Goal: Task Accomplishment & Management: Use online tool/utility

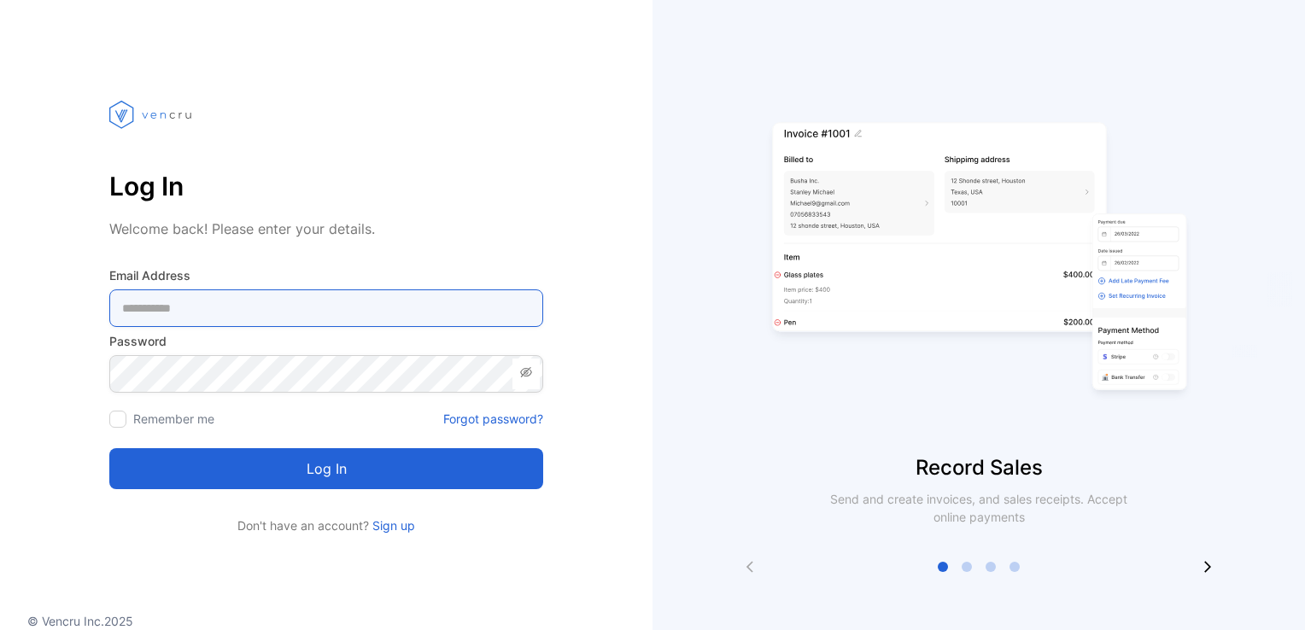
type Address-inputemail "**********"
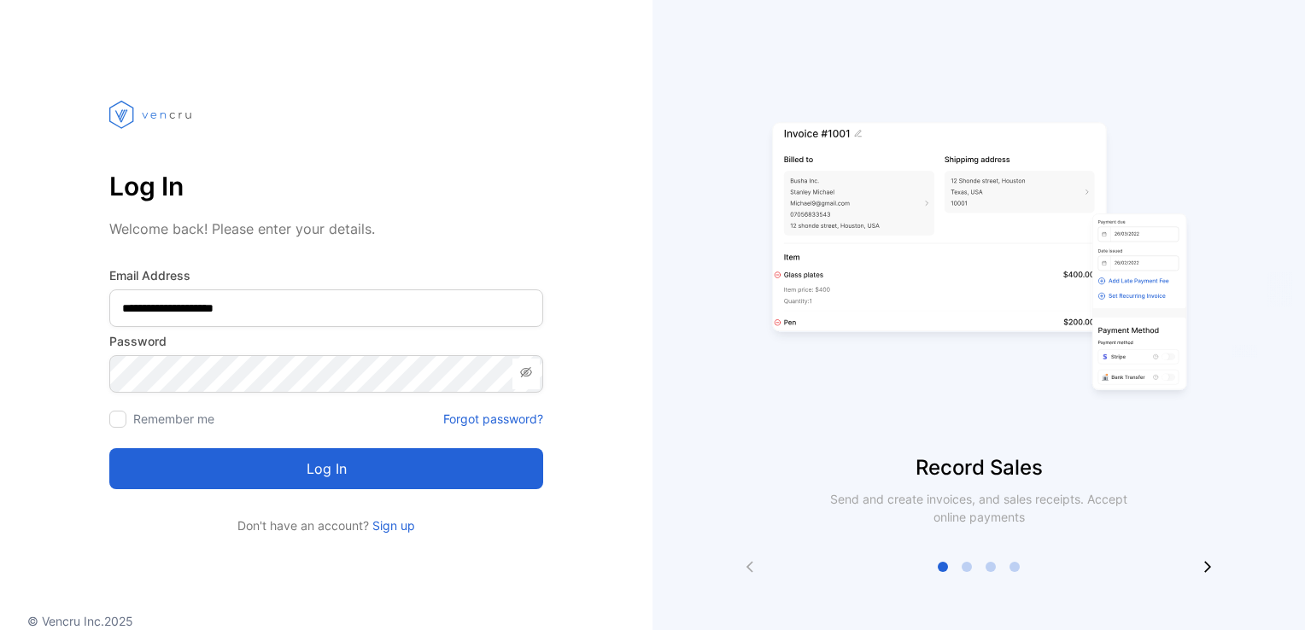
click at [295, 473] on button "Log in" at bounding box center [326, 468] width 434 height 41
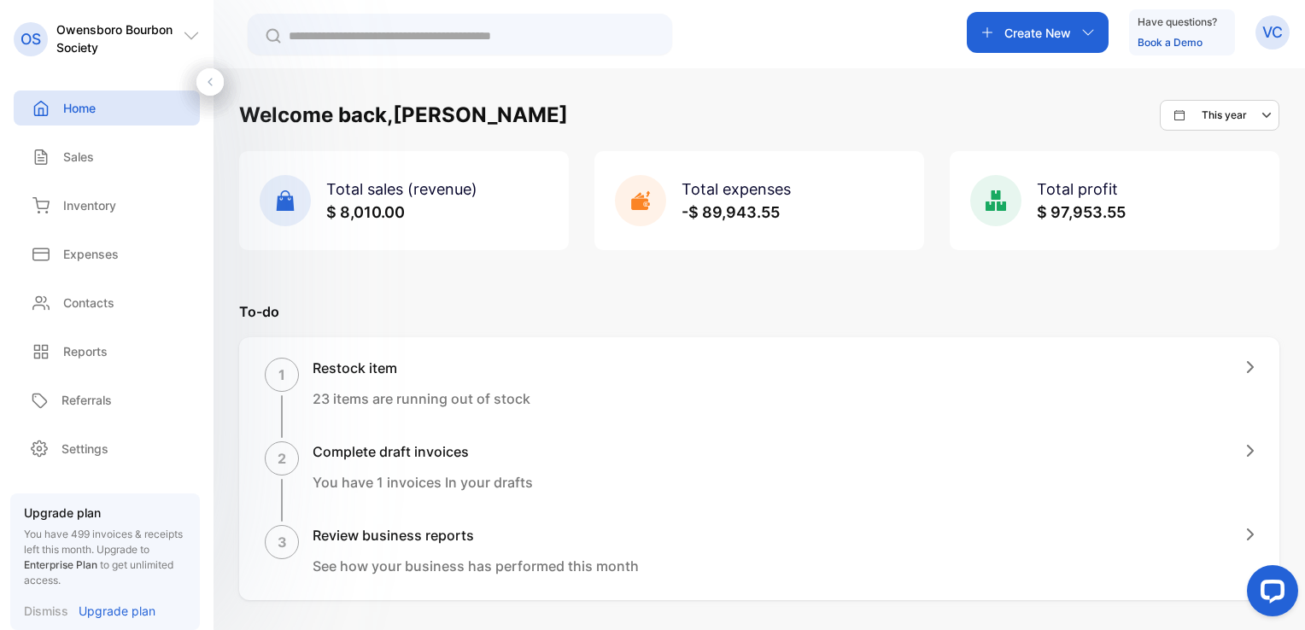
click at [80, 162] on p "Sales" at bounding box center [78, 157] width 31 height 18
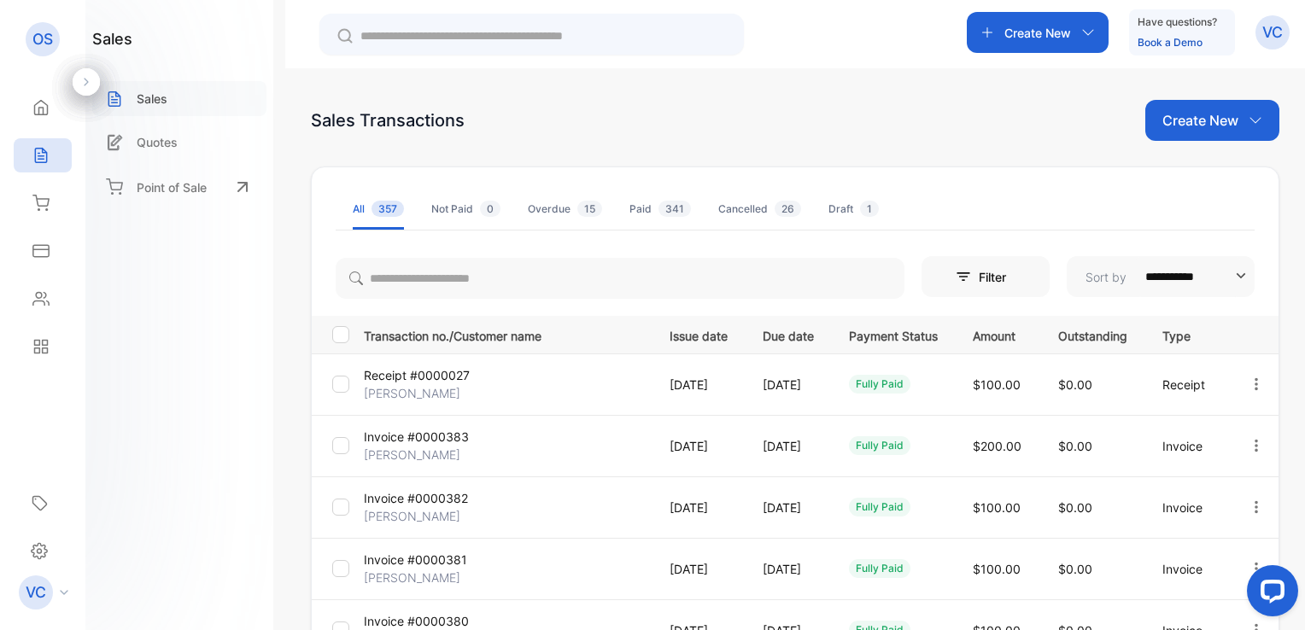
click at [175, 103] on div "Sales" at bounding box center [179, 98] width 174 height 35
click at [1175, 127] on p "Create New" at bounding box center [1200, 120] width 76 height 20
click at [1194, 188] on div "Invoice" at bounding box center [1219, 177] width 120 height 34
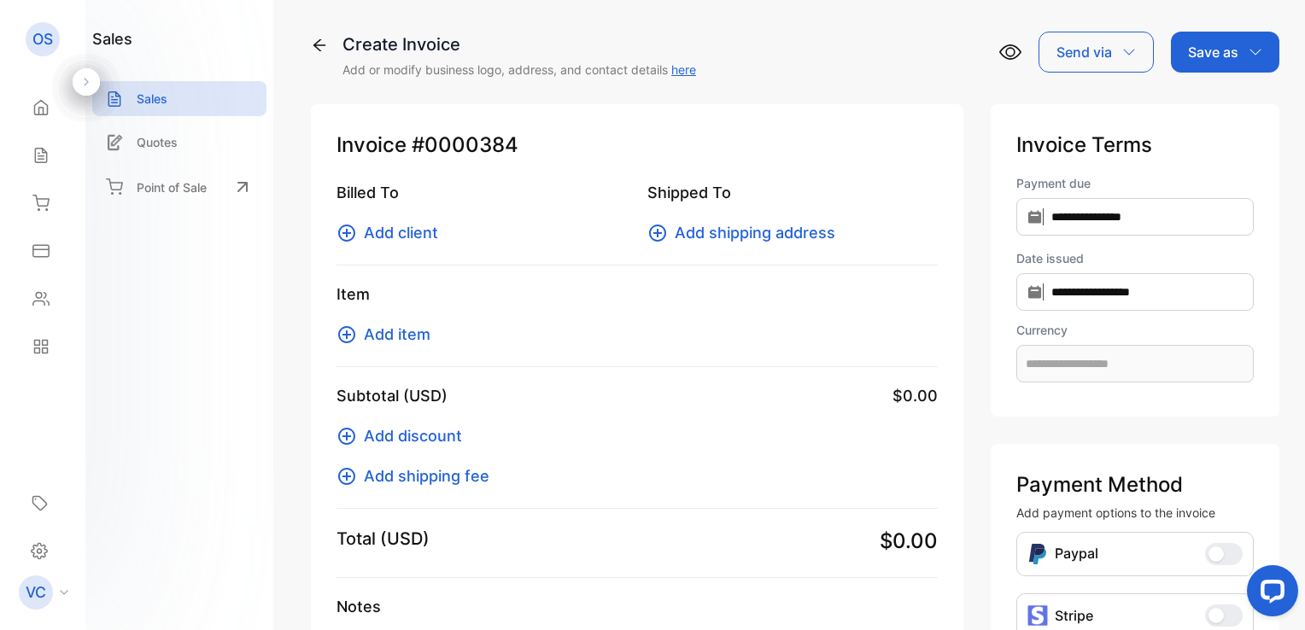
type input "**********"
click at [373, 242] on span "Add client" at bounding box center [401, 232] width 74 height 23
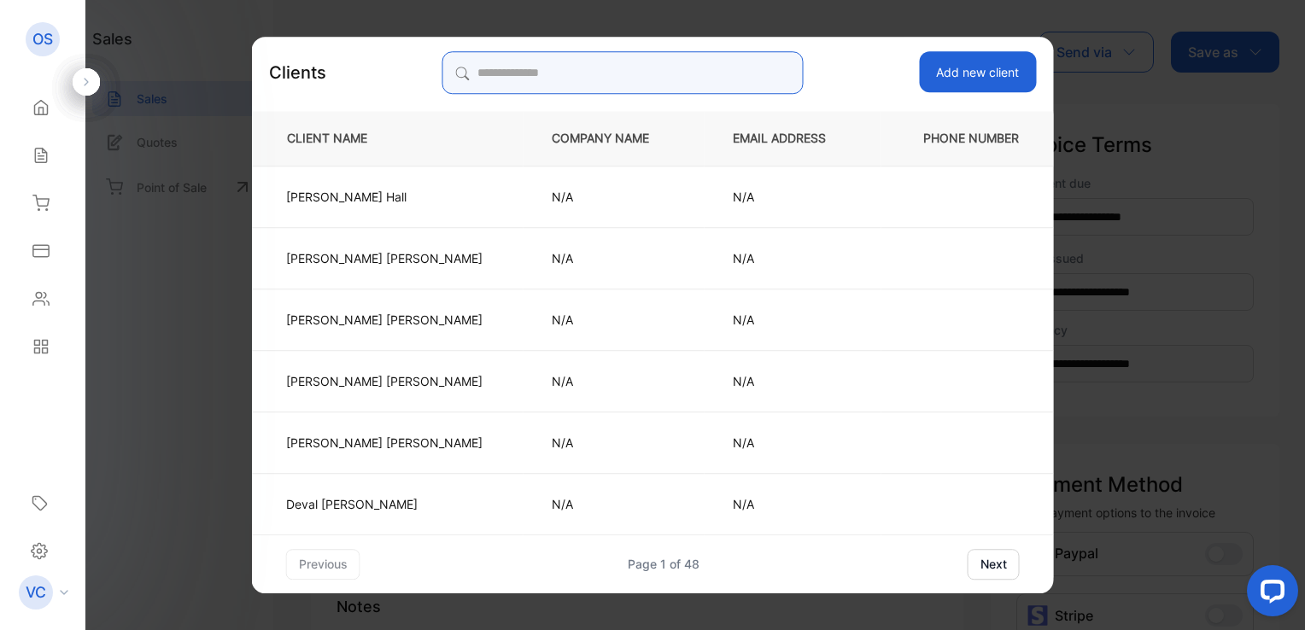
click at [529, 77] on input "search" at bounding box center [622, 72] width 360 height 43
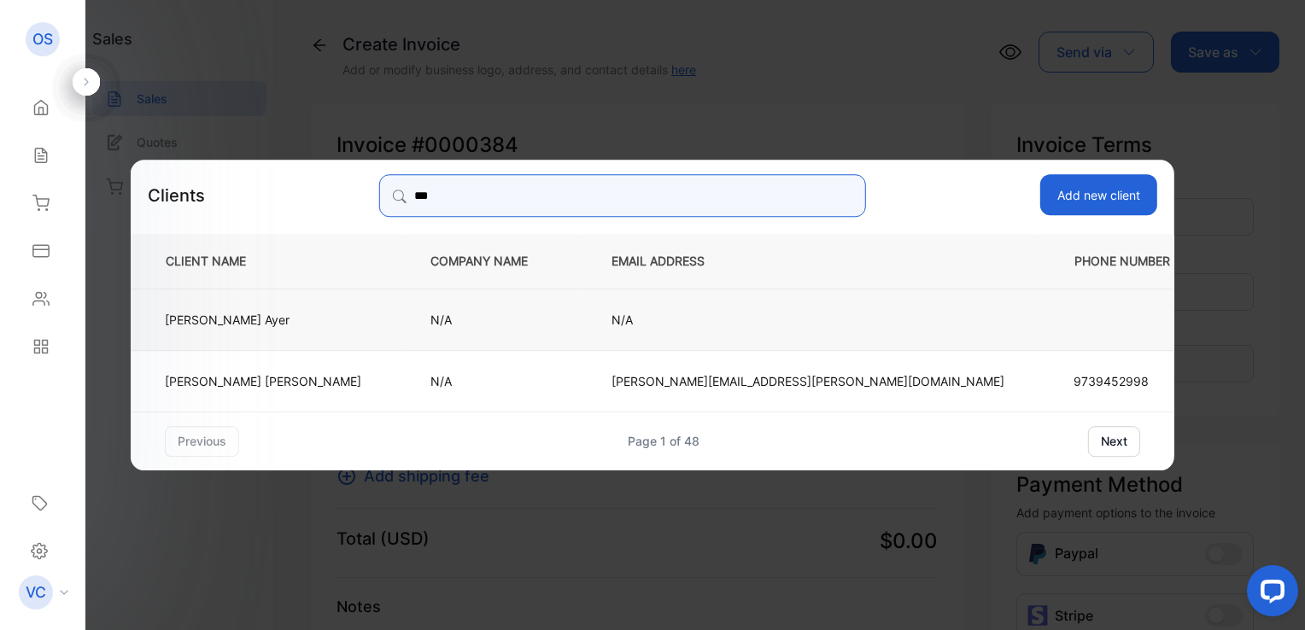
type input "***"
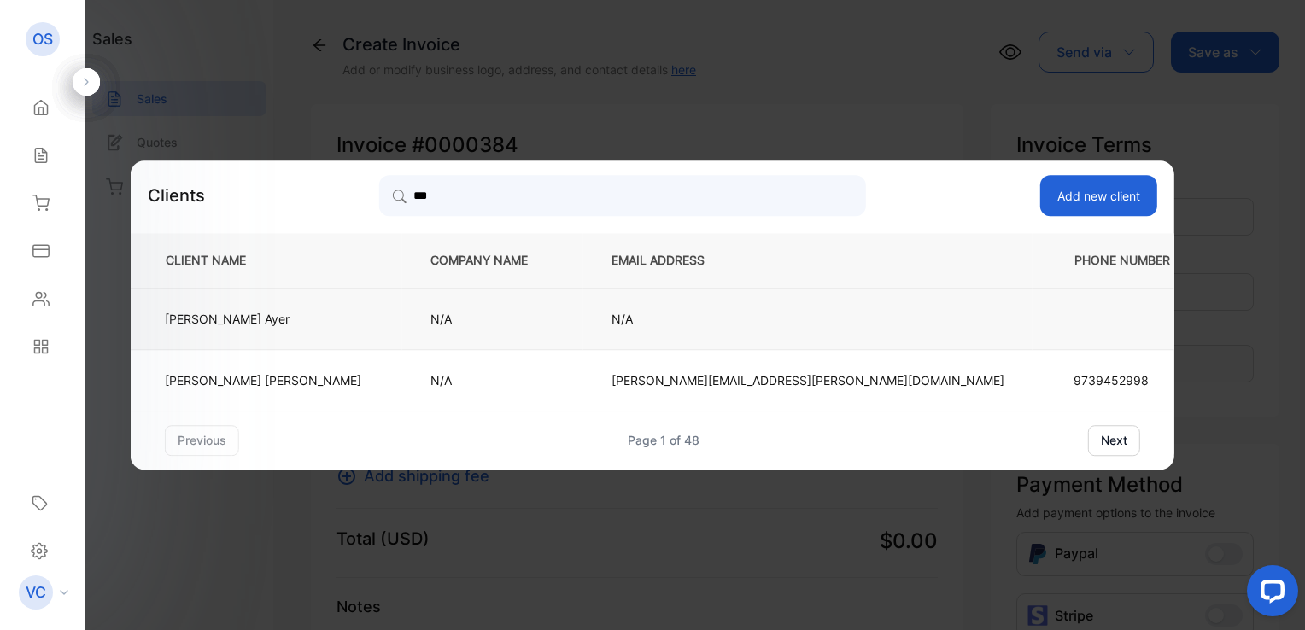
click at [402, 317] on td "Mike Ayer" at bounding box center [266, 318] width 271 height 61
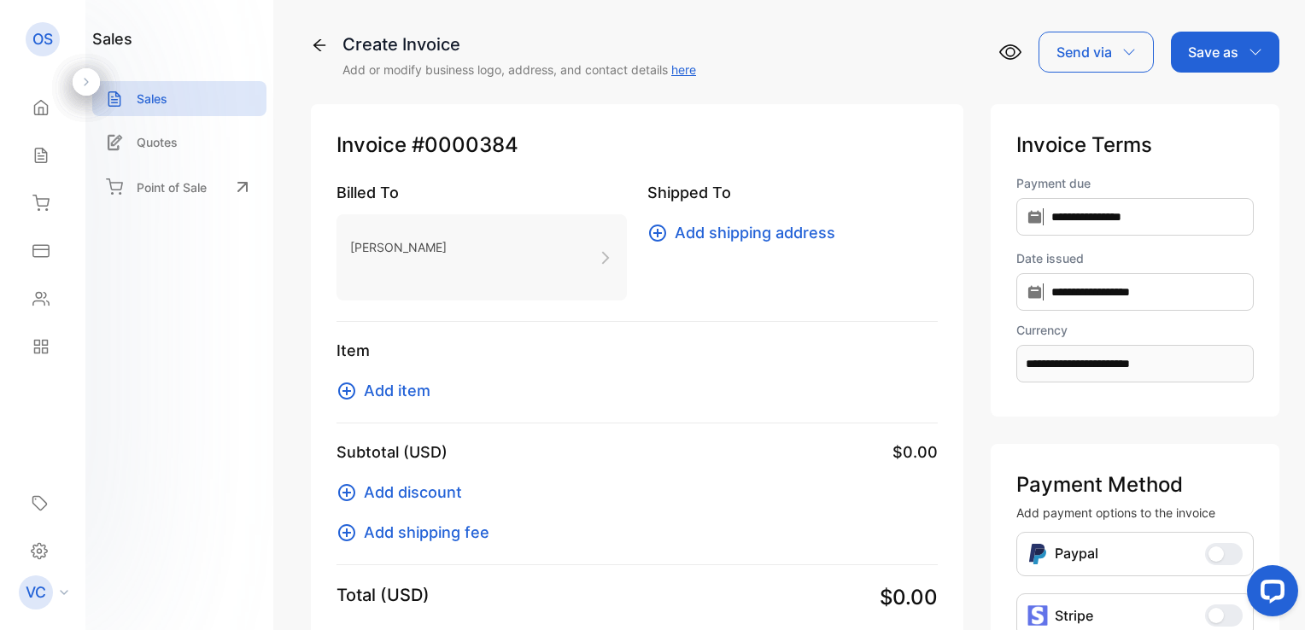
click at [417, 391] on span "Add item" at bounding box center [397, 390] width 67 height 23
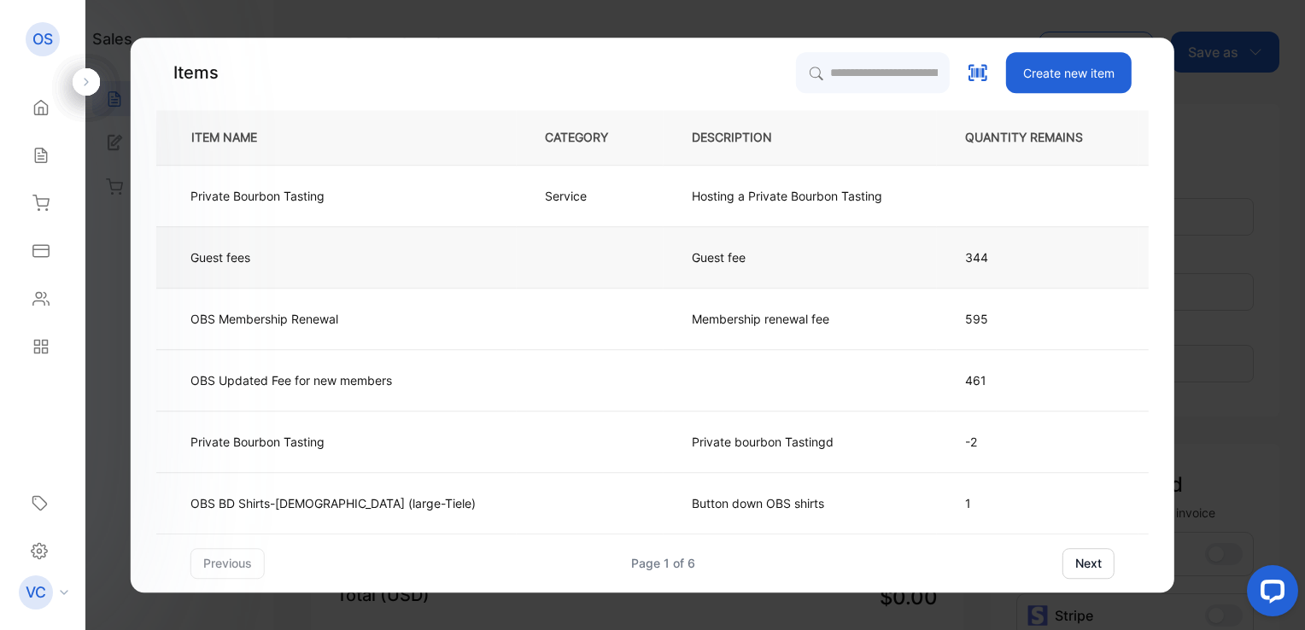
click at [663, 264] on td "Guest fee" at bounding box center [799, 256] width 273 height 61
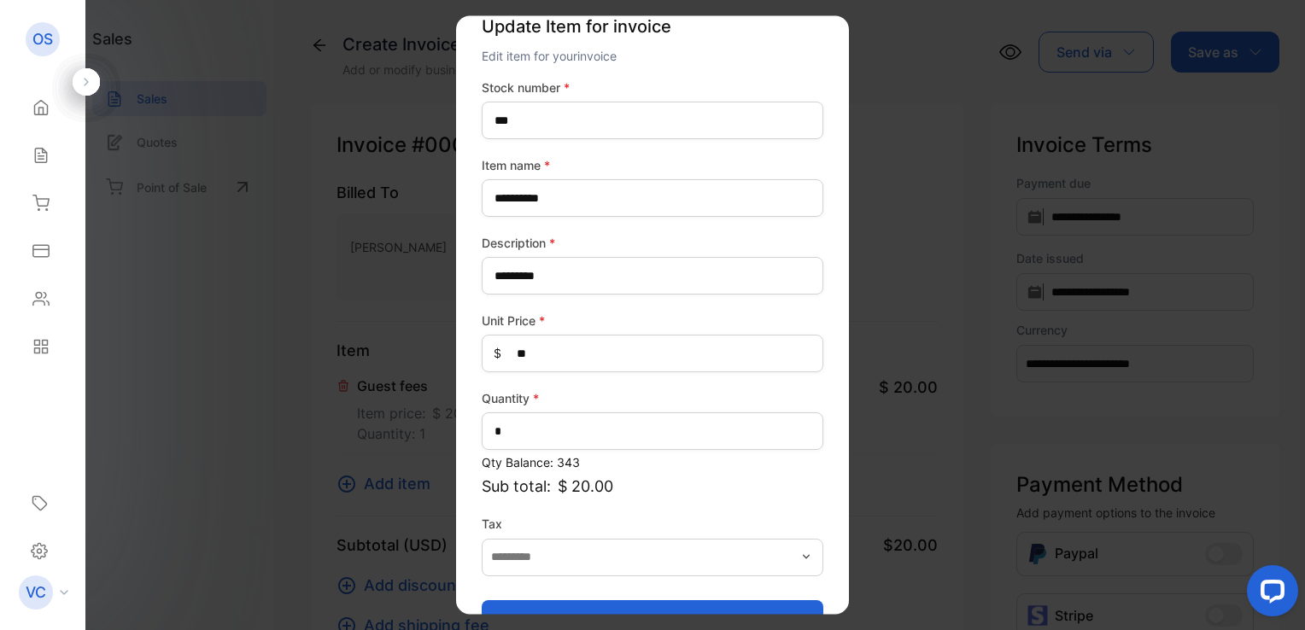
scroll to position [75, 0]
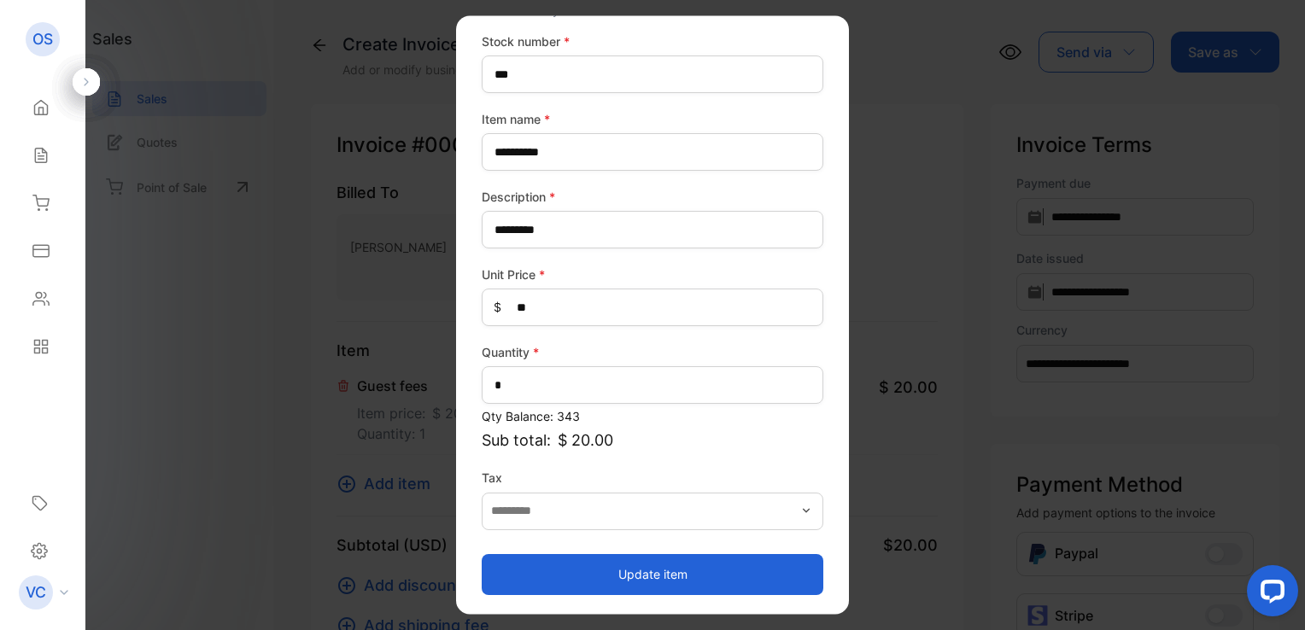
click at [627, 566] on button "Update item" at bounding box center [653, 574] width 342 height 41
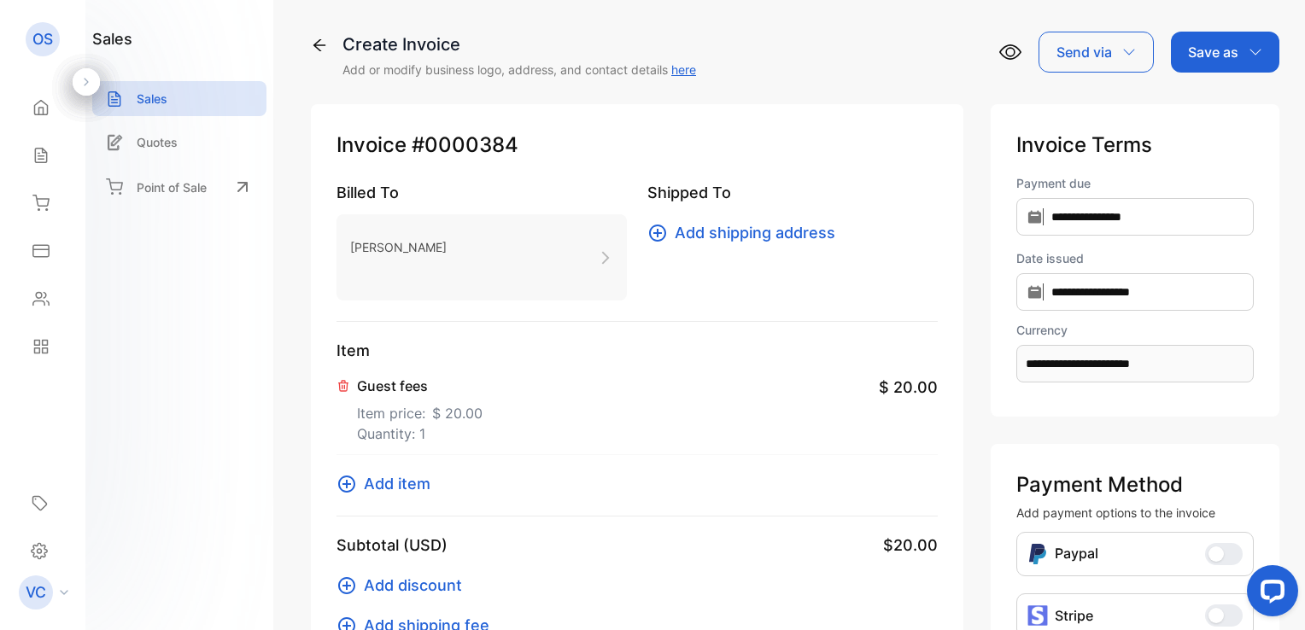
click at [1216, 61] on p "Save as" at bounding box center [1213, 52] width 50 height 20
click at [1214, 108] on div "Invoice" at bounding box center [1220, 108] width 98 height 34
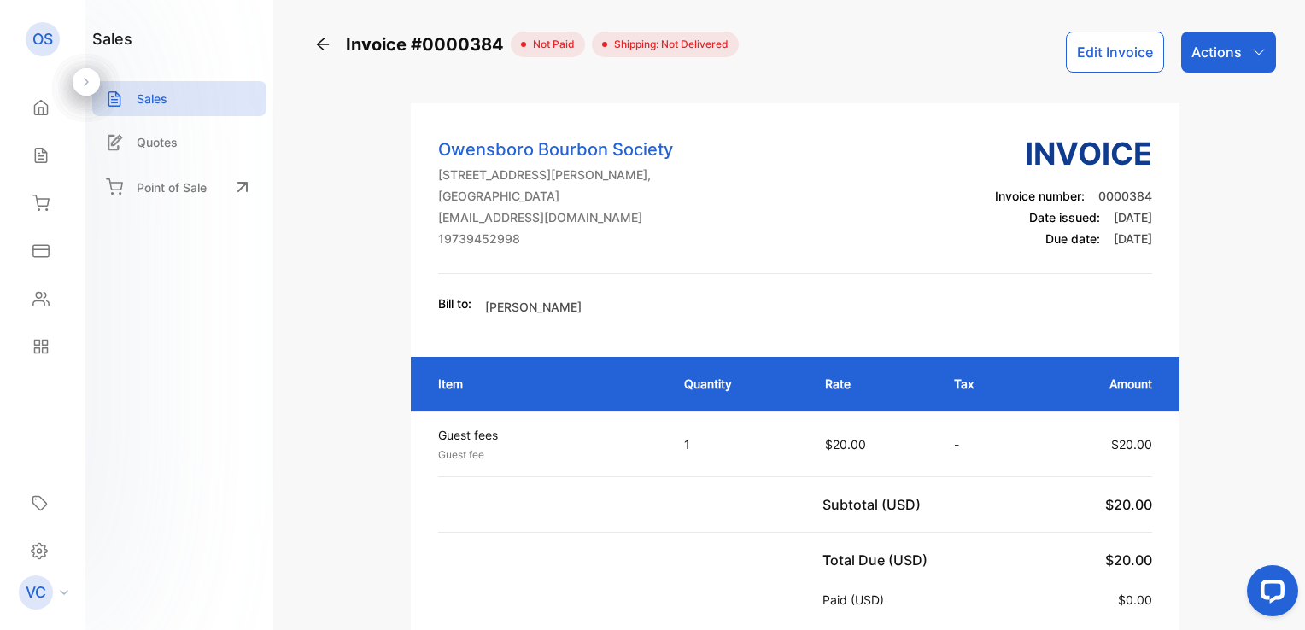
click at [1243, 49] on div "Actions" at bounding box center [1228, 52] width 95 height 41
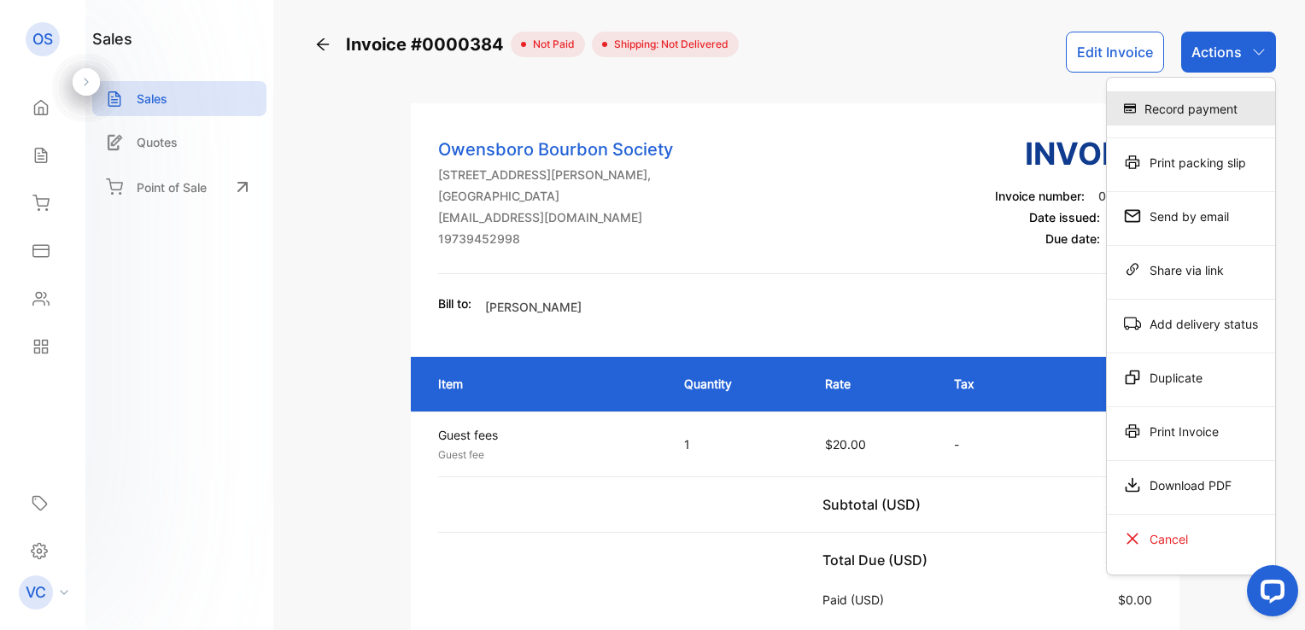
click at [1175, 114] on div "Record payment" at bounding box center [1190, 108] width 168 height 34
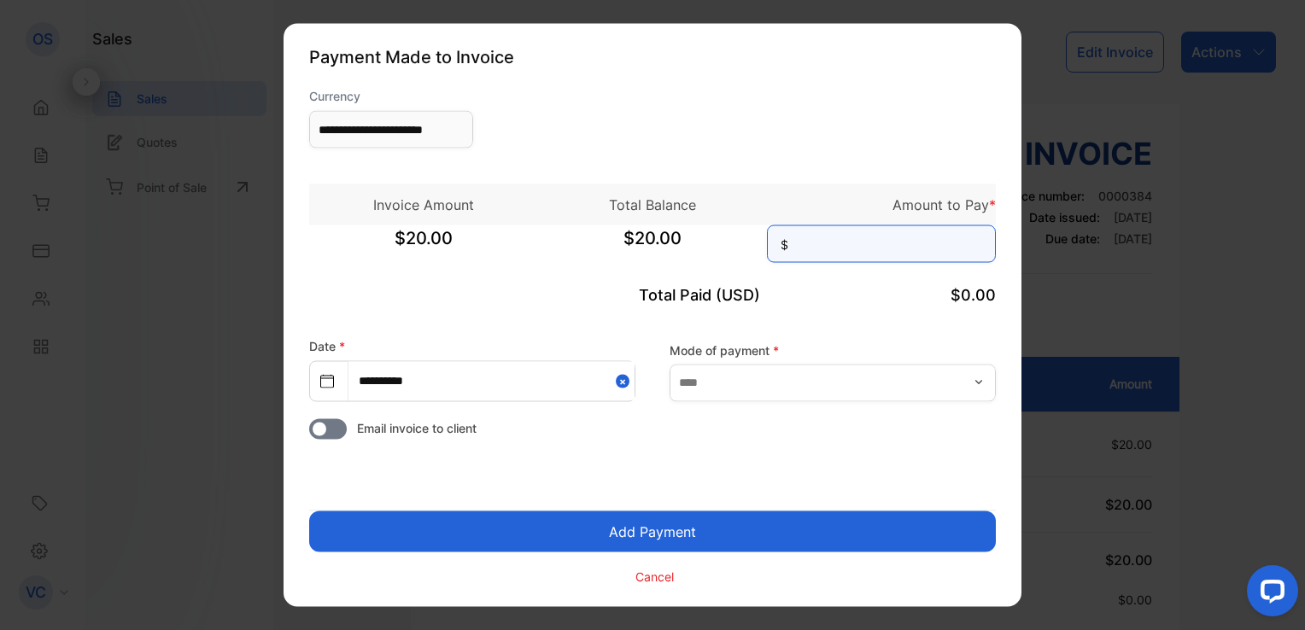
click at [828, 248] on input at bounding box center [881, 244] width 229 height 38
type input "**"
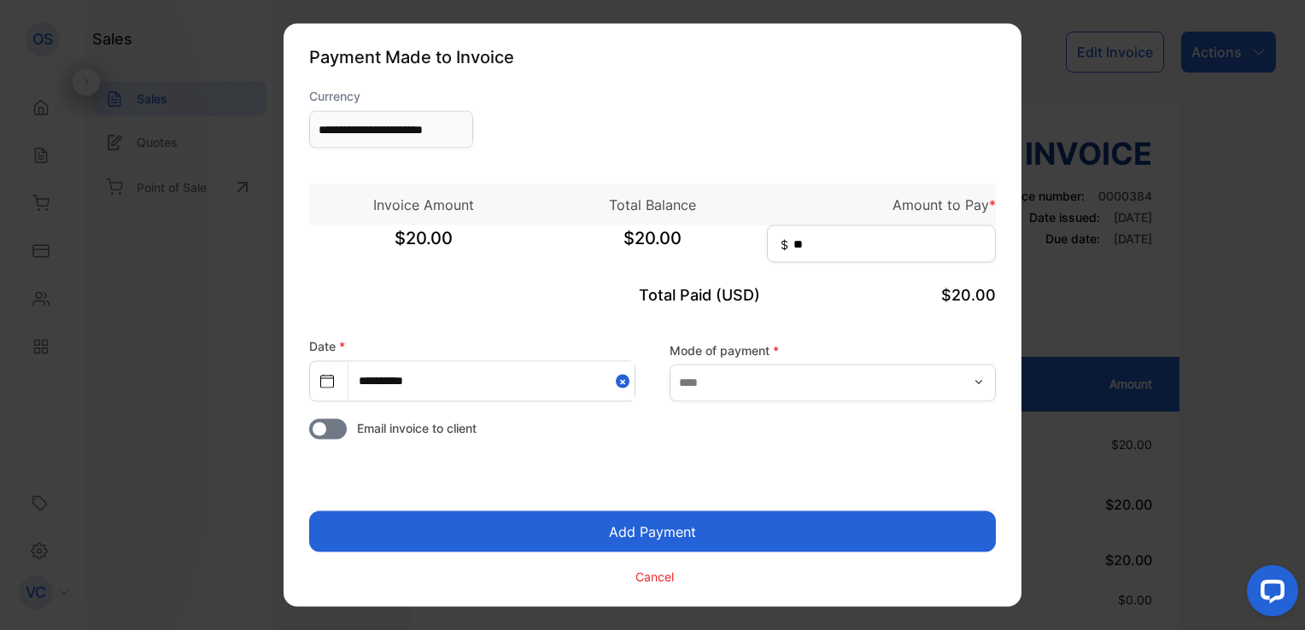
click at [668, 537] on button "Add Payment" at bounding box center [652, 531] width 686 height 41
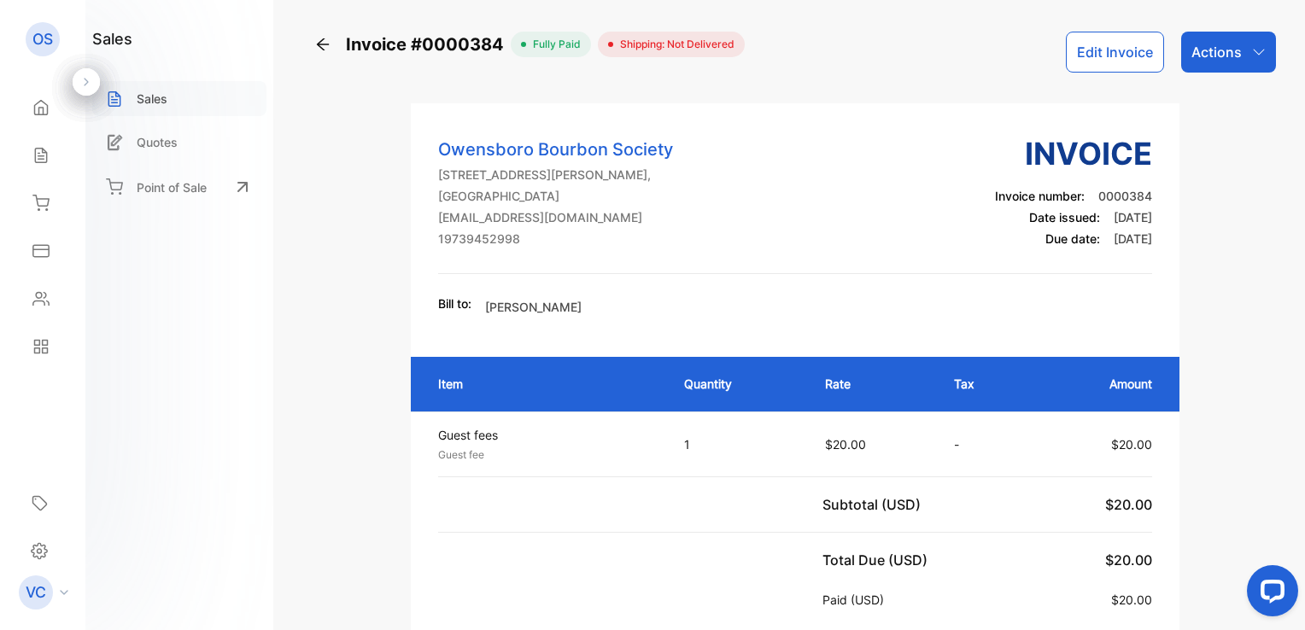
click at [151, 100] on p "Sales" at bounding box center [152, 99] width 31 height 18
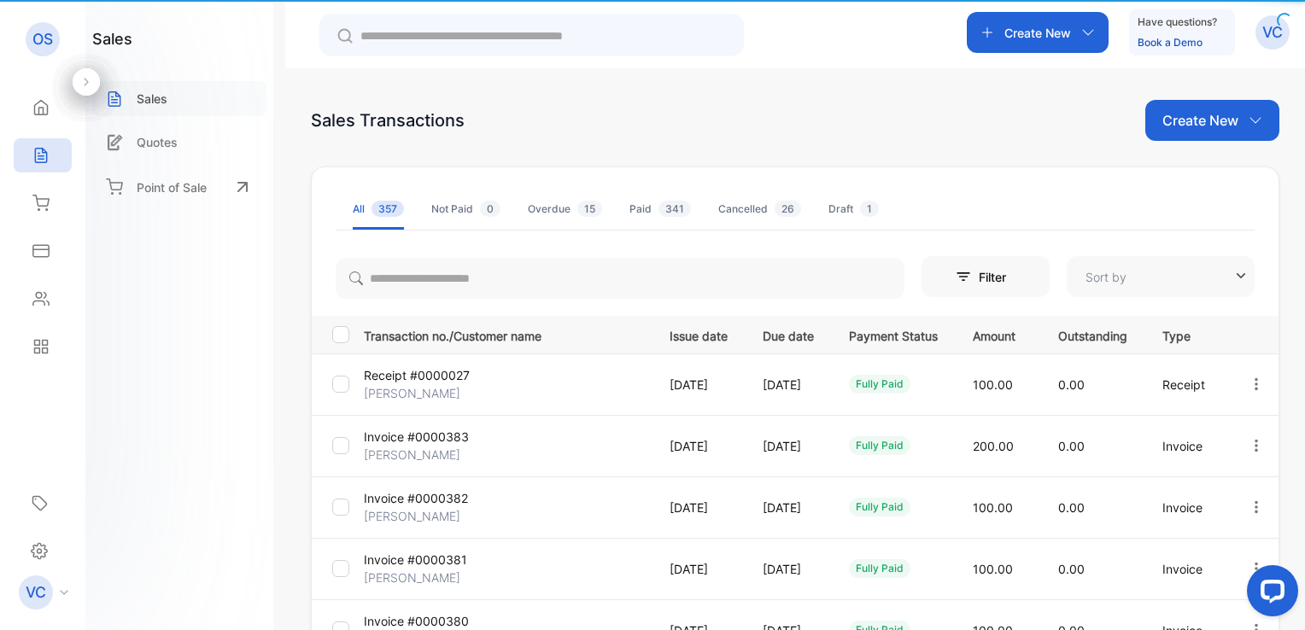
type input "**********"
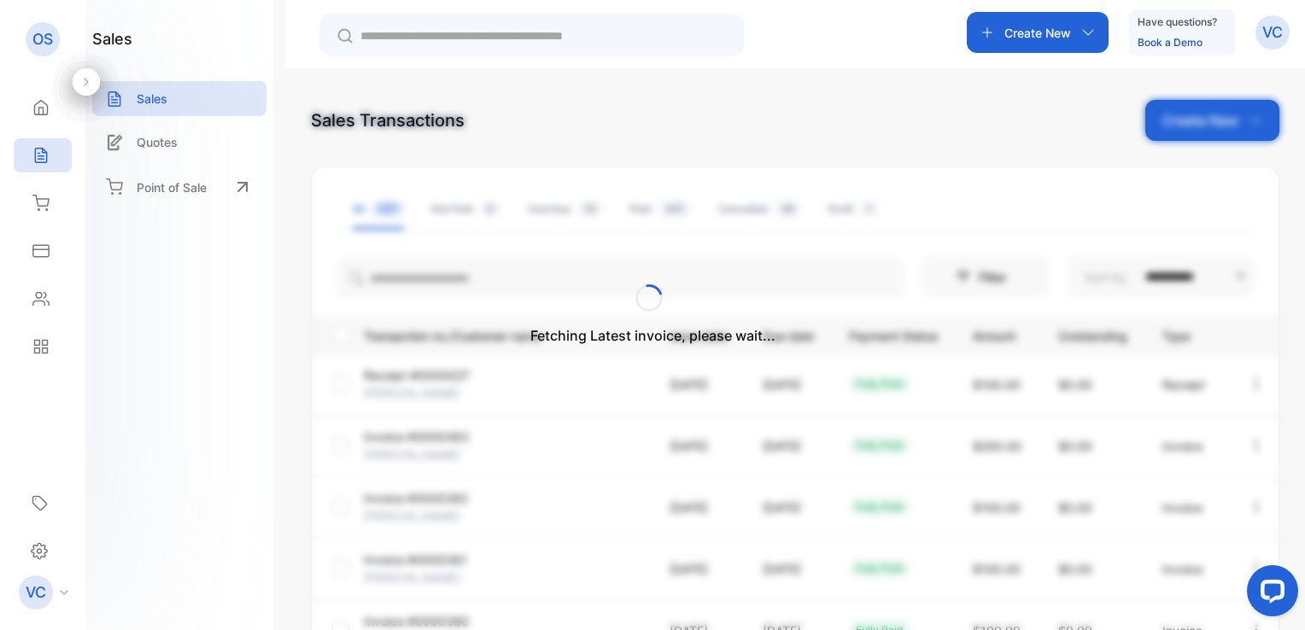
click at [1209, 127] on div "Fetching Latest invoice, please wait..." at bounding box center [652, 315] width 1305 height 630
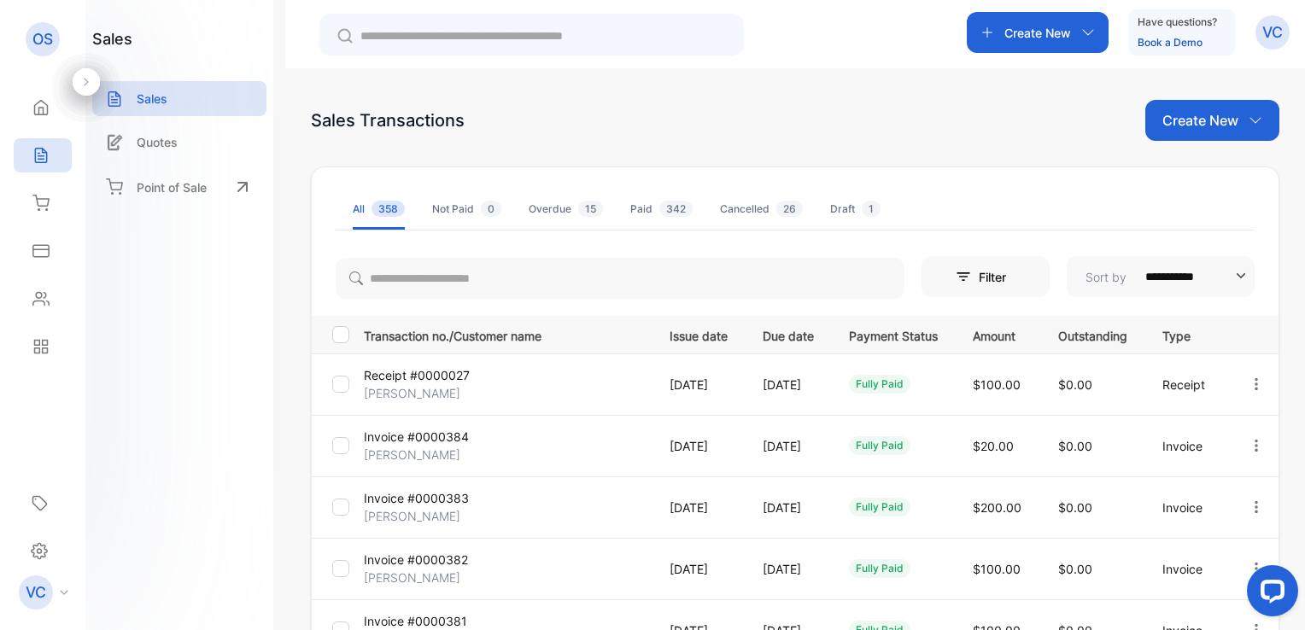
click at [1207, 124] on p "Create New" at bounding box center [1200, 120] width 76 height 20
click at [1199, 179] on span "Invoice" at bounding box center [1214, 177] width 40 height 18
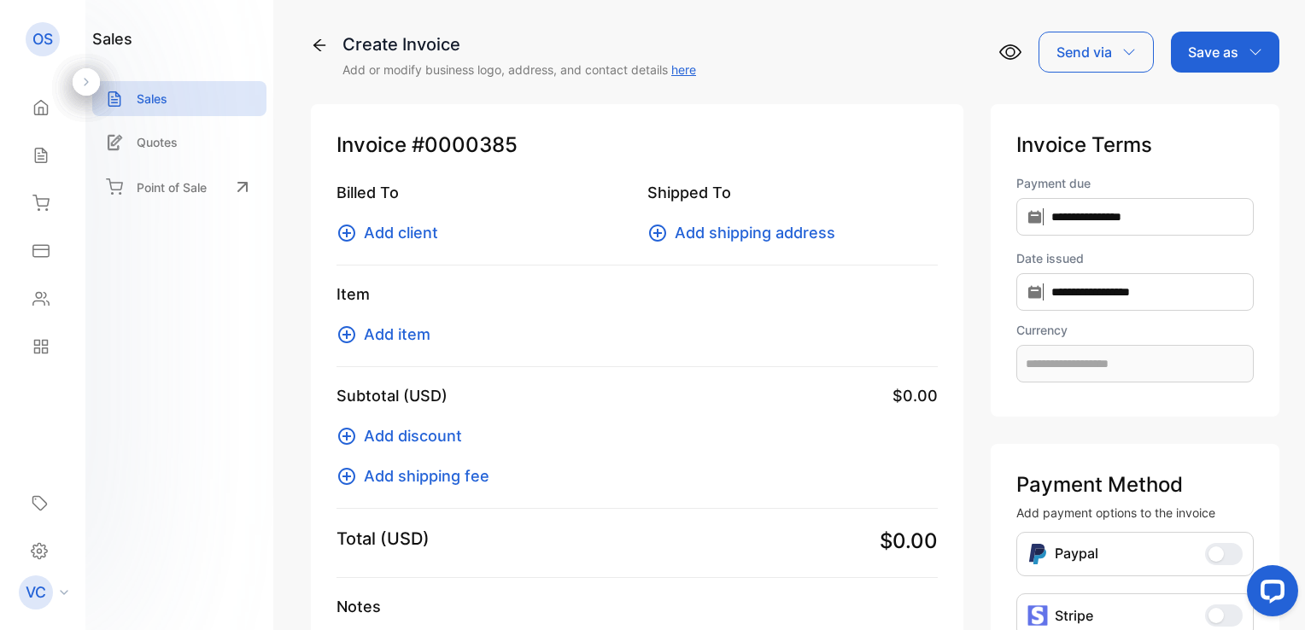
type input "**********"
click at [402, 234] on span "Add client" at bounding box center [401, 232] width 74 height 23
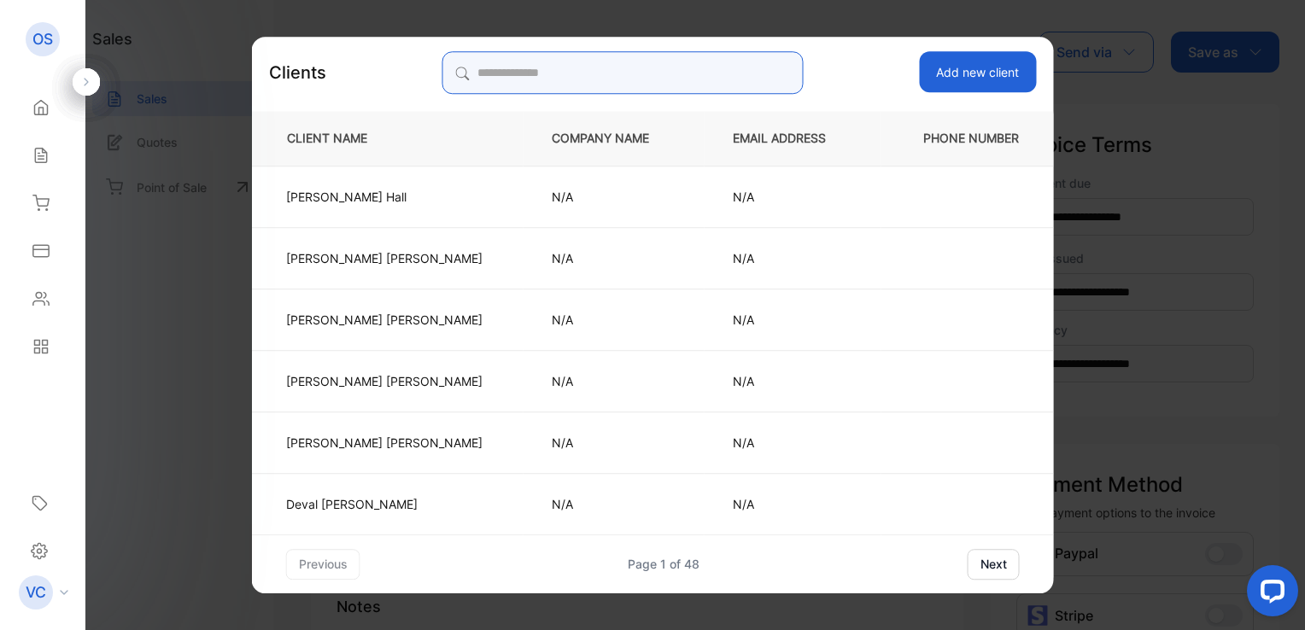
click at [587, 80] on input "search" at bounding box center [622, 72] width 360 height 43
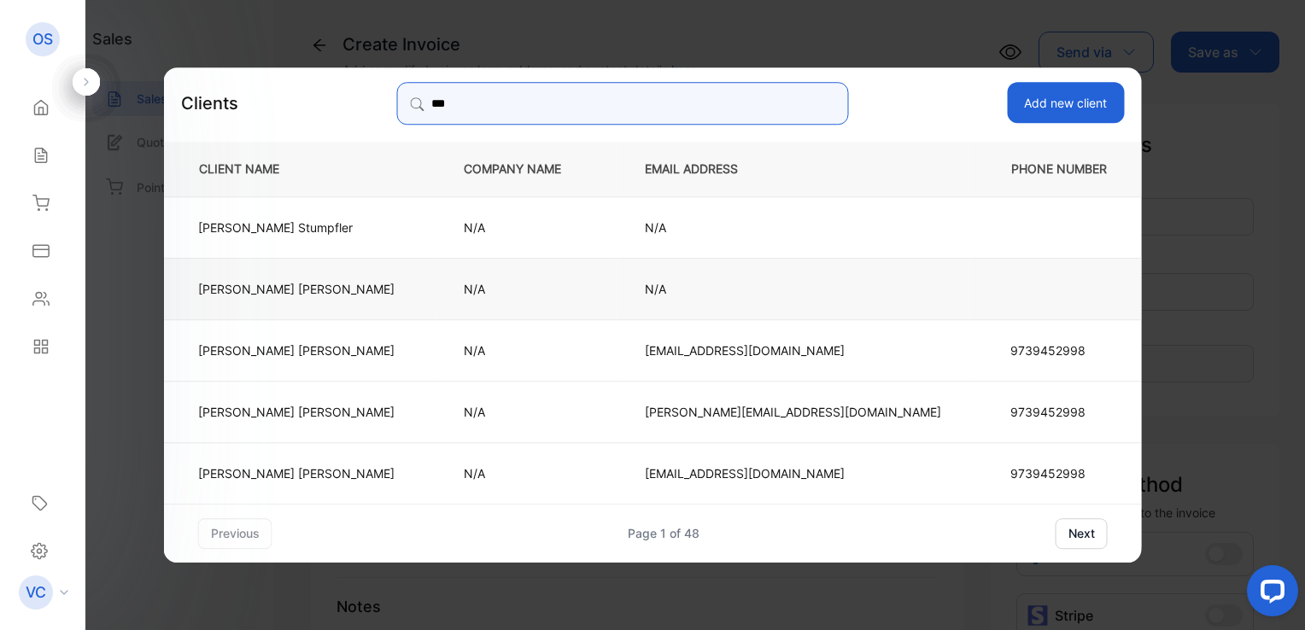
type input "***"
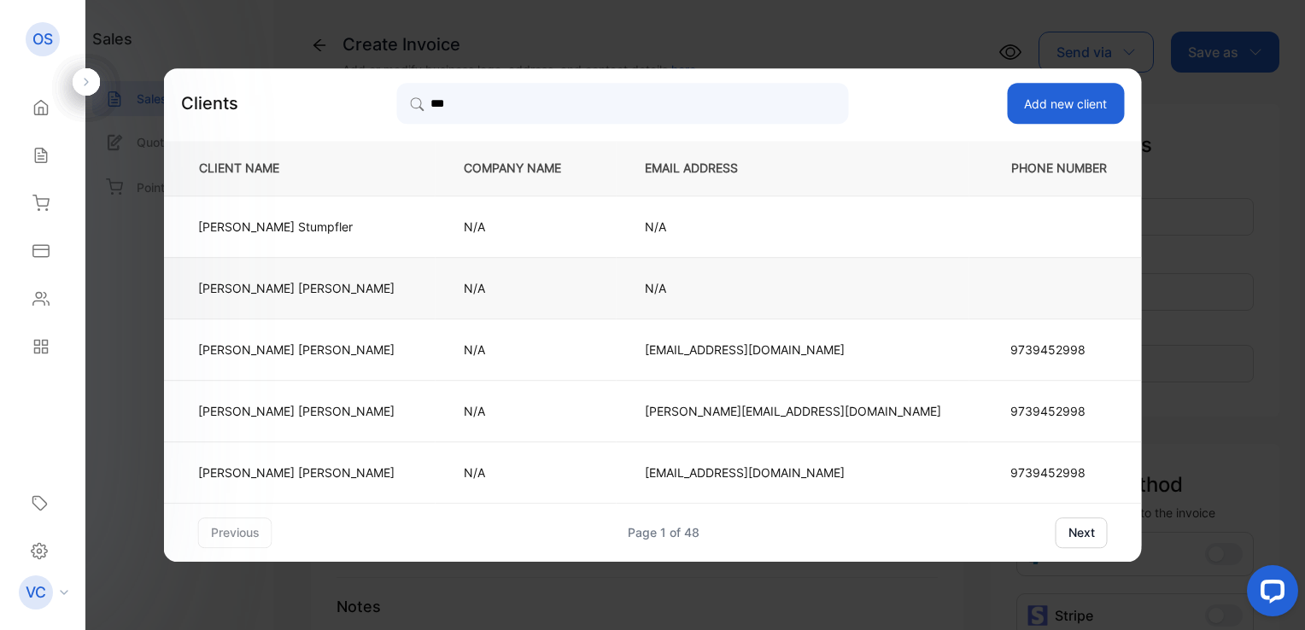
click at [371, 292] on p "Justin Merritt" at bounding box center [296, 288] width 196 height 18
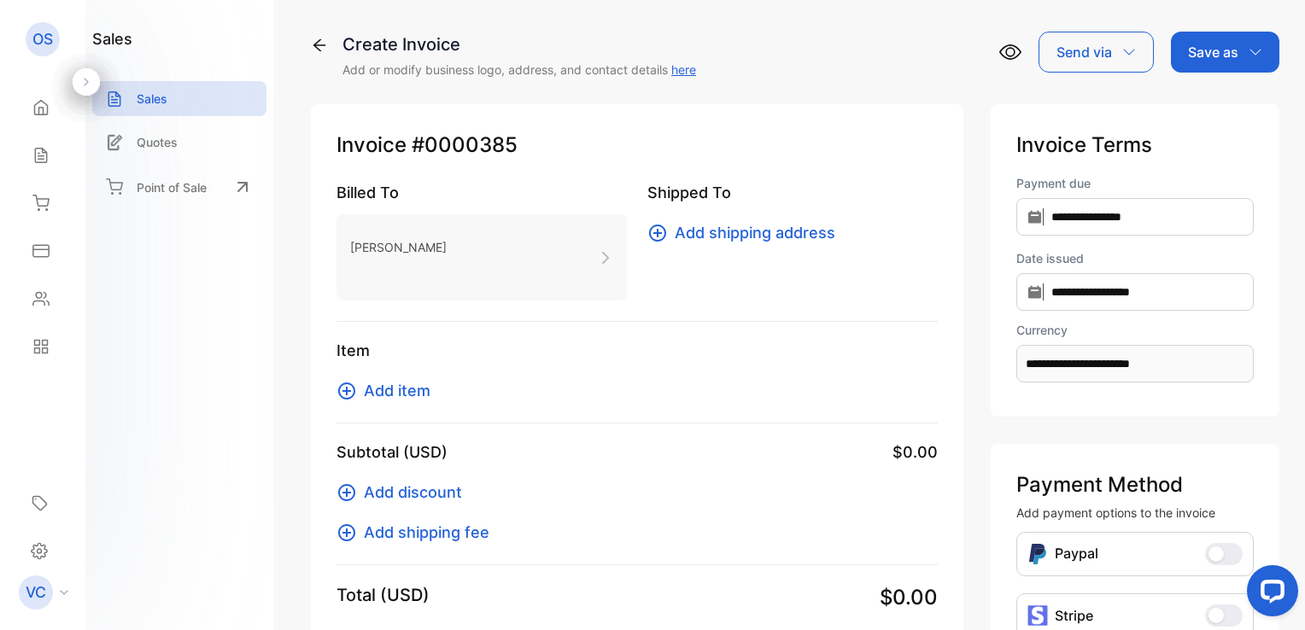
click at [388, 390] on span "Add item" at bounding box center [397, 390] width 67 height 23
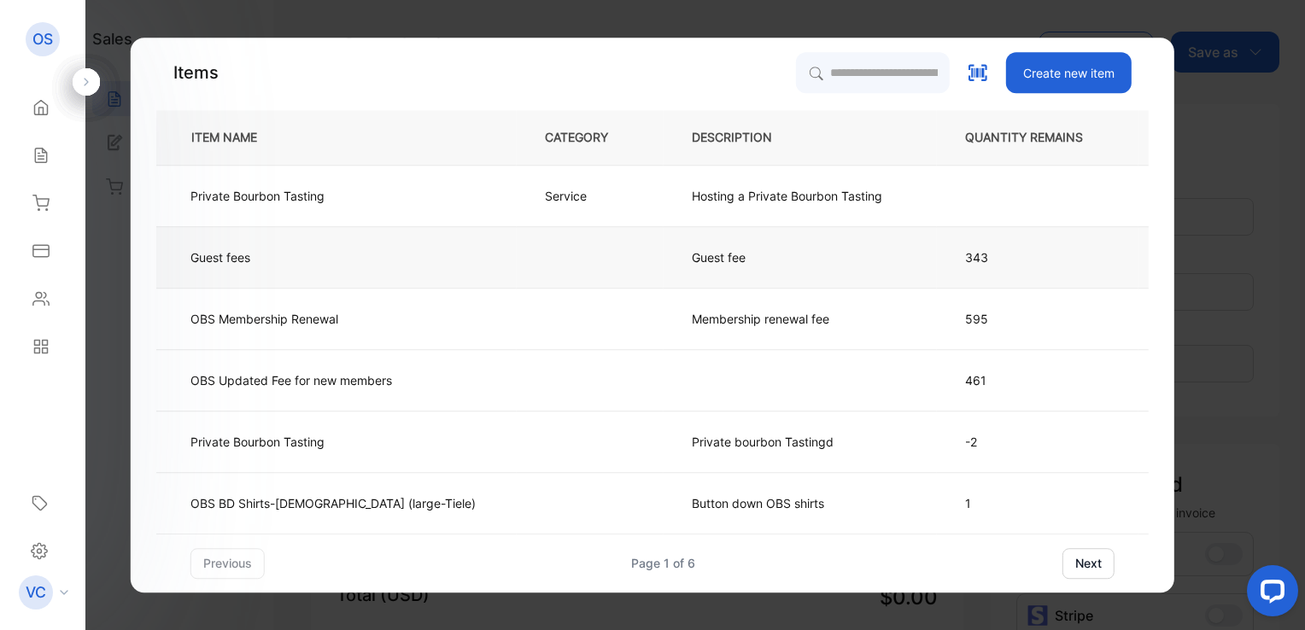
click at [692, 263] on p "Guest fee" at bounding box center [733, 257] width 82 height 18
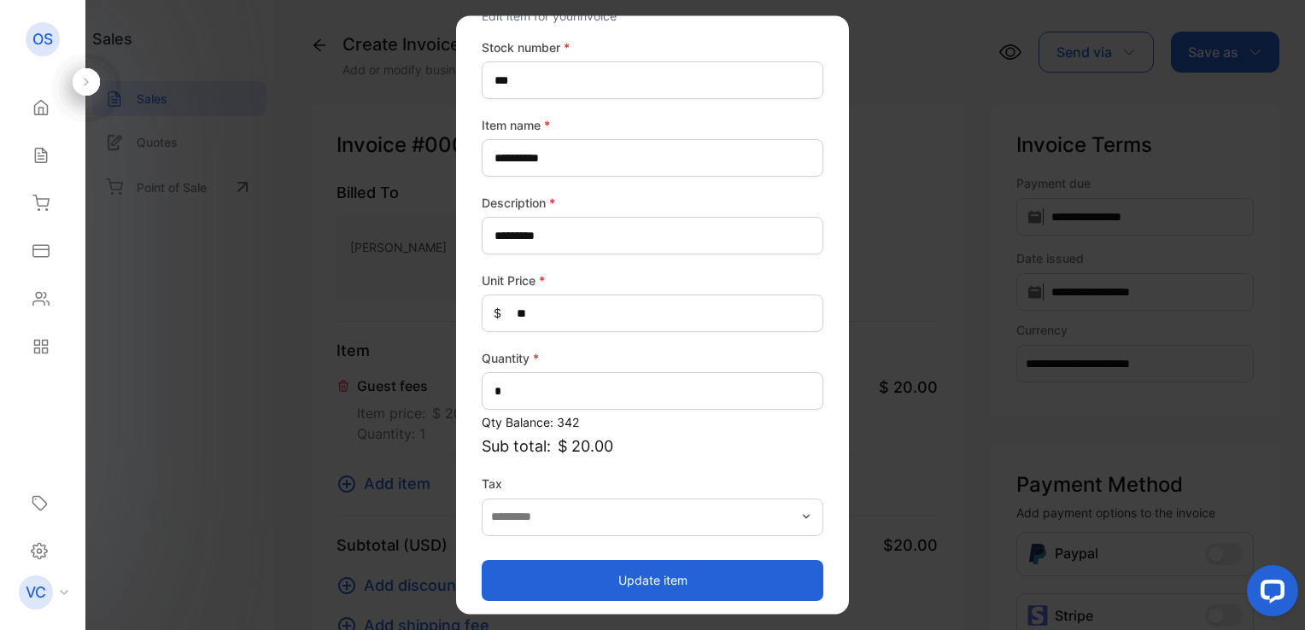
scroll to position [75, 0]
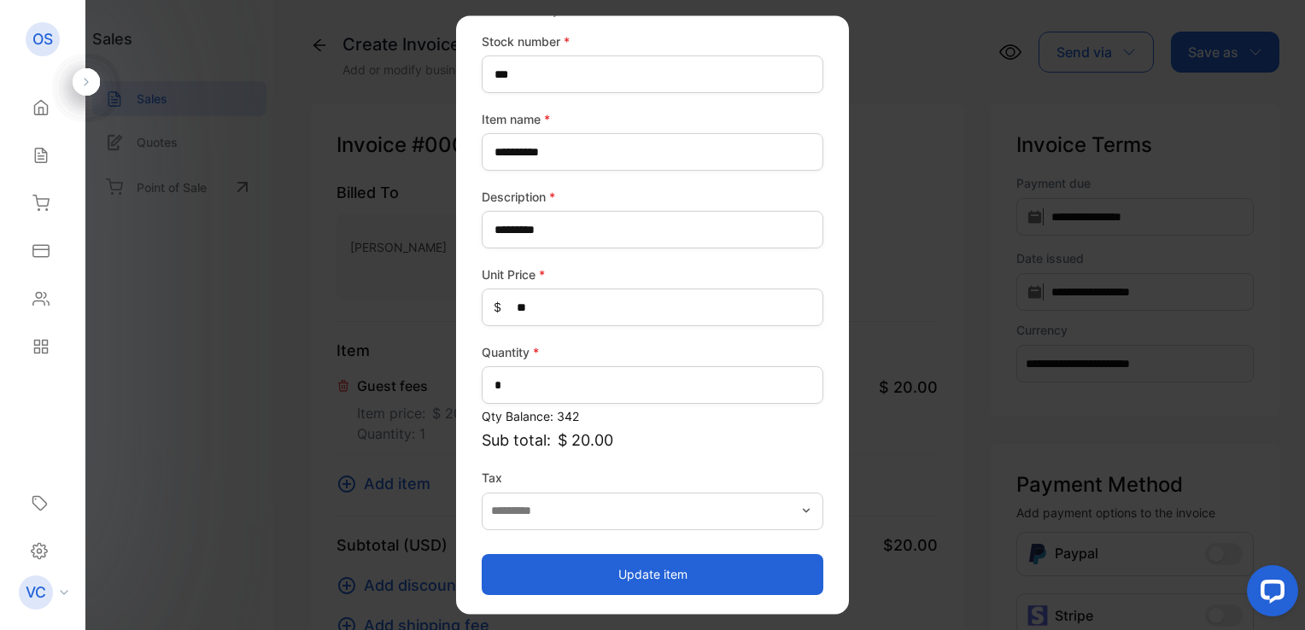
click at [623, 569] on button "Update item" at bounding box center [653, 574] width 342 height 41
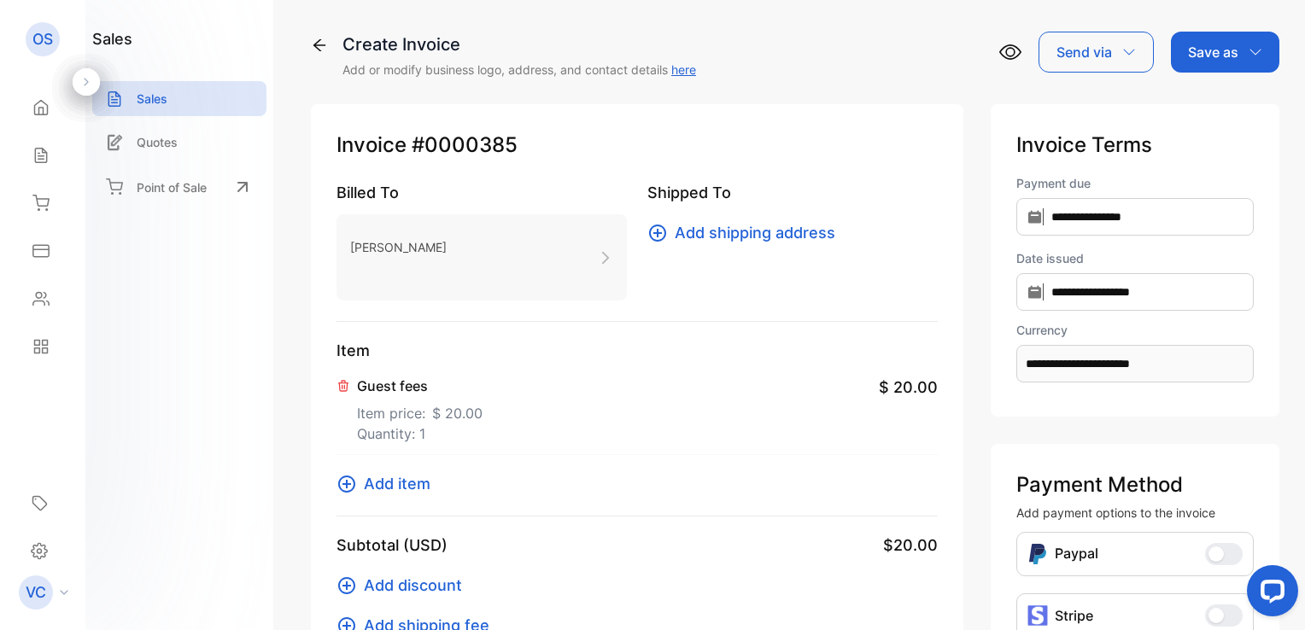
click at [1213, 55] on p "Save as" at bounding box center [1213, 52] width 50 height 20
click at [1206, 107] on div "Invoice" at bounding box center [1220, 108] width 98 height 34
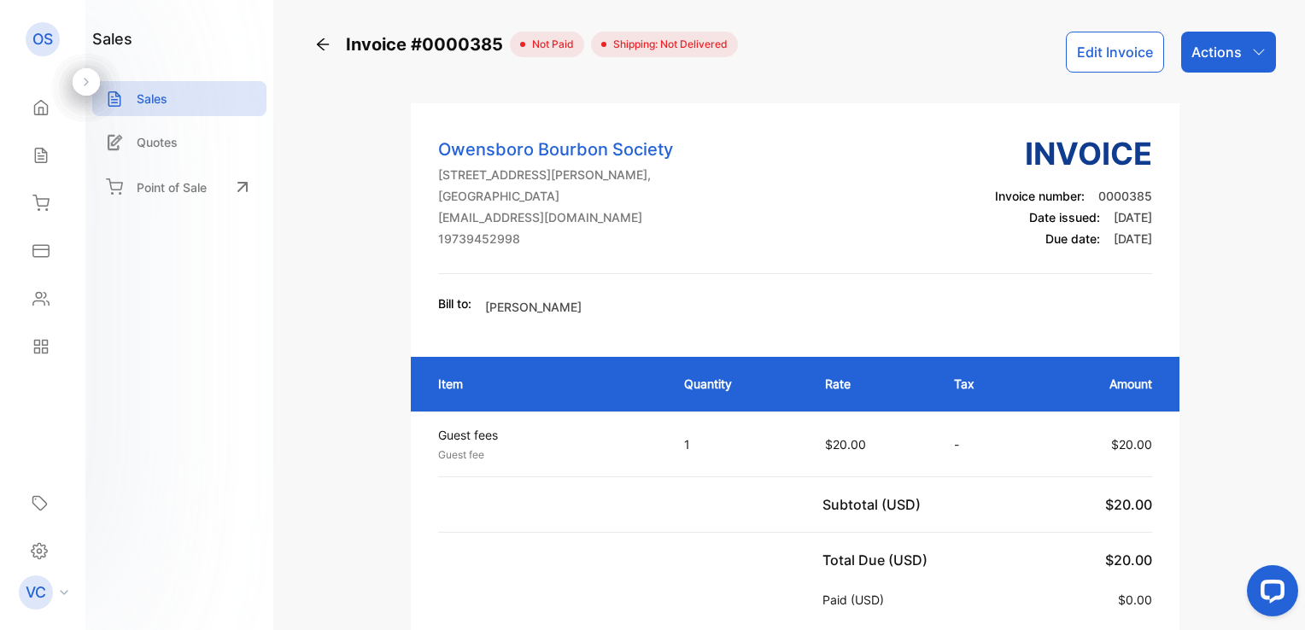
click at [1236, 53] on div "Actions" at bounding box center [1228, 52] width 95 height 41
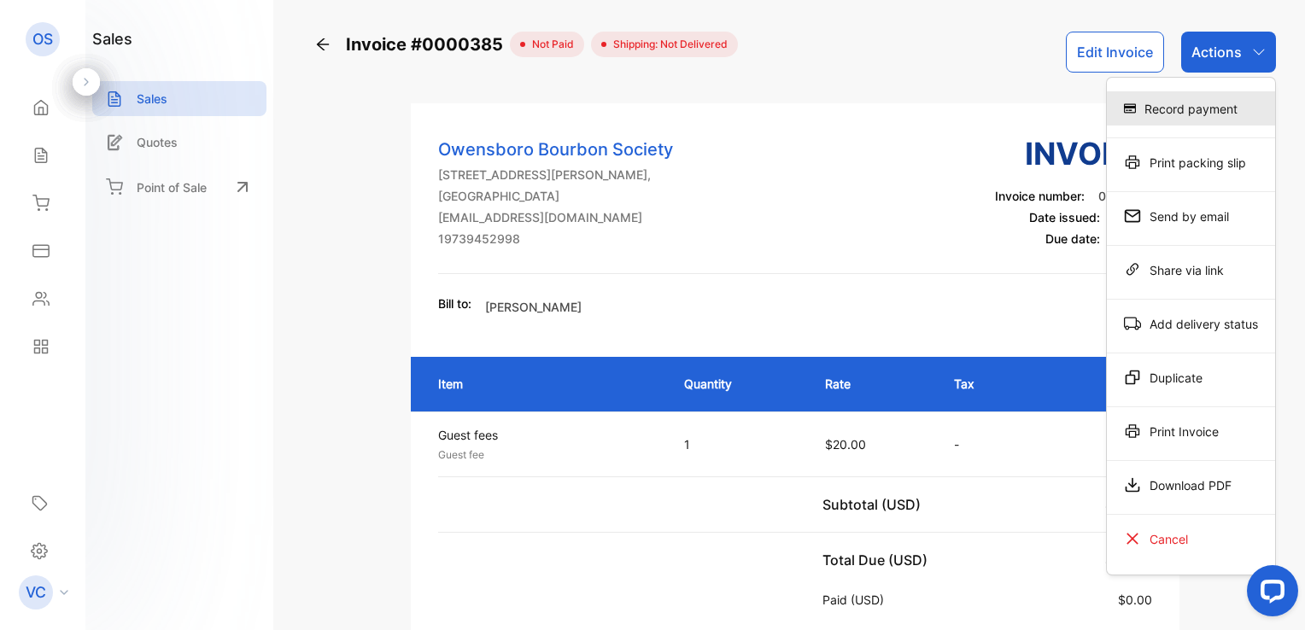
click at [1190, 112] on div "Record payment" at bounding box center [1190, 108] width 168 height 34
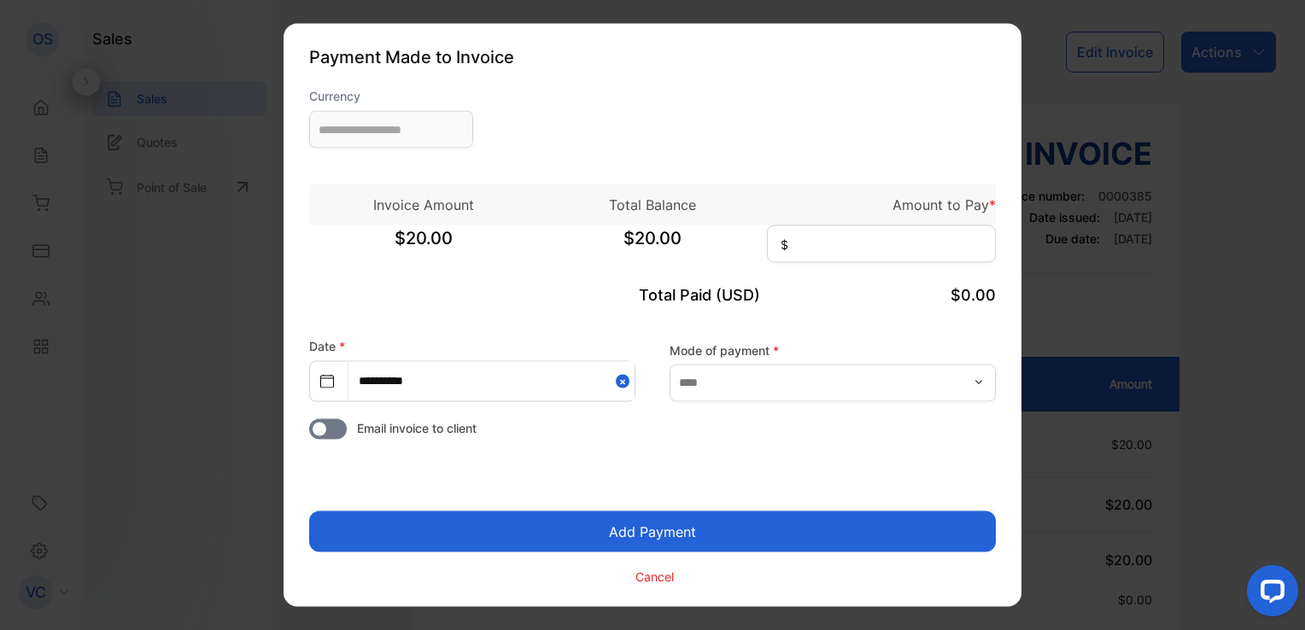
type input "**********"
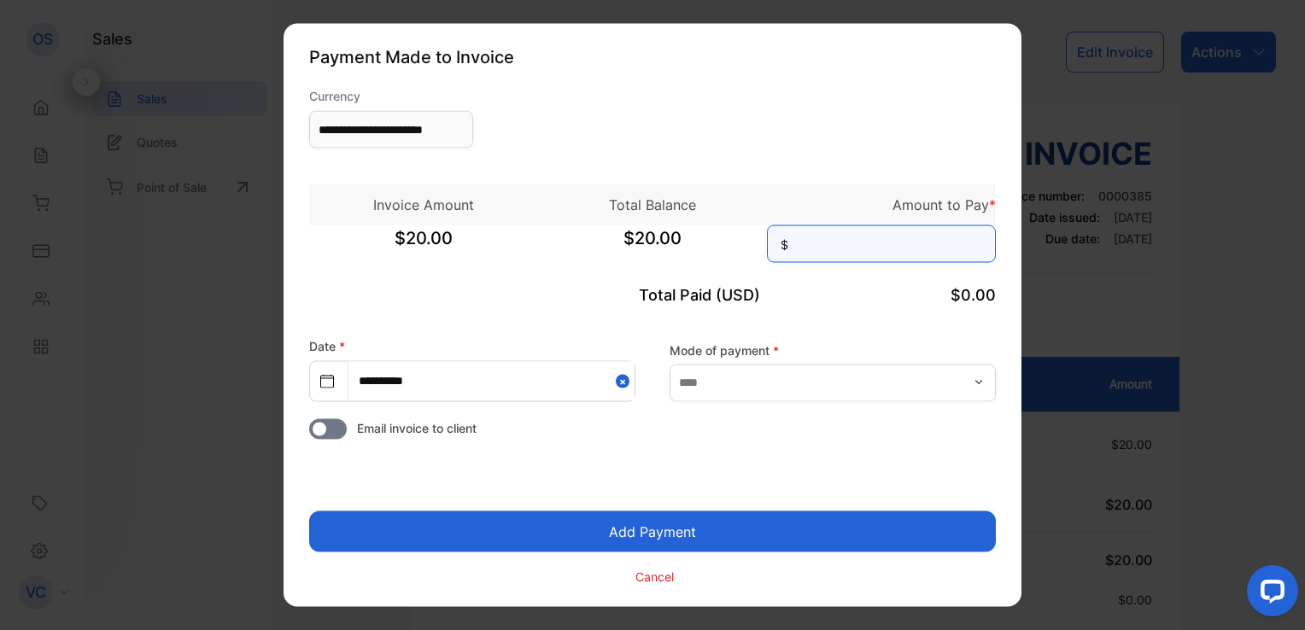
click at [838, 244] on input at bounding box center [881, 244] width 229 height 38
type input "**"
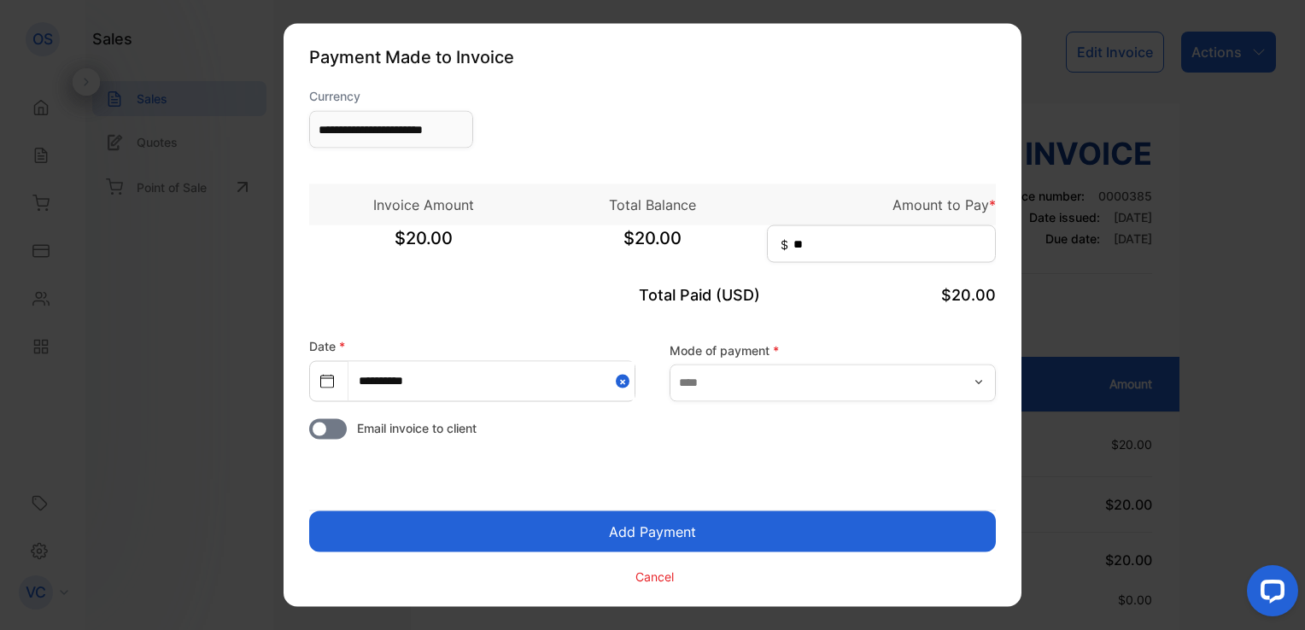
click at [697, 531] on button "Add Payment" at bounding box center [652, 531] width 686 height 41
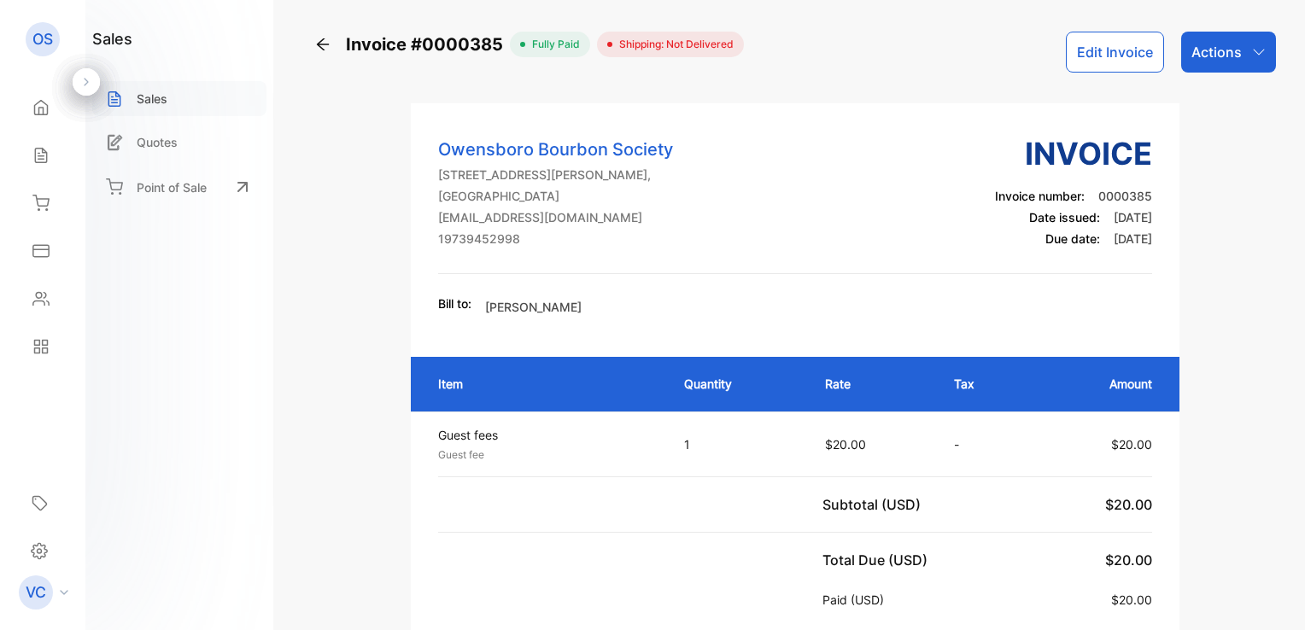
click at [147, 96] on p "Sales" at bounding box center [152, 99] width 31 height 18
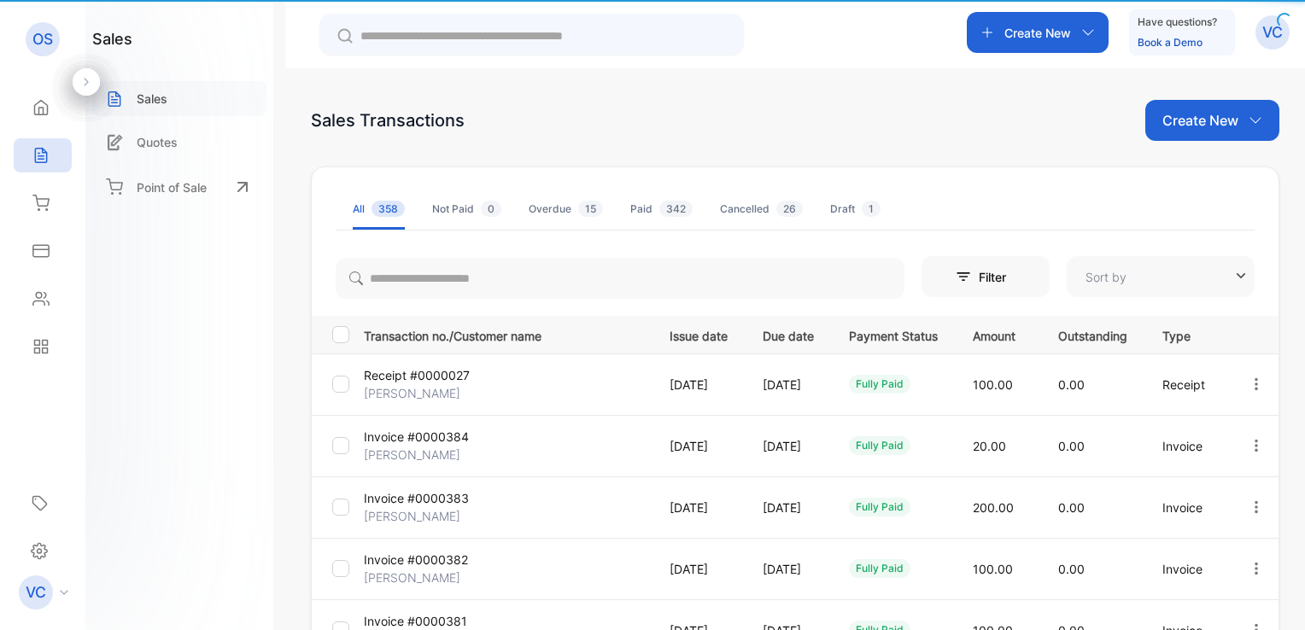
type input "**********"
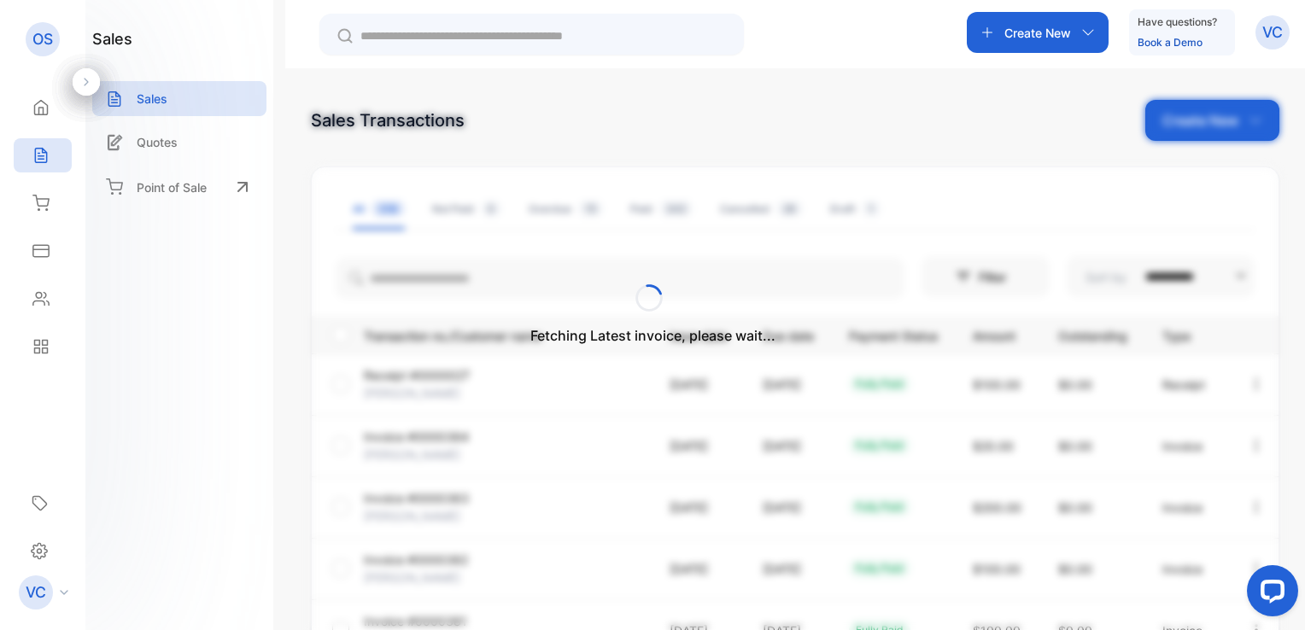
click at [1172, 120] on p "Create New" at bounding box center [1200, 120] width 76 height 20
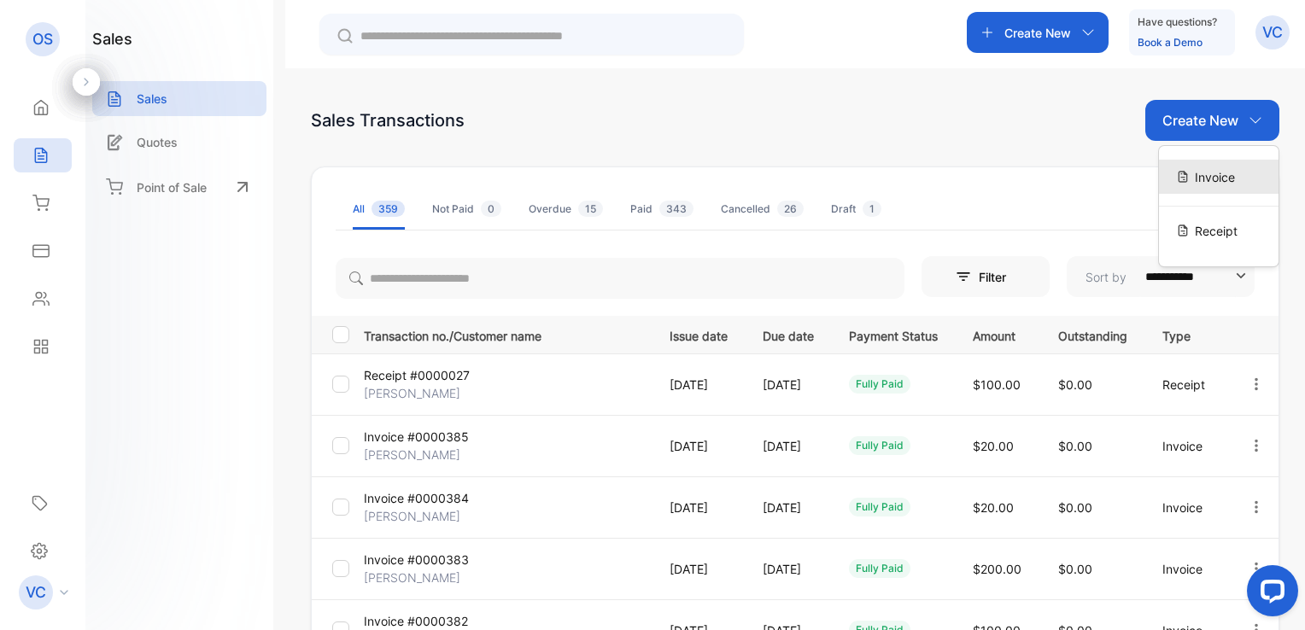
click at [1186, 172] on div "Invoice" at bounding box center [1219, 177] width 120 height 34
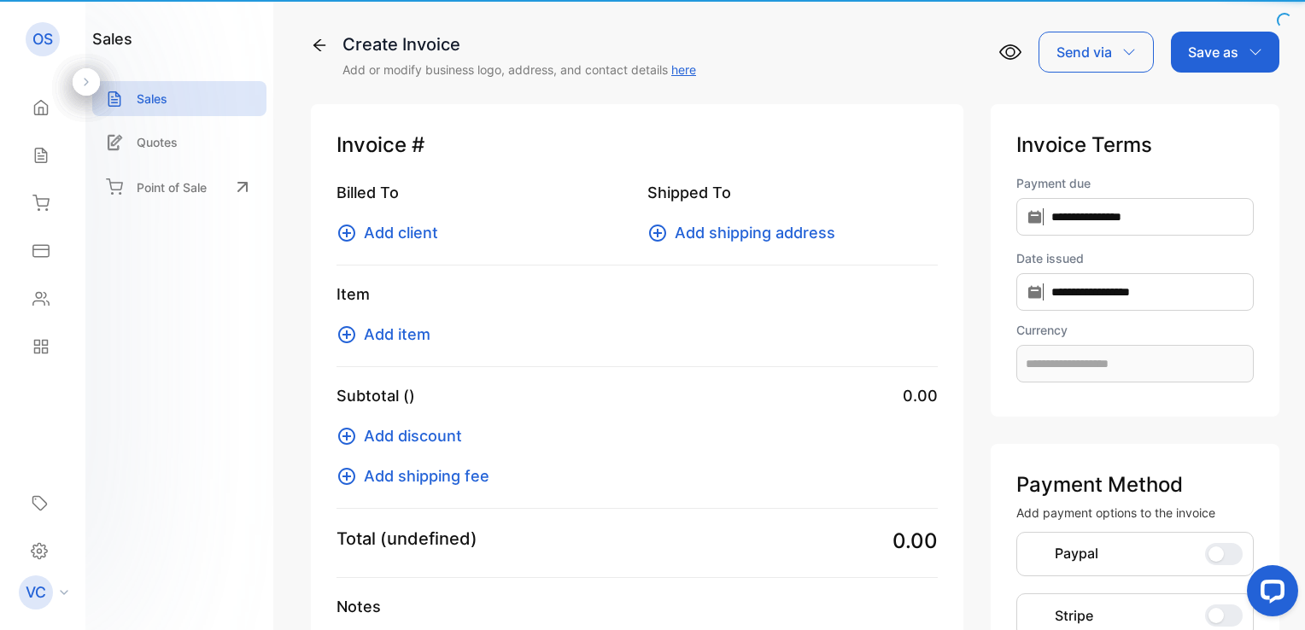
type input "**********"
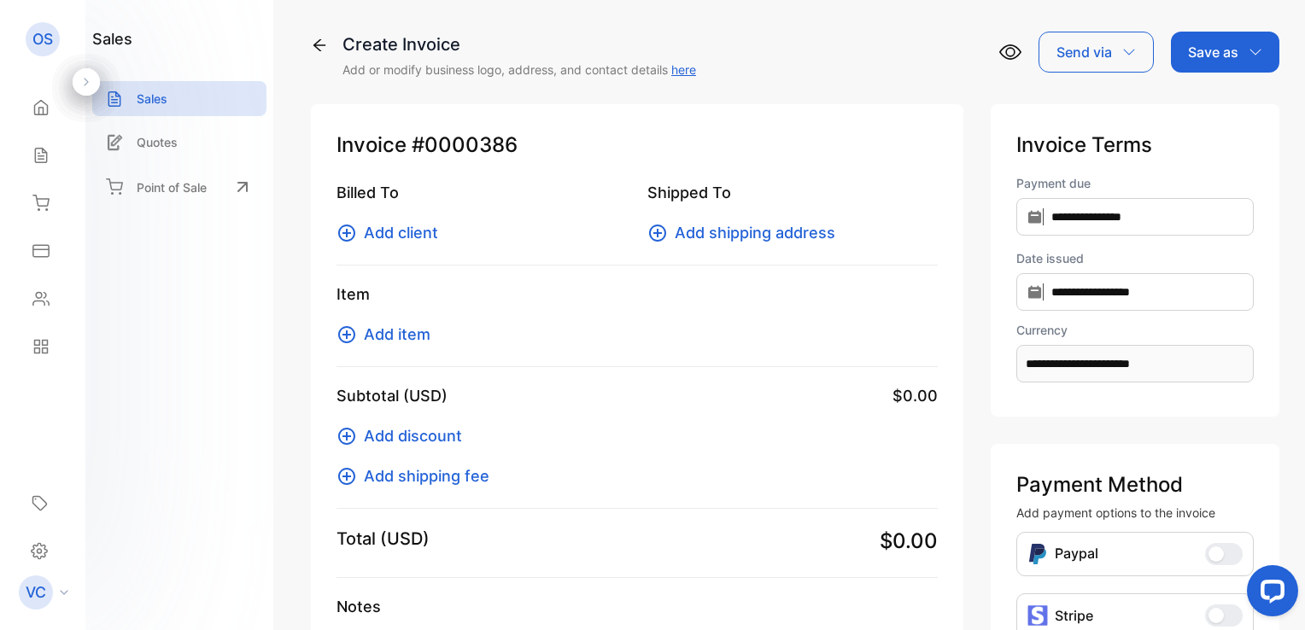
click at [403, 234] on span "Add client" at bounding box center [401, 232] width 74 height 23
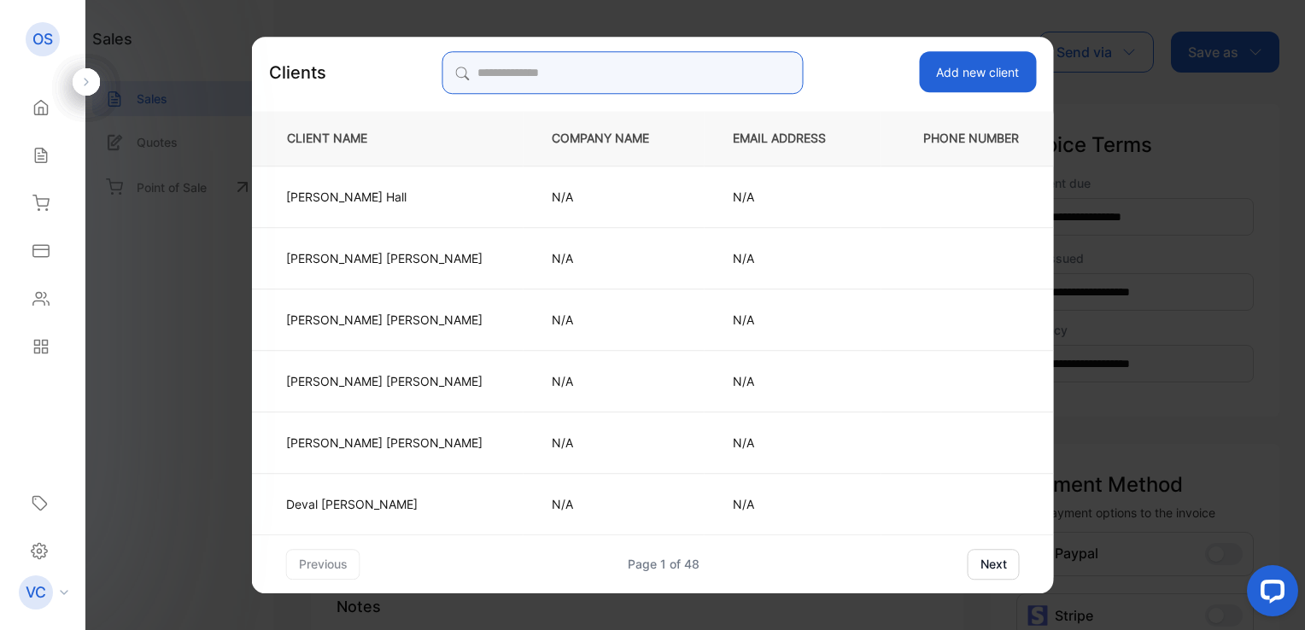
click at [503, 83] on input "search" at bounding box center [622, 72] width 360 height 43
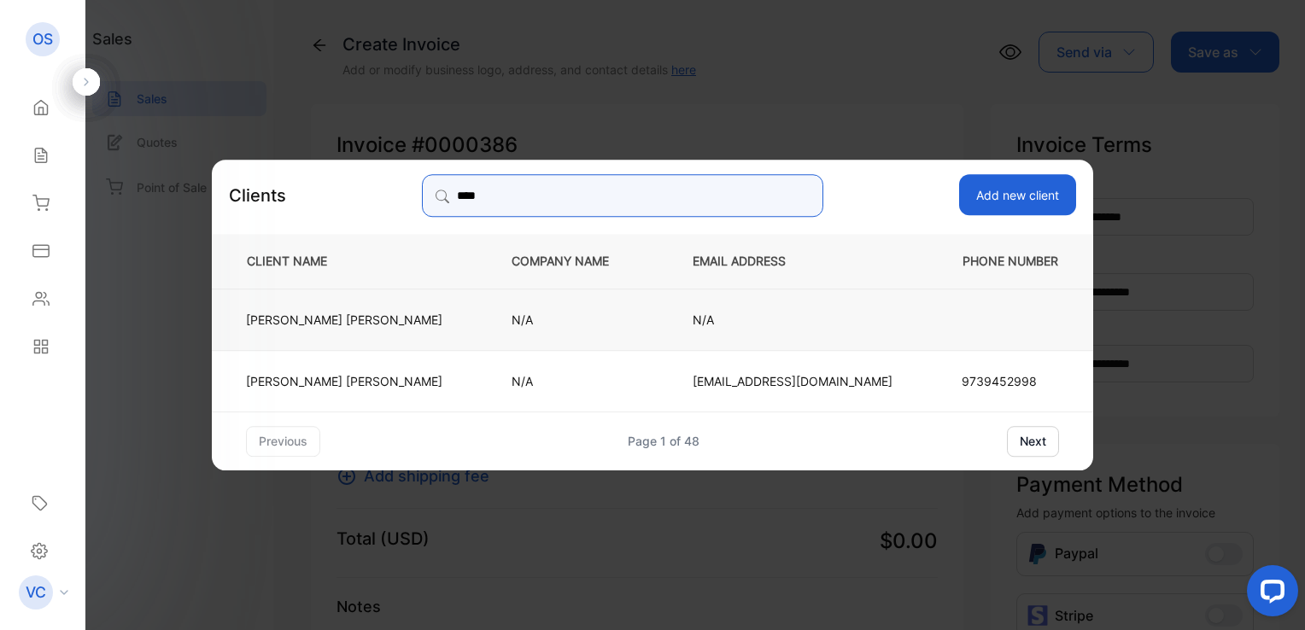
type input "****"
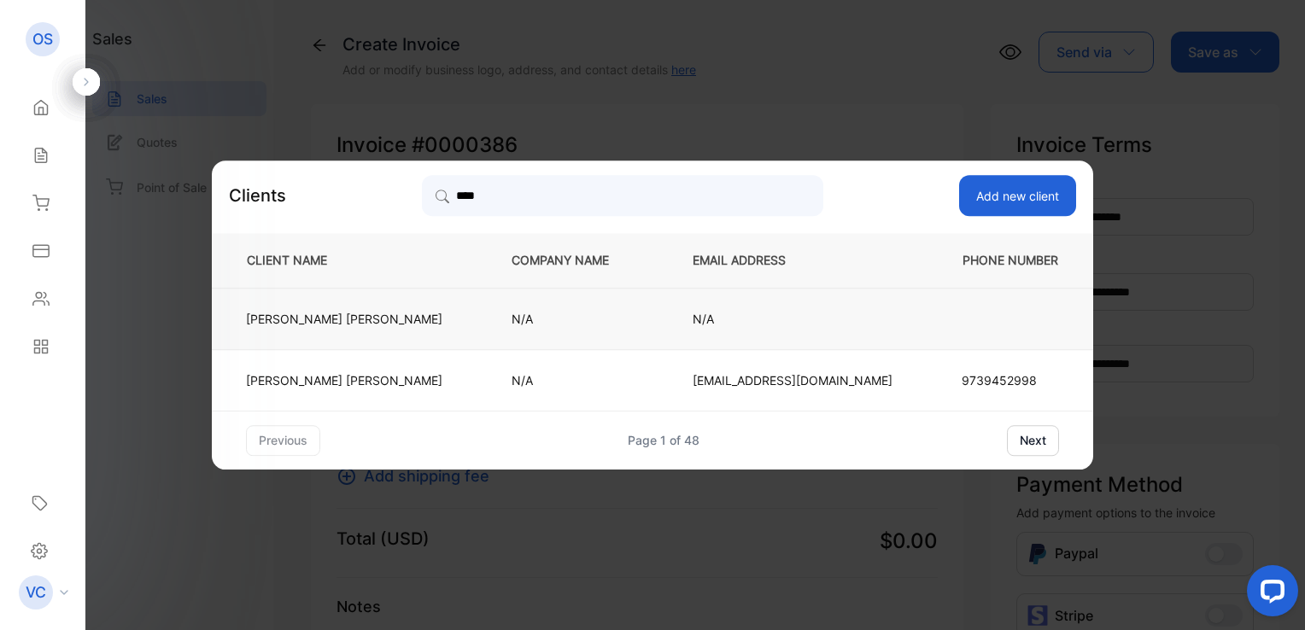
click at [405, 309] on td "Barry Ralph" at bounding box center [347, 318] width 271 height 61
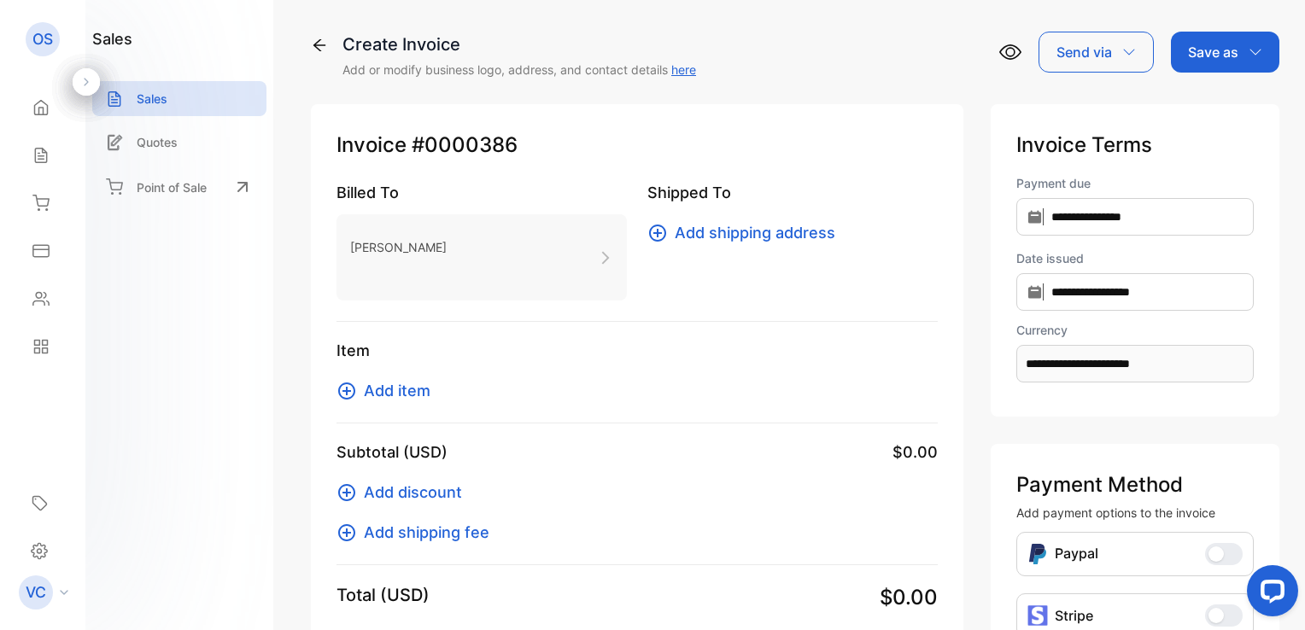
click at [394, 388] on span "Add item" at bounding box center [397, 390] width 67 height 23
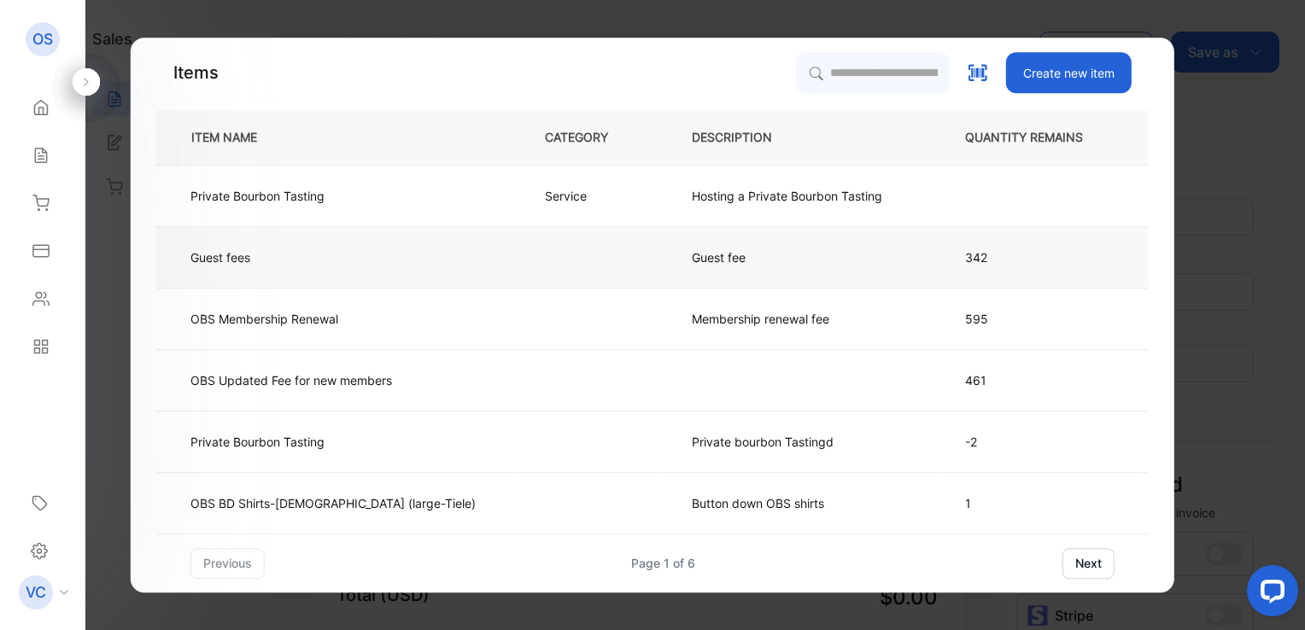
click at [720, 257] on td "Guest fee" at bounding box center [799, 256] width 273 height 61
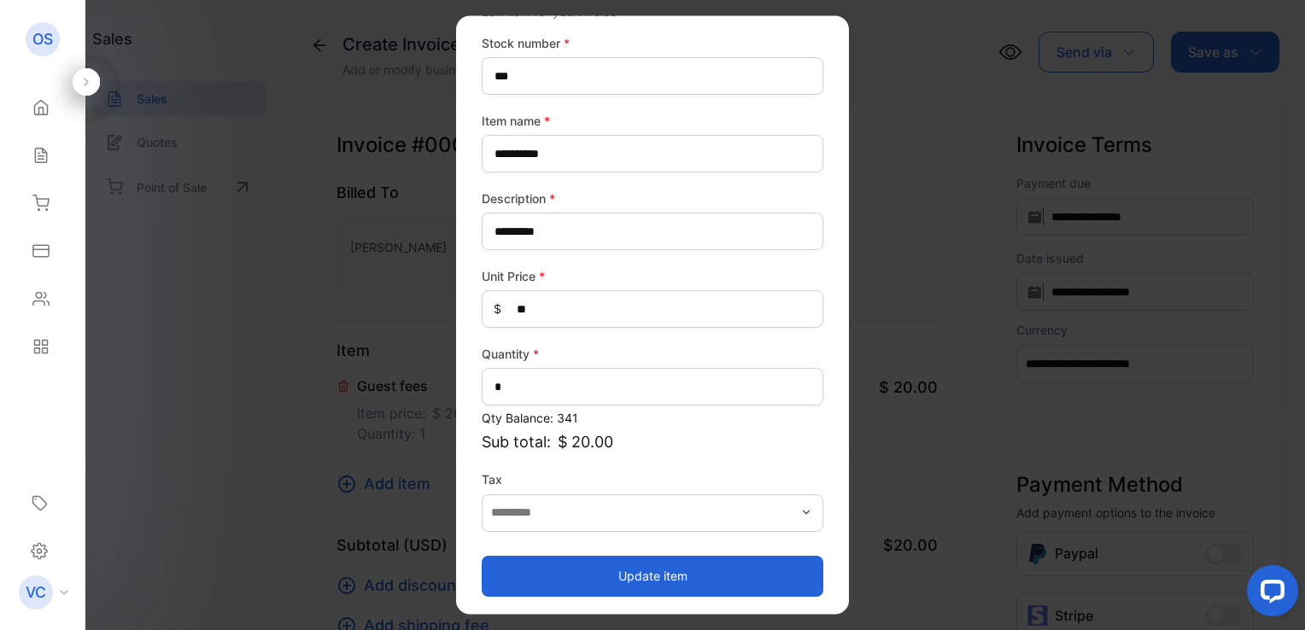
scroll to position [75, 0]
click at [651, 570] on button "Update item" at bounding box center [653, 574] width 342 height 41
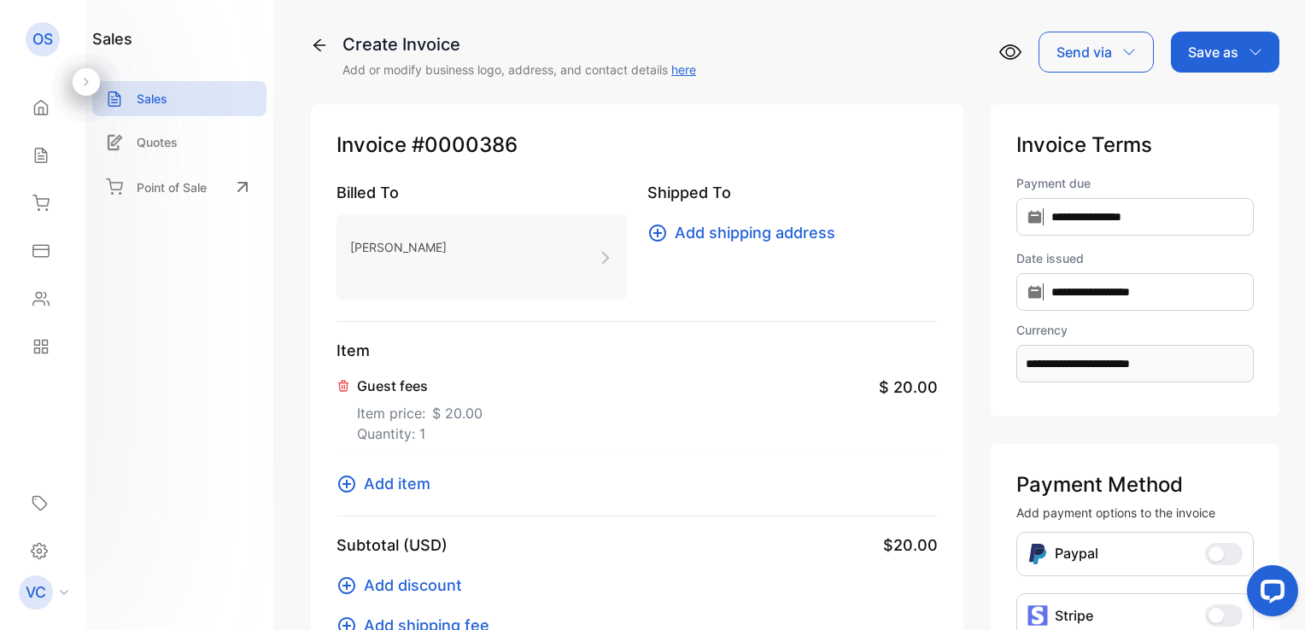
click at [1211, 63] on div "Save as" at bounding box center [1225, 52] width 108 height 41
click at [1211, 105] on div "Invoice" at bounding box center [1220, 108] width 98 height 34
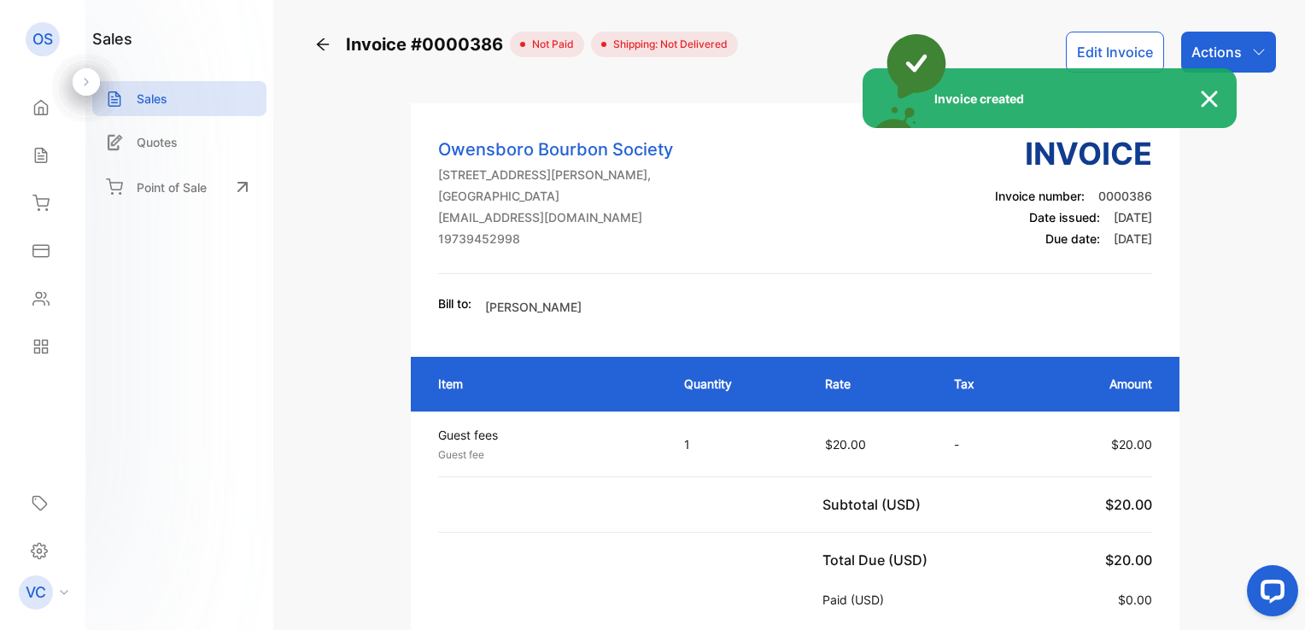
click at [1236, 54] on div "Invoice created" at bounding box center [652, 315] width 1305 height 630
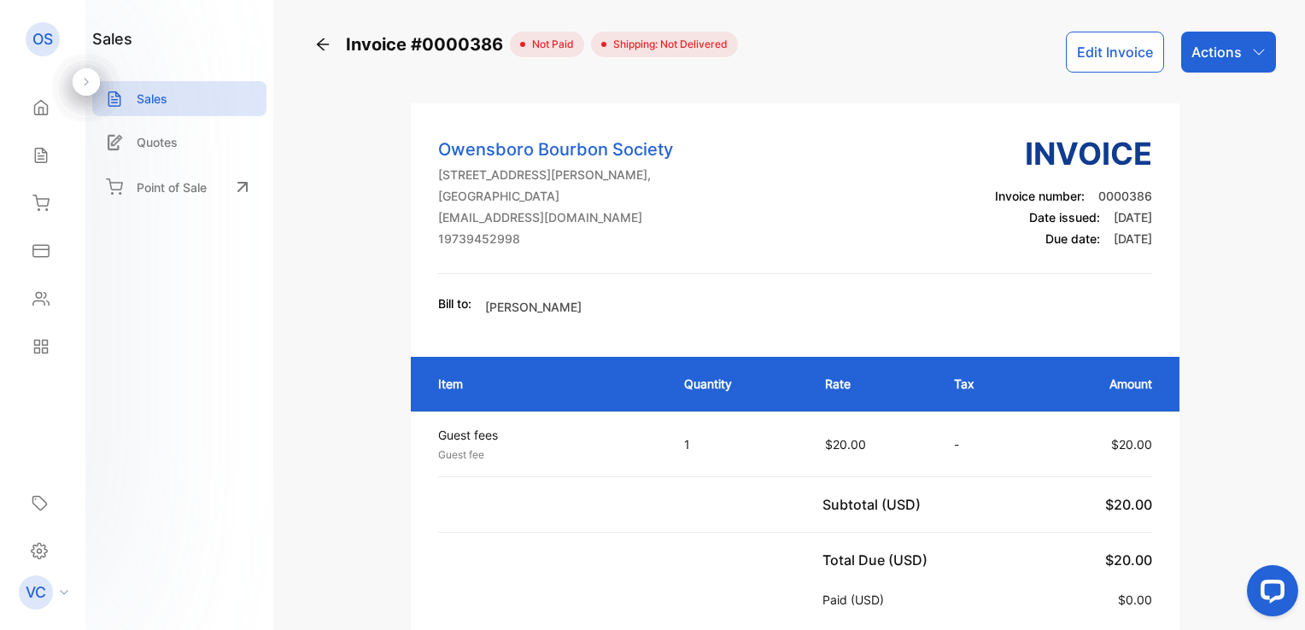
click at [1236, 54] on p "Actions" at bounding box center [1216, 52] width 50 height 20
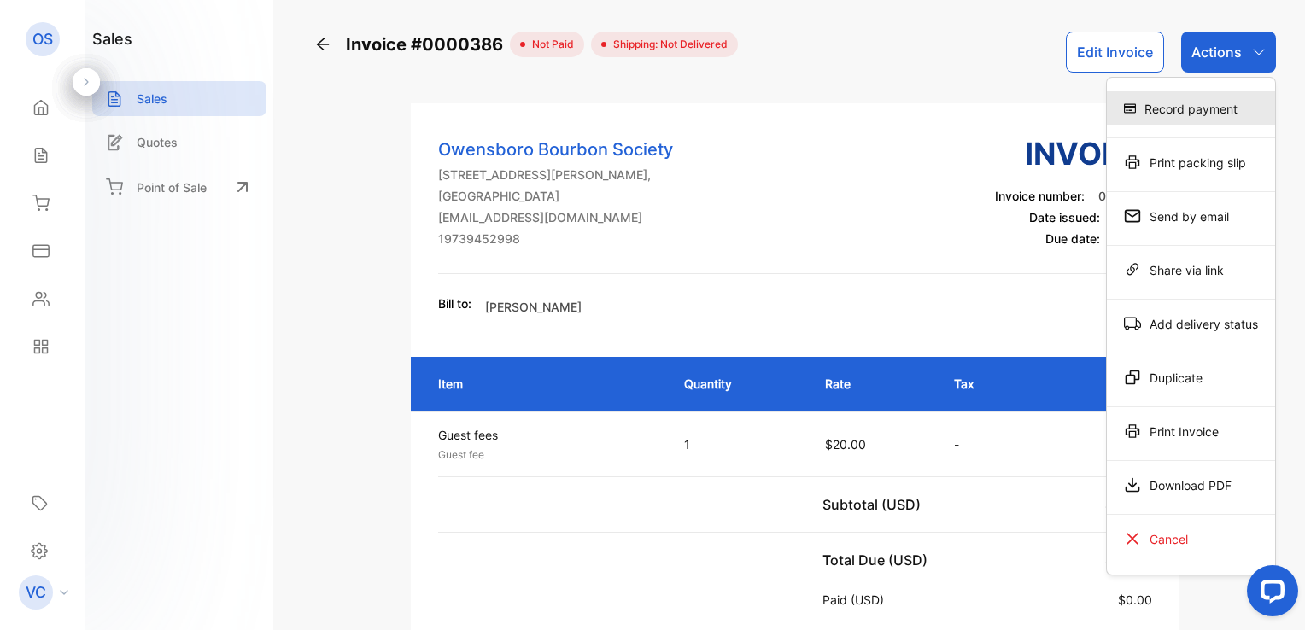
click at [1216, 107] on div "Record payment" at bounding box center [1190, 108] width 168 height 34
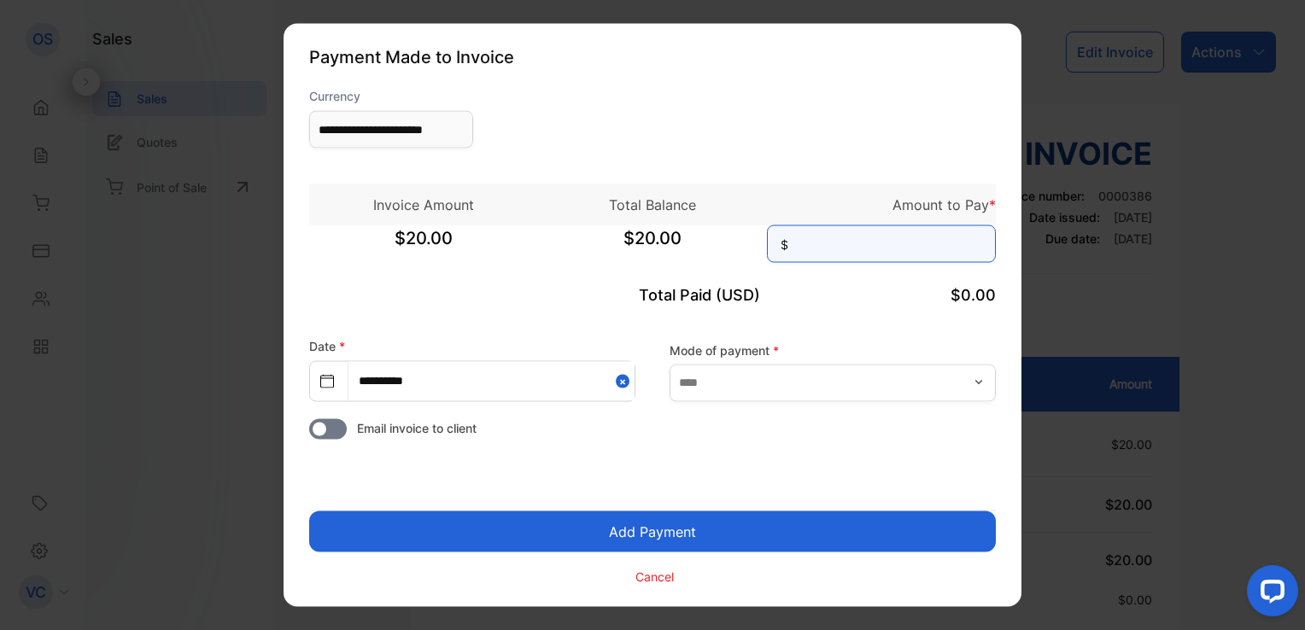
click at [929, 232] on input at bounding box center [881, 244] width 229 height 38
type input "**"
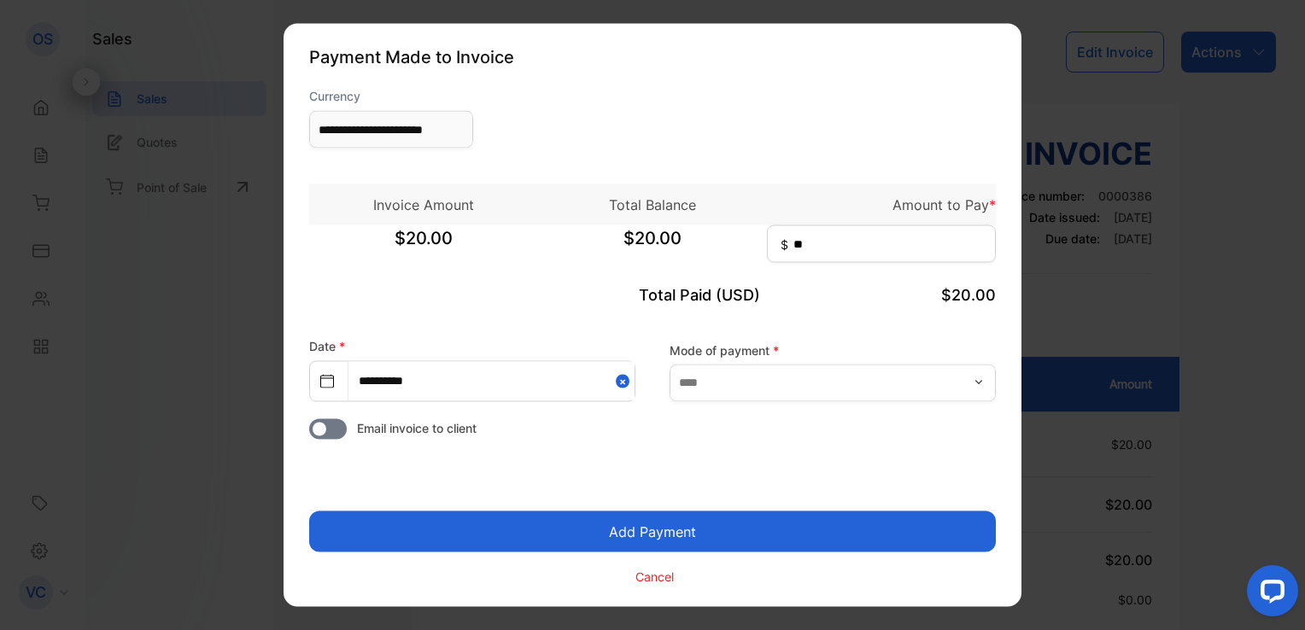
click at [690, 534] on button "Add Payment" at bounding box center [652, 531] width 686 height 41
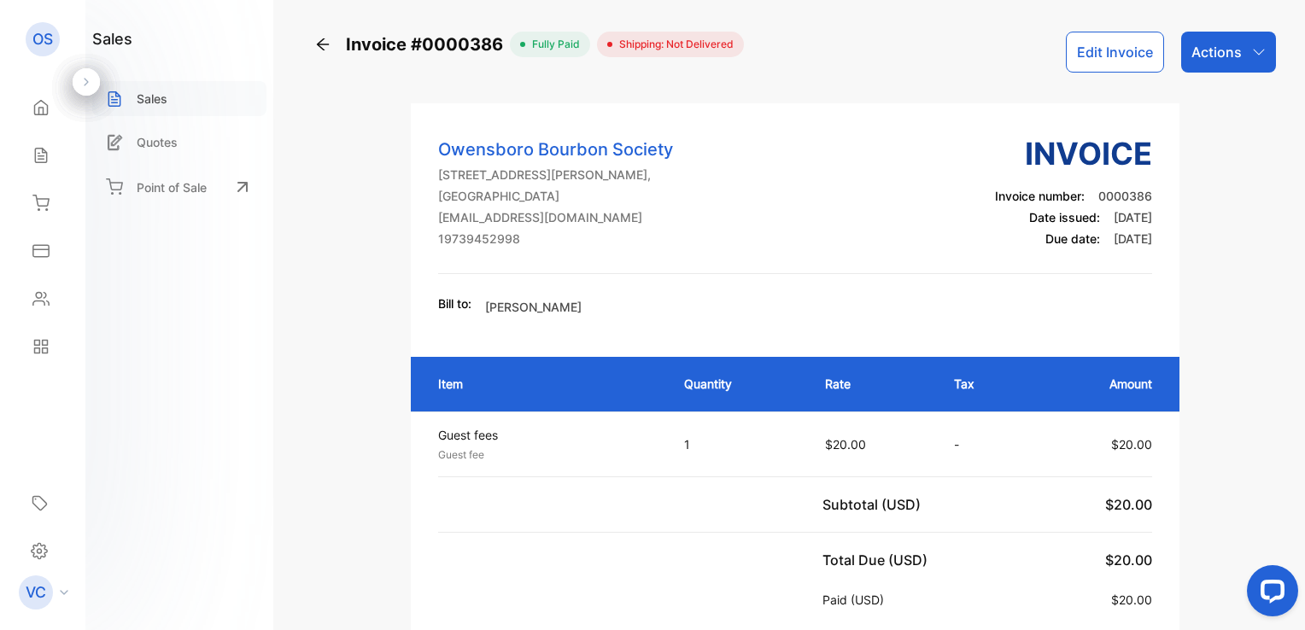
drag, startPoint x: 150, startPoint y: 96, endPoint x: 164, endPoint y: 96, distance: 13.7
click at [150, 96] on p "Sales" at bounding box center [152, 99] width 31 height 18
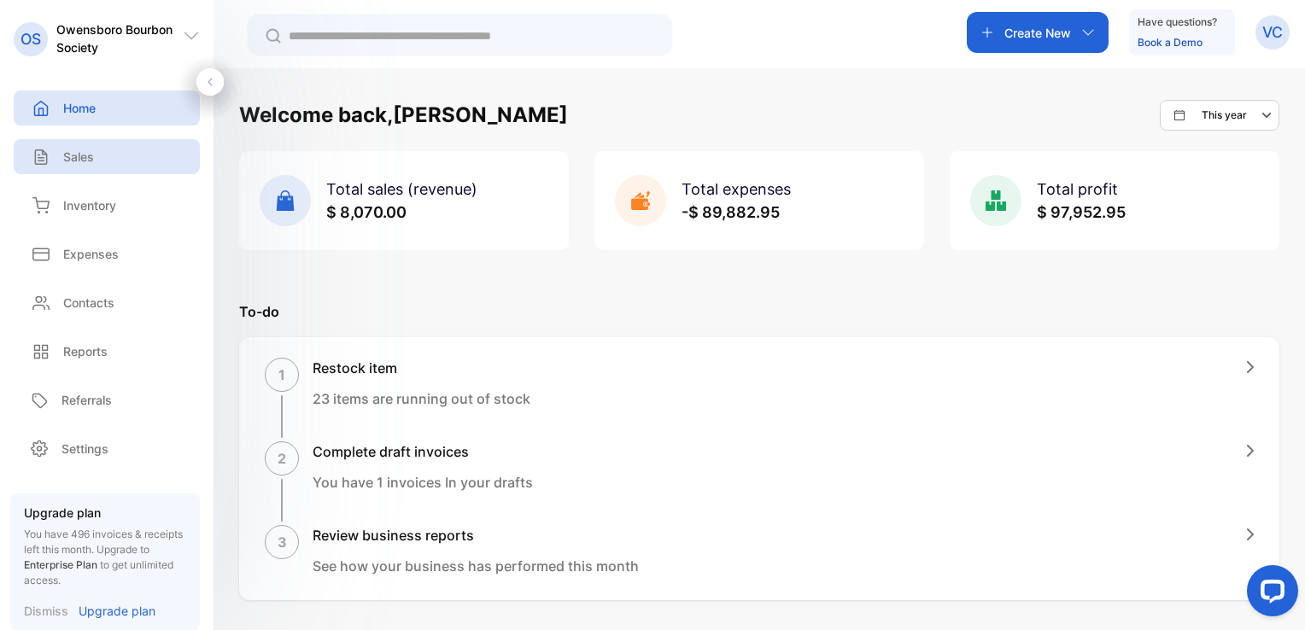
click at [74, 156] on p "Sales" at bounding box center [78, 157] width 31 height 18
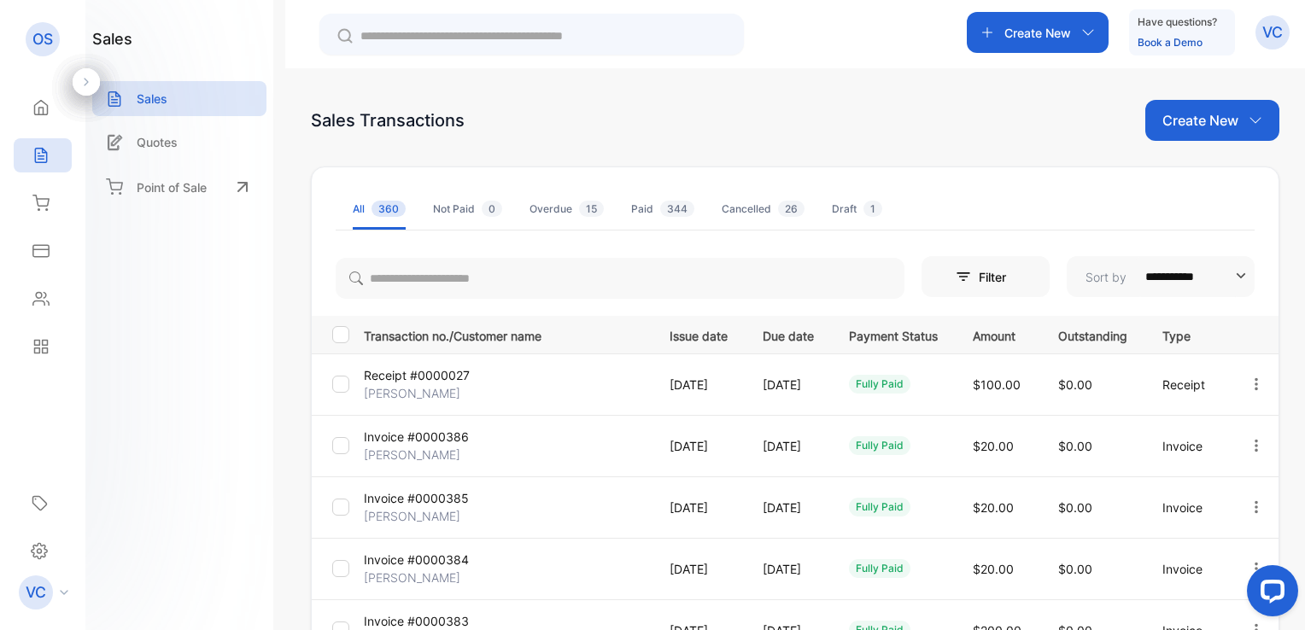
click at [1207, 120] on p "Create New" at bounding box center [1200, 120] width 76 height 20
click at [1212, 177] on span "Invoice" at bounding box center [1214, 177] width 40 height 18
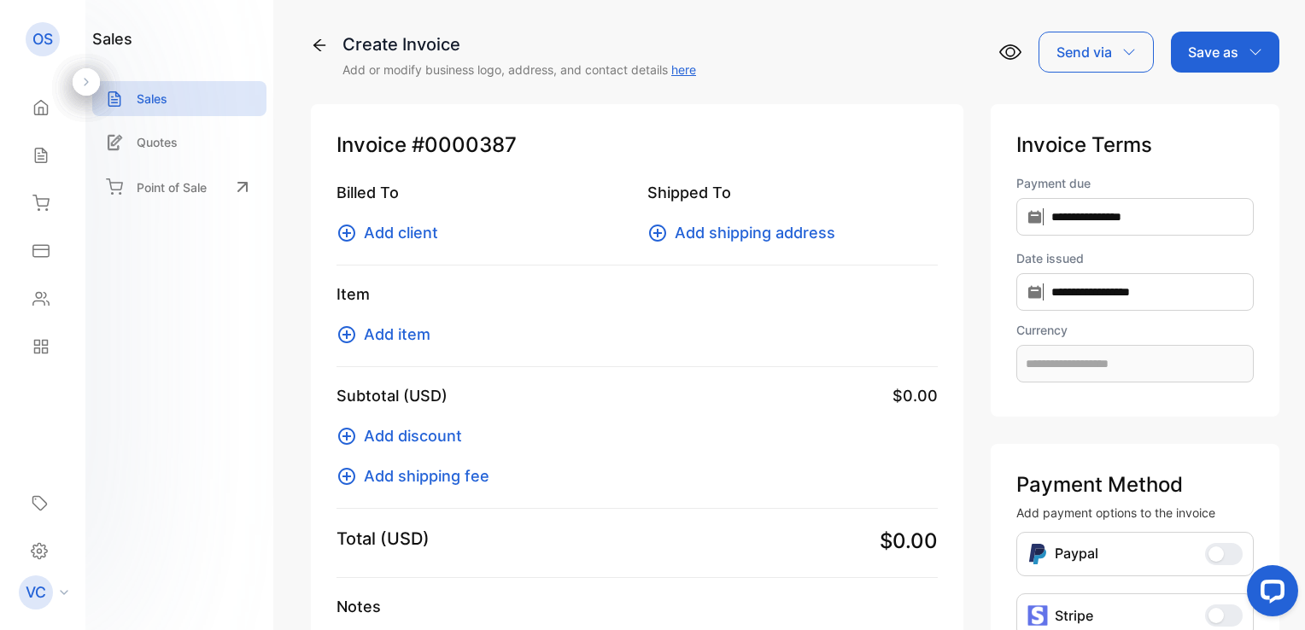
type input "**********"
click at [379, 231] on span "Add client" at bounding box center [401, 232] width 74 height 23
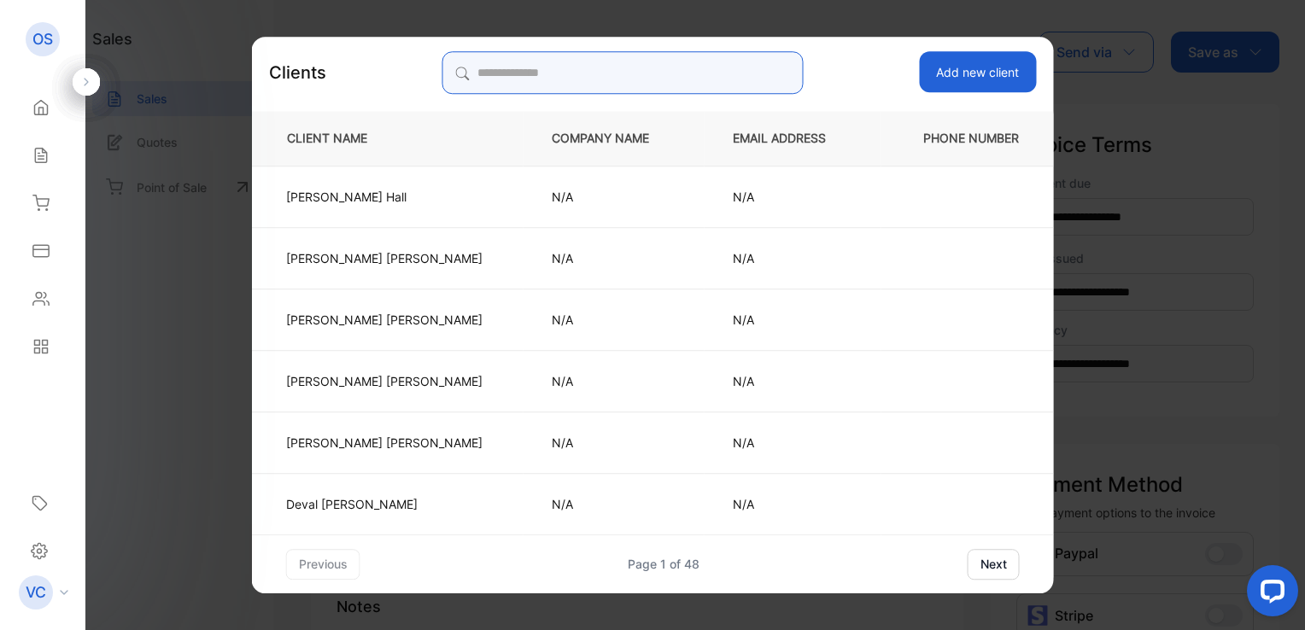
click at [526, 72] on input "search" at bounding box center [622, 72] width 360 height 43
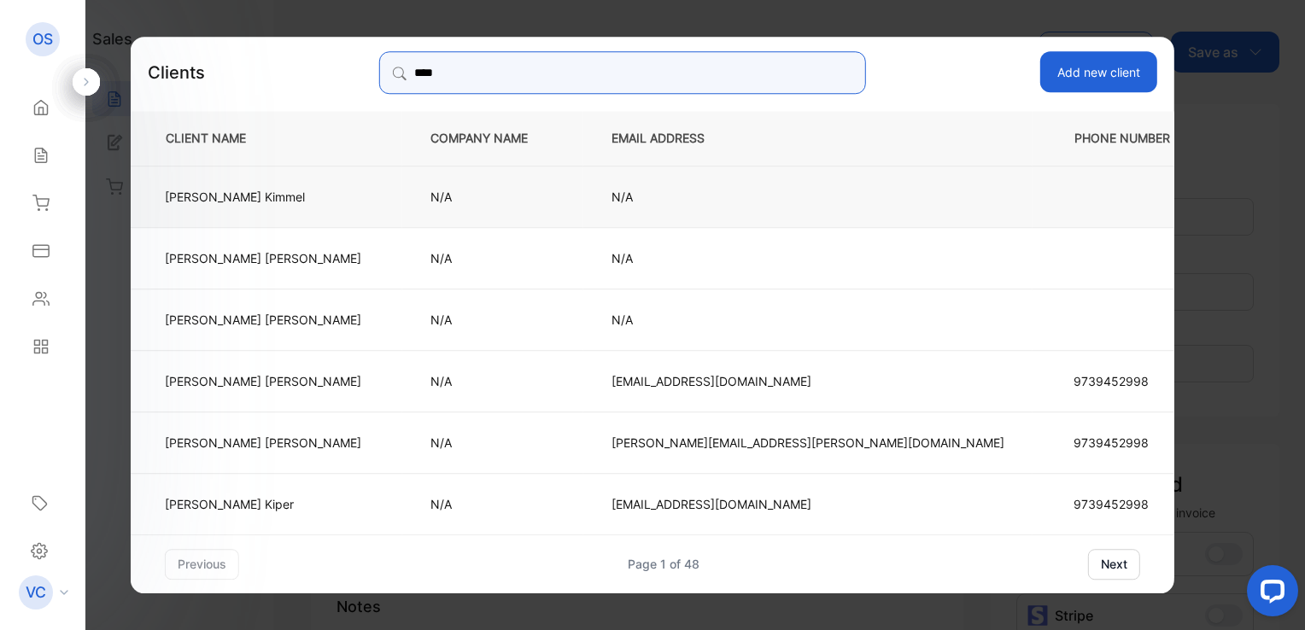
type input "****"
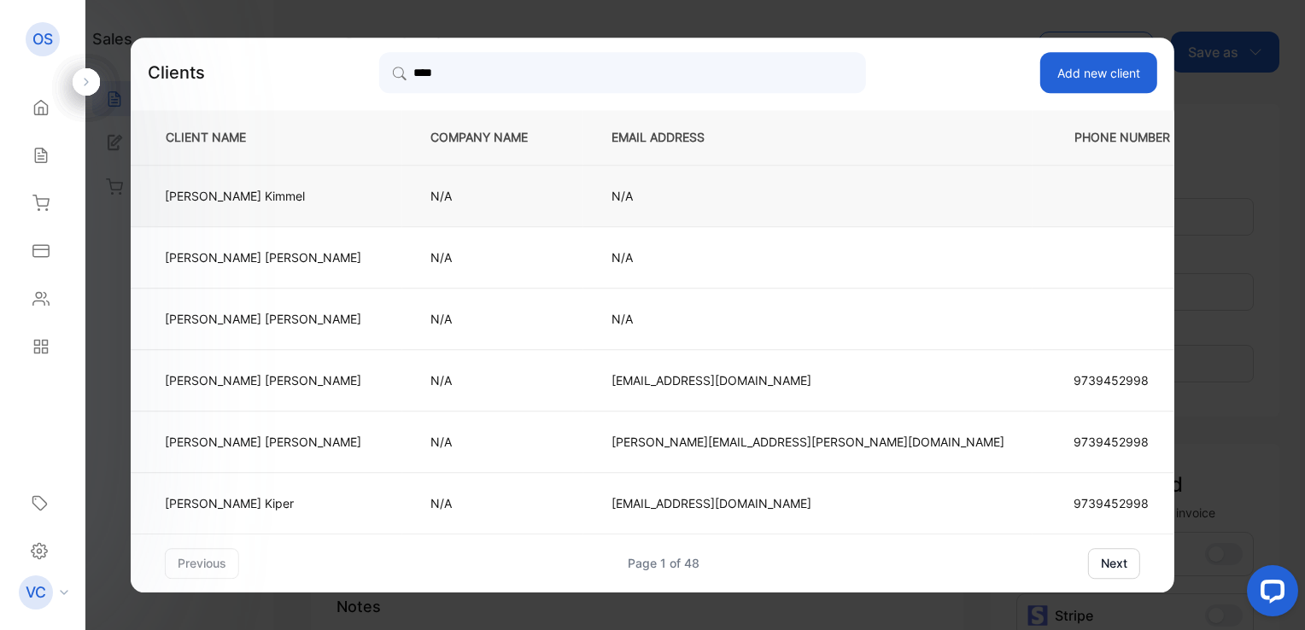
click at [402, 192] on td "jacob Kimmel" at bounding box center [266, 195] width 271 height 61
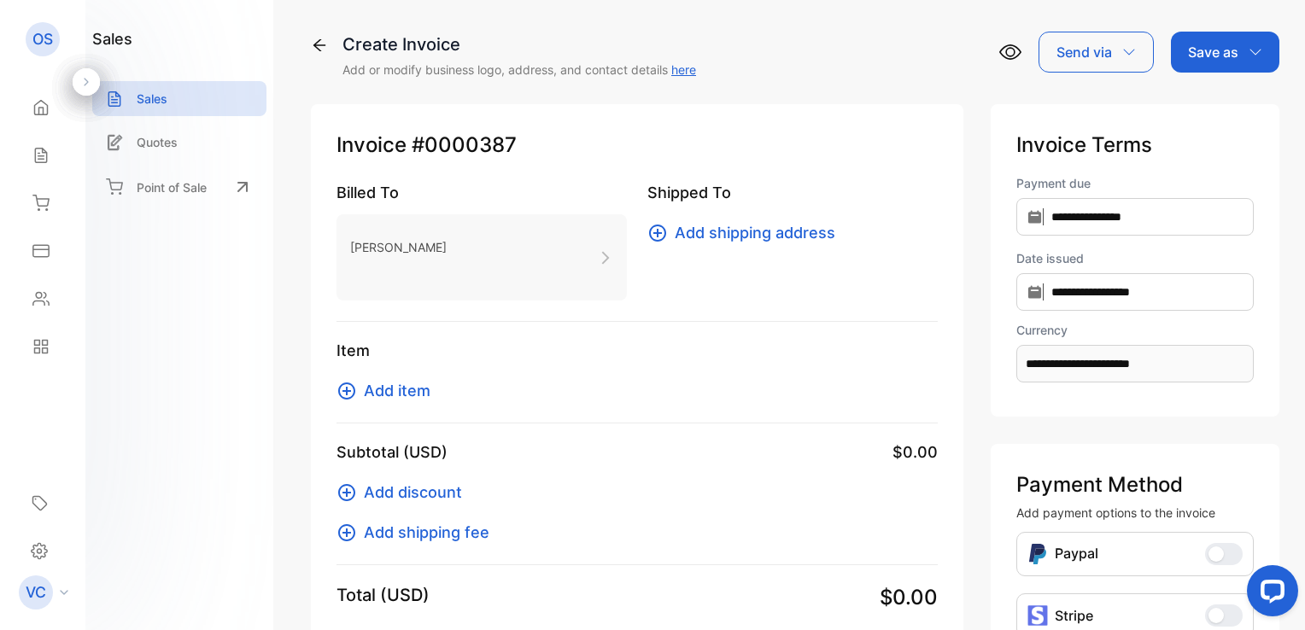
click at [405, 393] on span "Add item" at bounding box center [397, 390] width 67 height 23
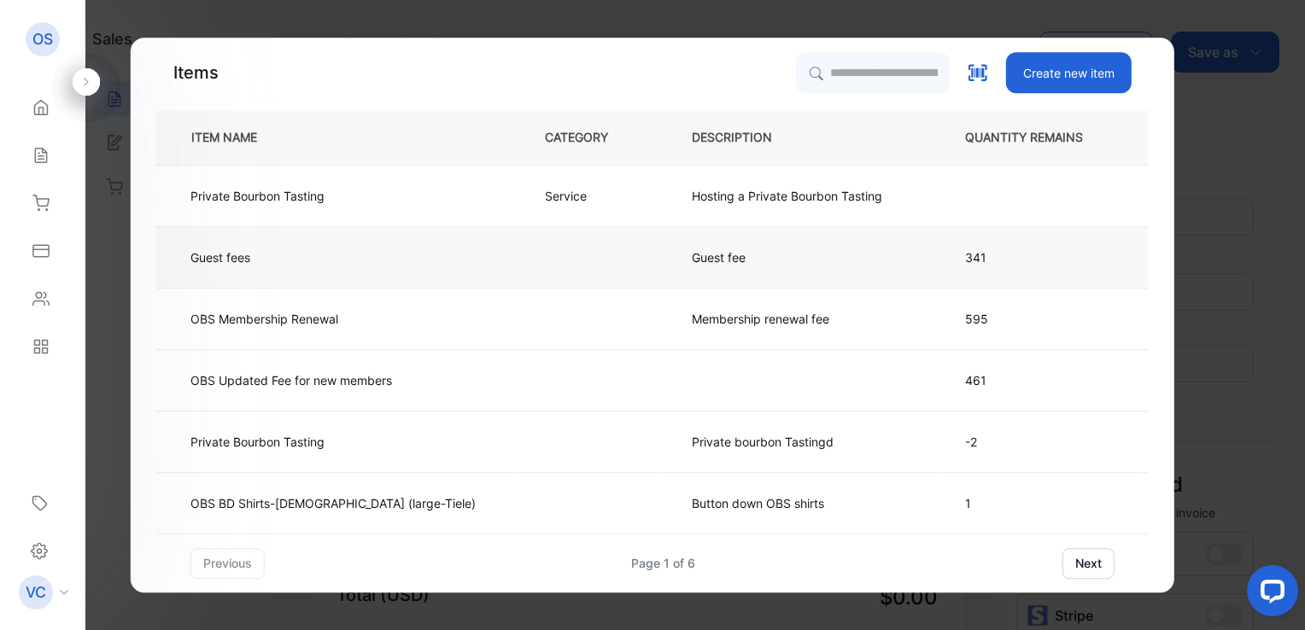
click at [663, 260] on td "Guest fee" at bounding box center [799, 256] width 273 height 61
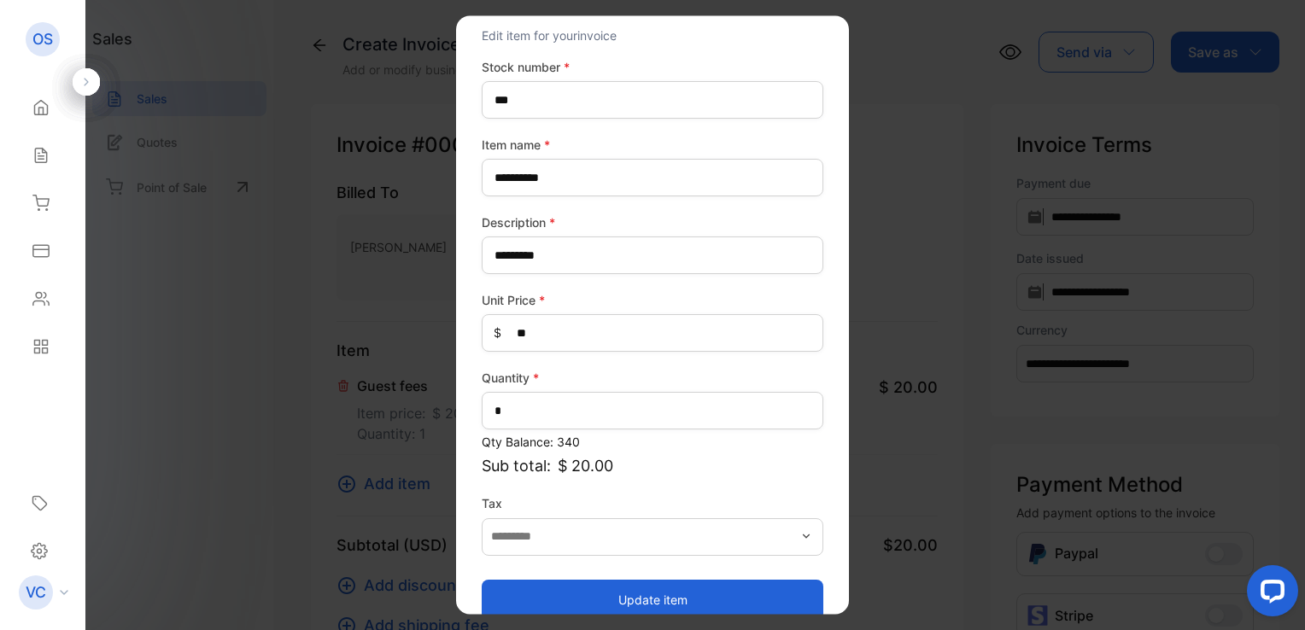
scroll to position [75, 0]
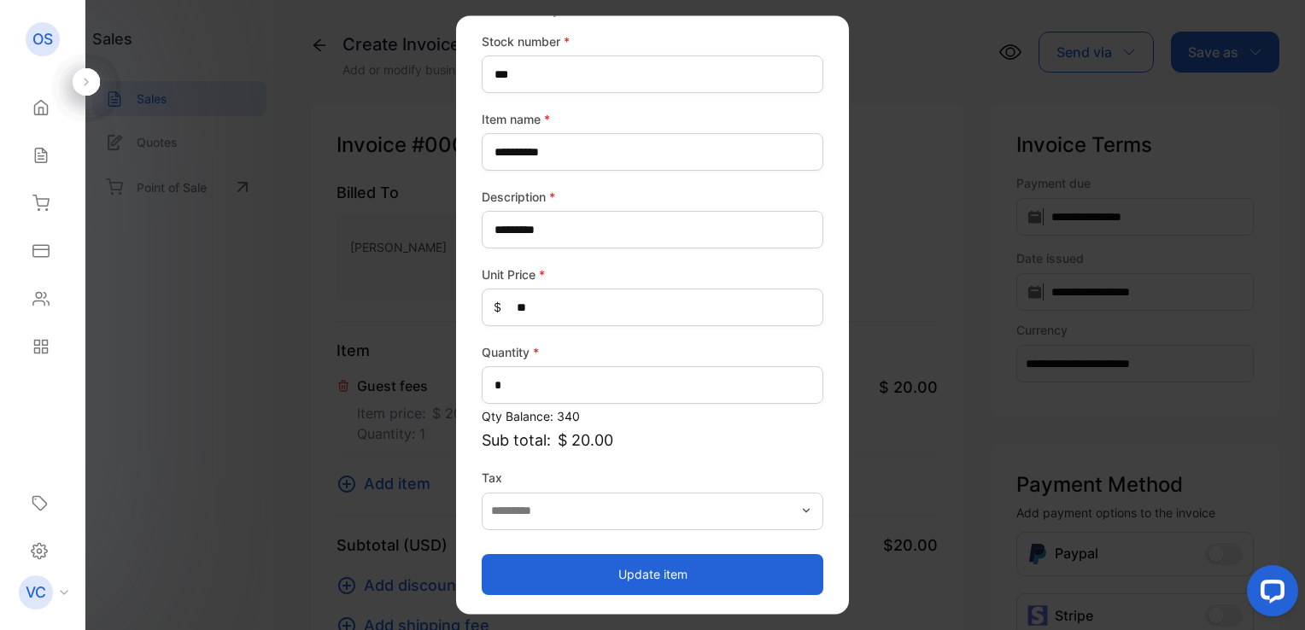
click at [642, 575] on button "Update item" at bounding box center [653, 574] width 342 height 41
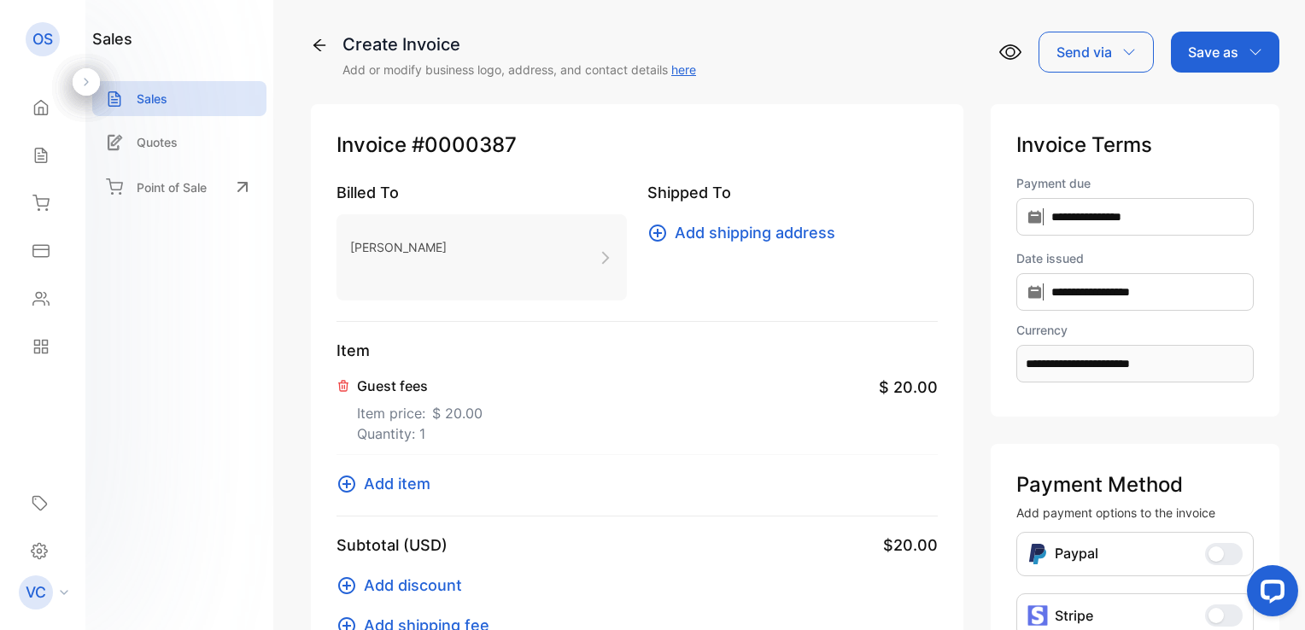
click at [1212, 56] on p "Save as" at bounding box center [1213, 52] width 50 height 20
click at [1217, 105] on div "Invoice" at bounding box center [1220, 108] width 98 height 34
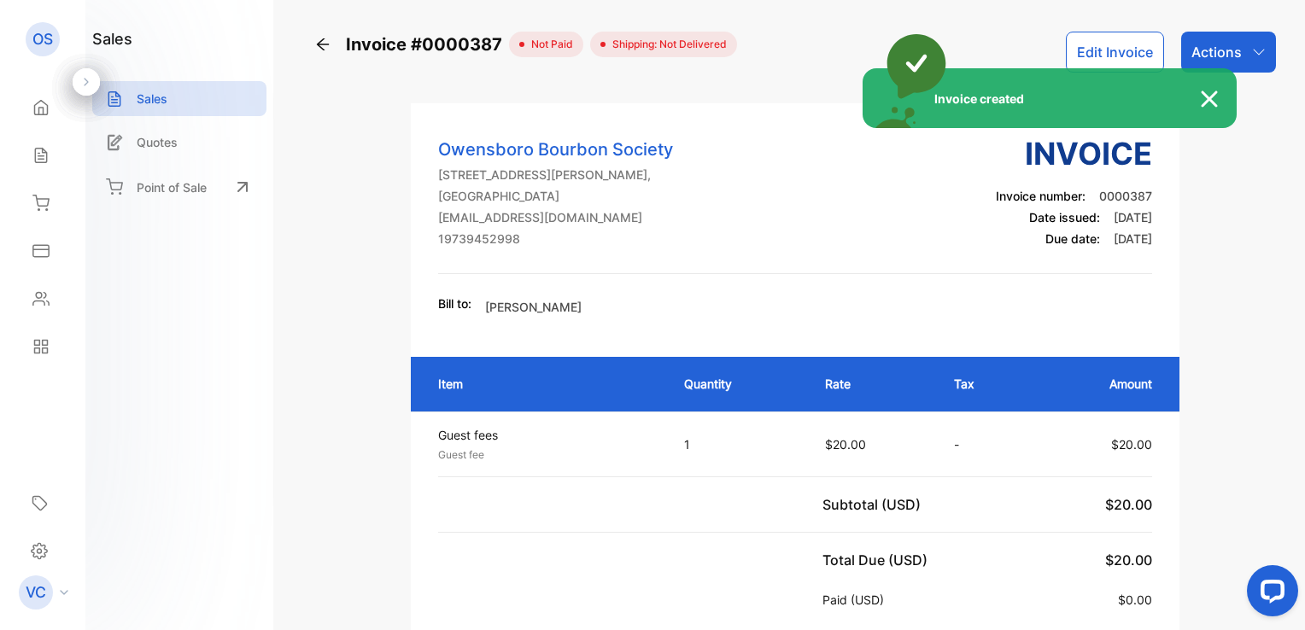
click at [1248, 51] on div "Invoice created" at bounding box center [652, 315] width 1305 height 630
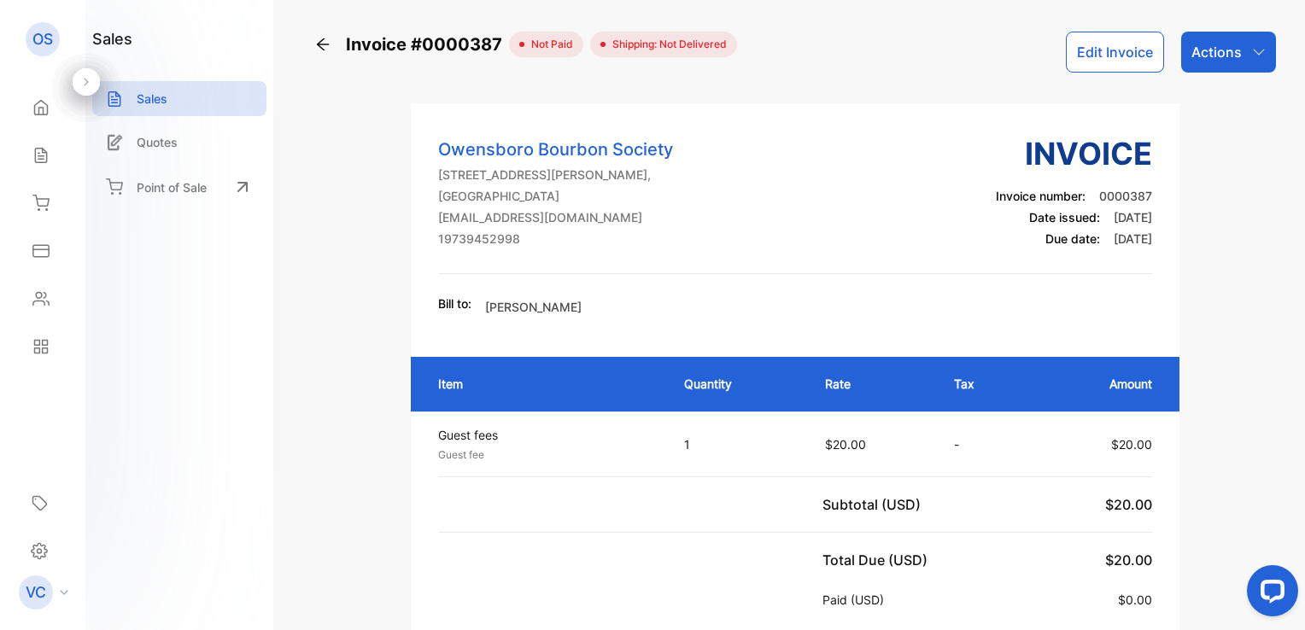
click at [1252, 51] on icon "button" at bounding box center [1259, 52] width 14 height 14
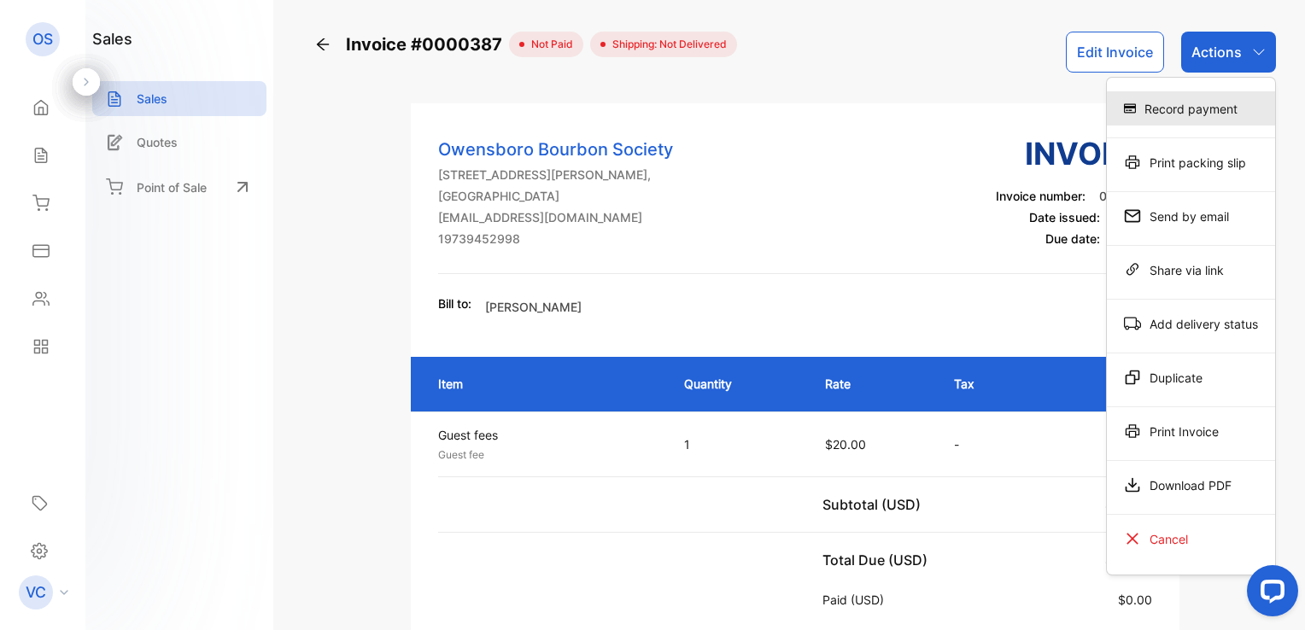
click at [1219, 102] on div "Record payment" at bounding box center [1190, 108] width 168 height 34
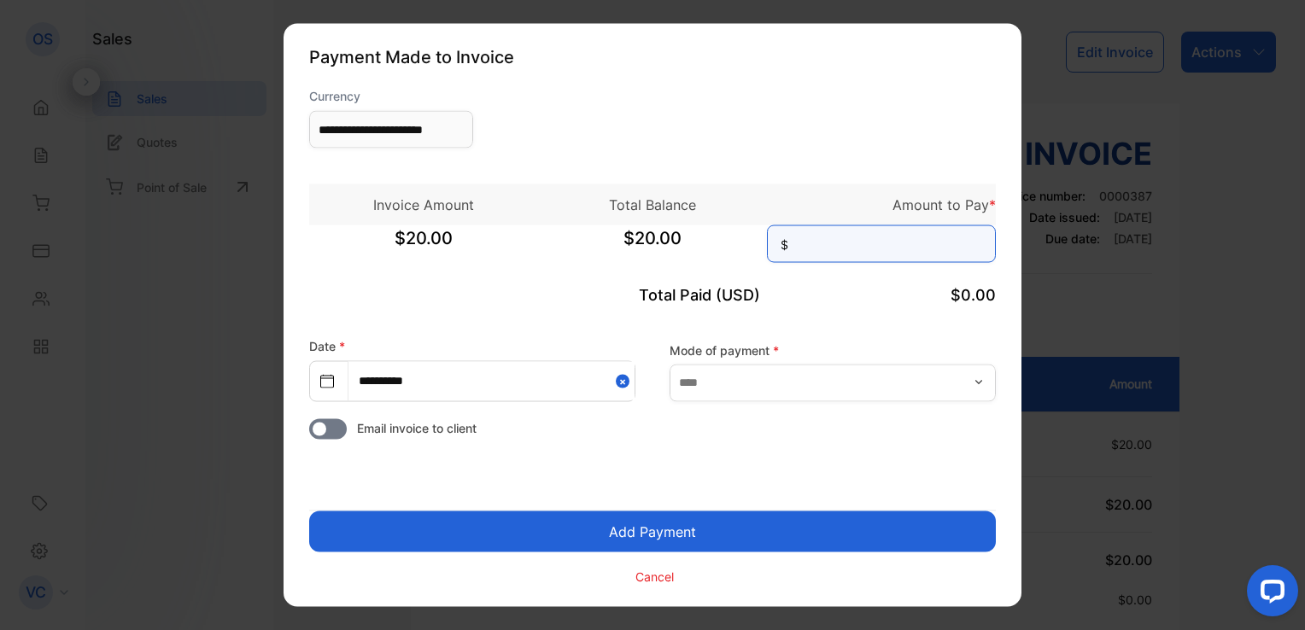
click at [902, 237] on input at bounding box center [881, 244] width 229 height 38
type input "**"
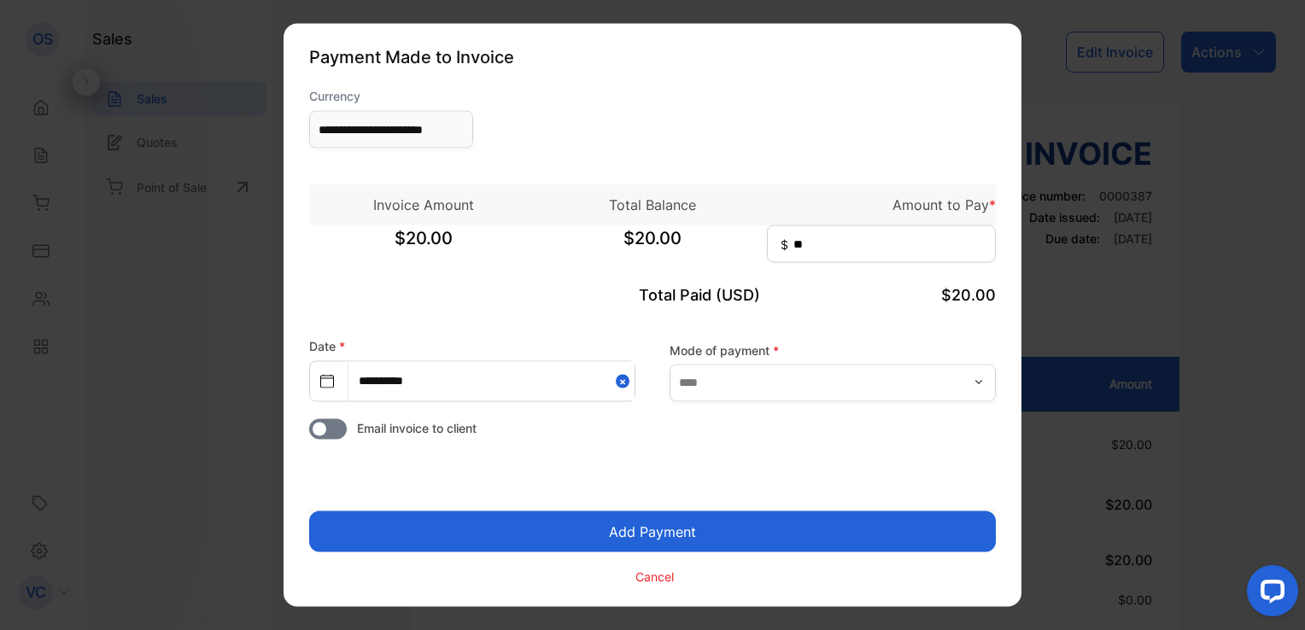
click at [707, 546] on button "Add Payment" at bounding box center [652, 531] width 686 height 41
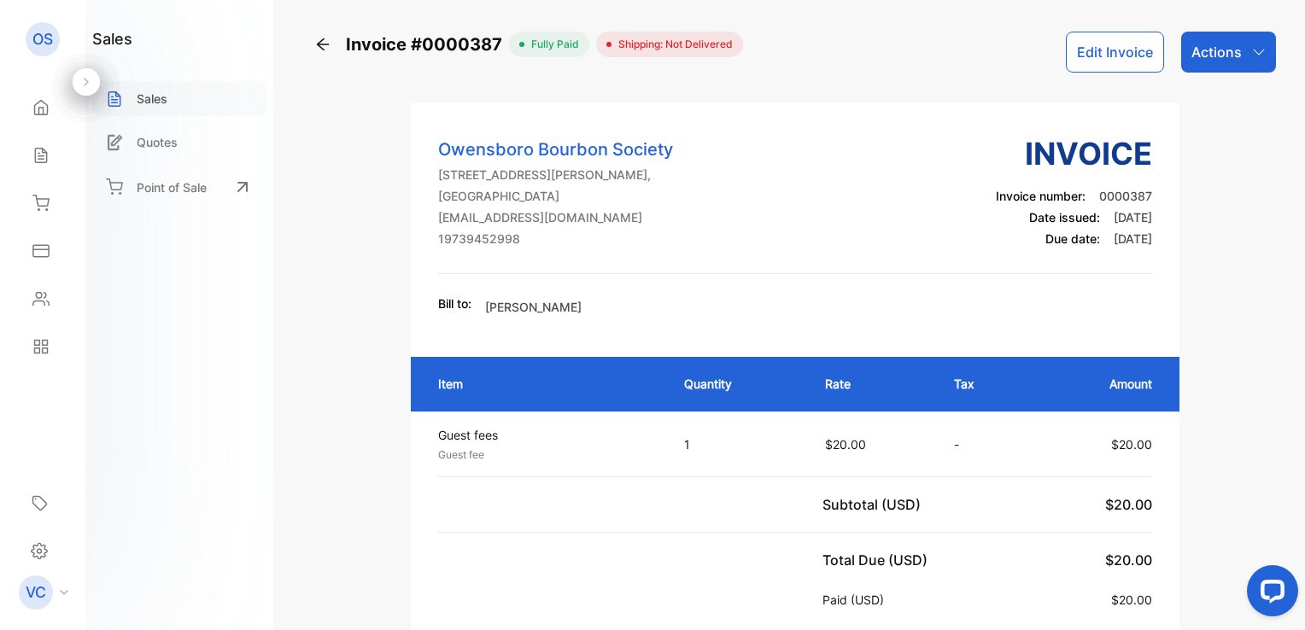
click at [137, 96] on p "Sales" at bounding box center [152, 99] width 31 height 18
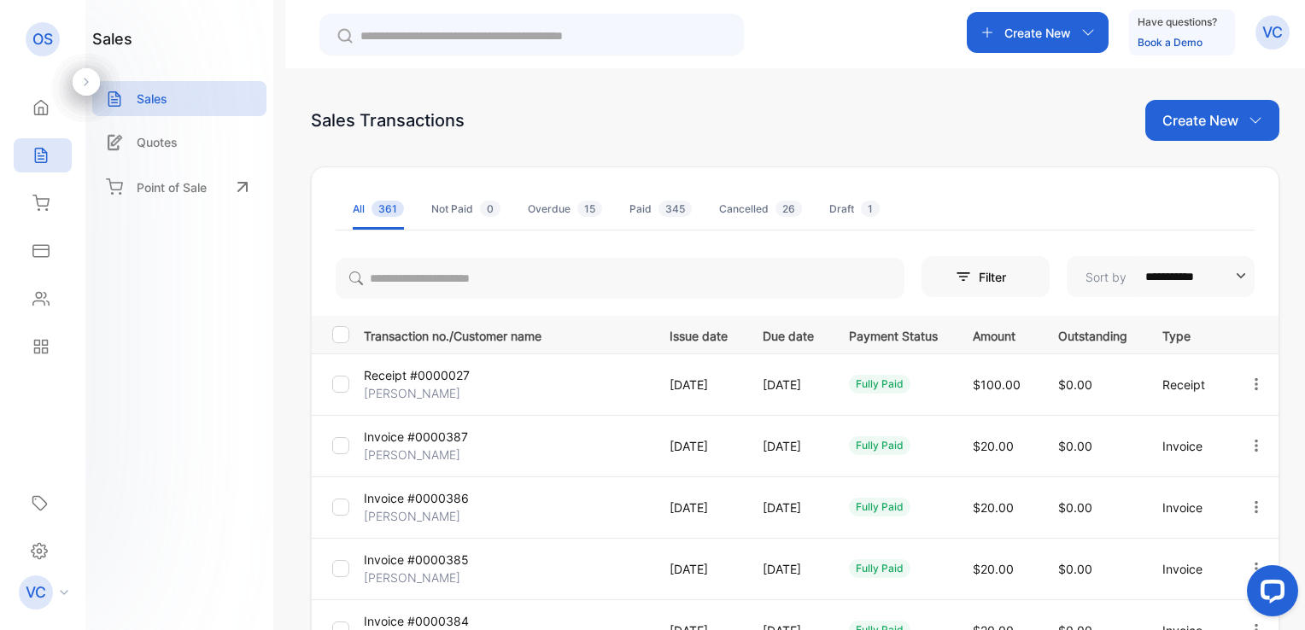
click at [1206, 128] on p "Create New" at bounding box center [1200, 120] width 76 height 20
click at [1200, 176] on span "Invoice" at bounding box center [1214, 177] width 40 height 18
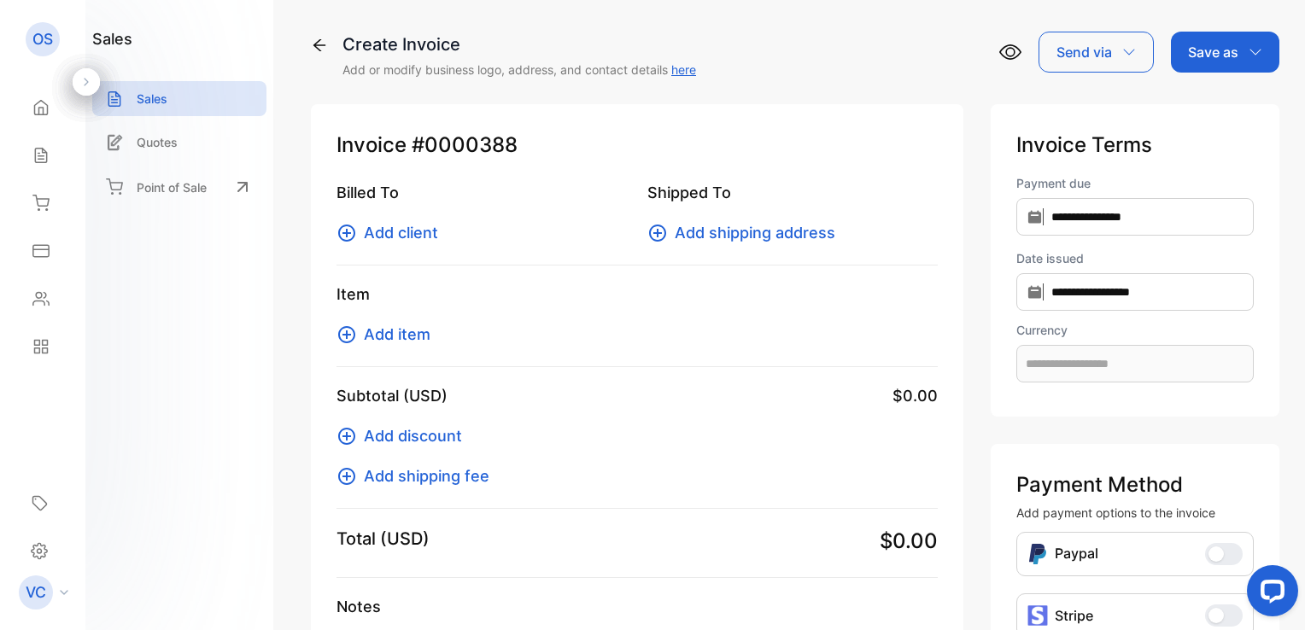
type input "**********"
click at [423, 236] on span "Add client" at bounding box center [401, 232] width 74 height 23
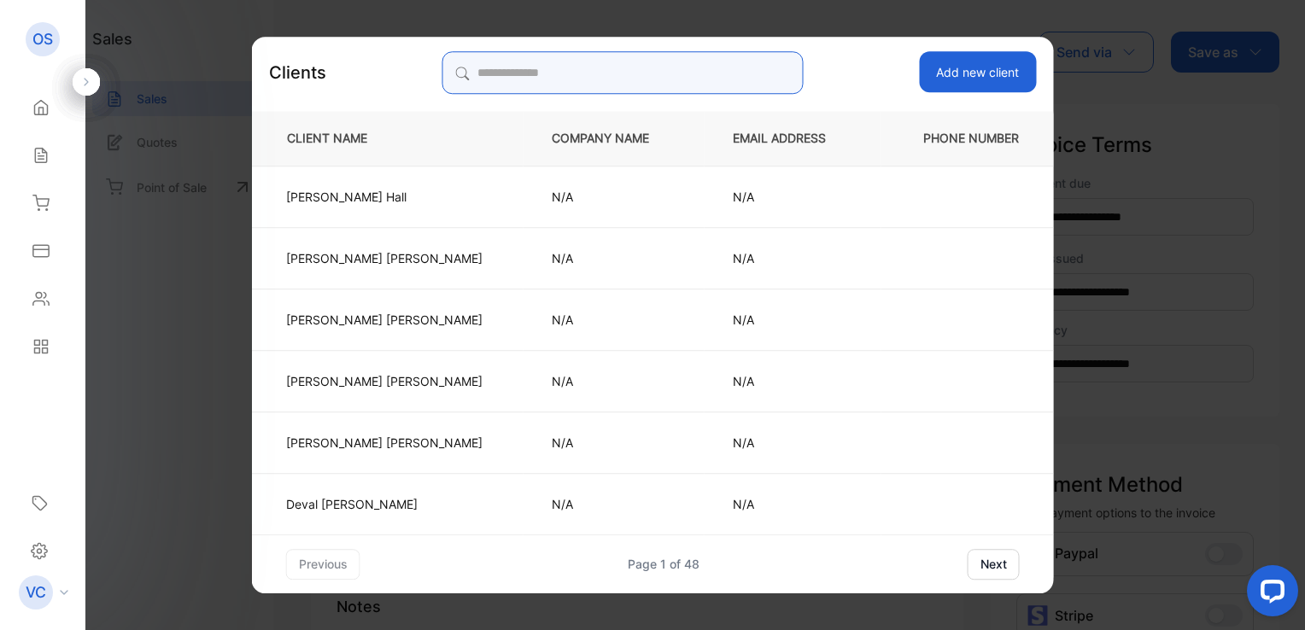
click at [491, 83] on input "search" at bounding box center [622, 72] width 360 height 43
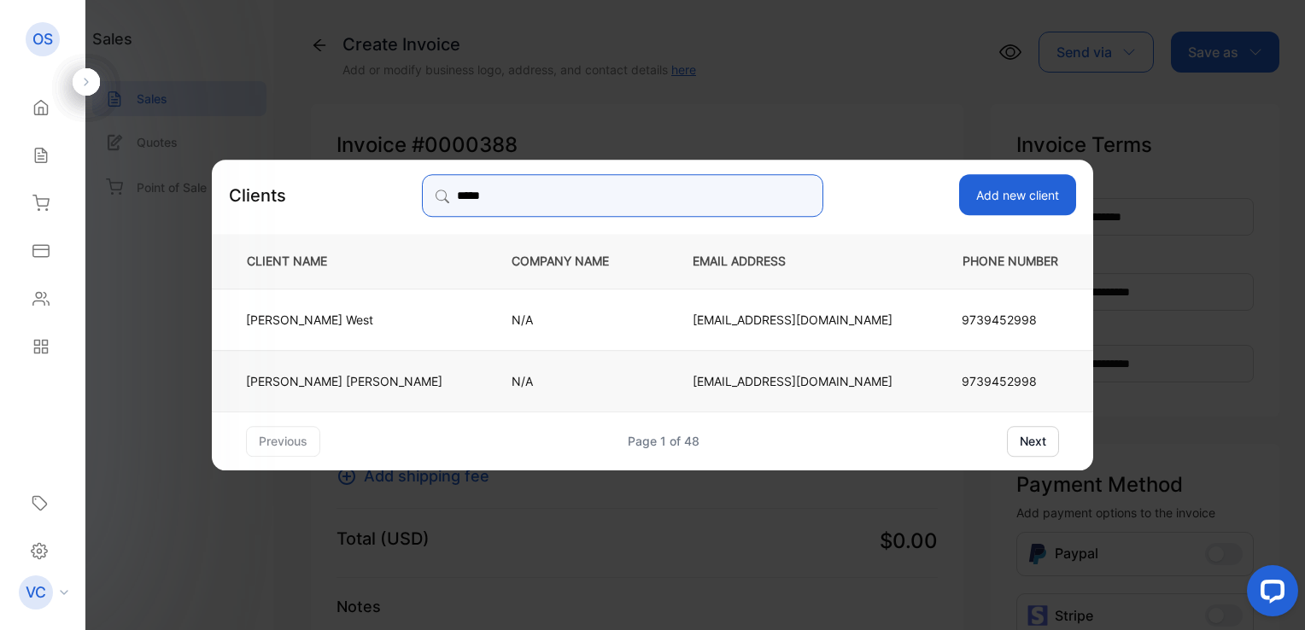
type input "*****"
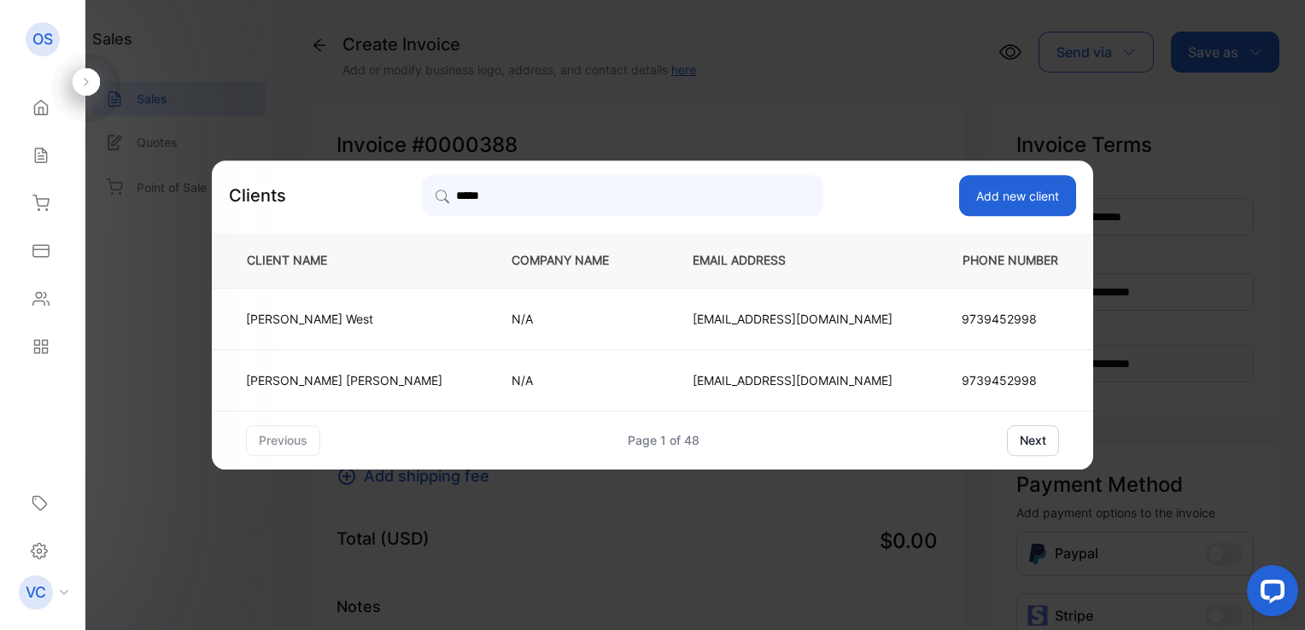
click at [360, 376] on p "Jerry Wells" at bounding box center [344, 380] width 196 height 18
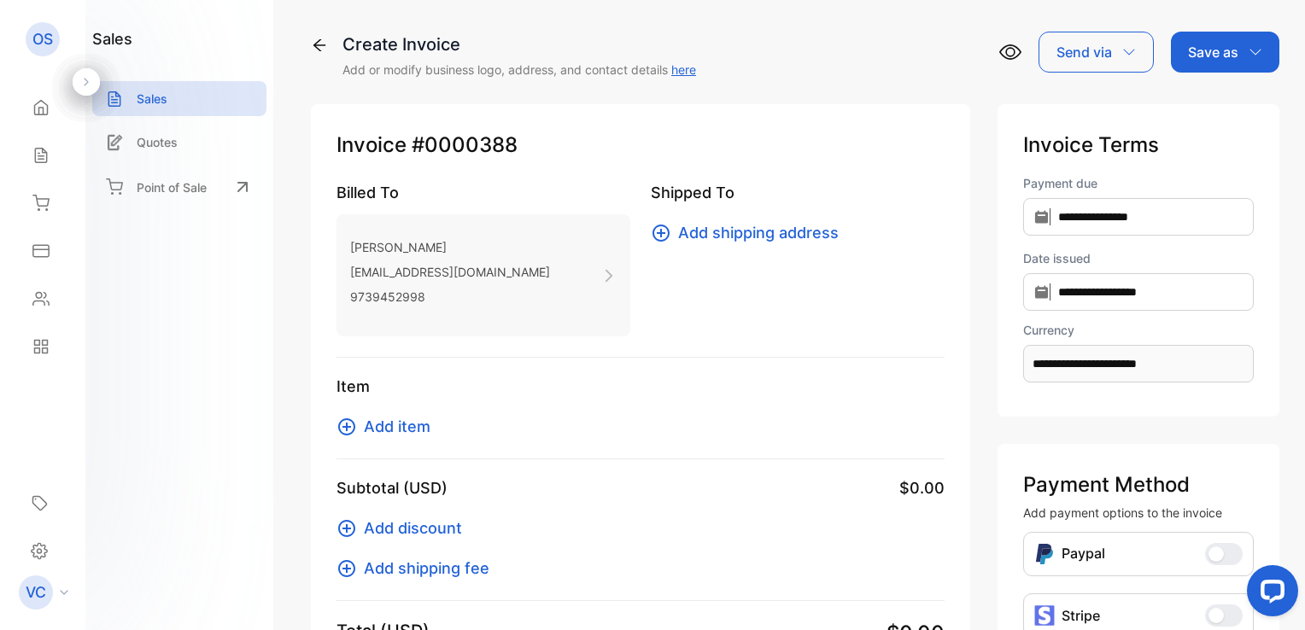
click at [396, 427] on span "Add item" at bounding box center [397, 426] width 67 height 23
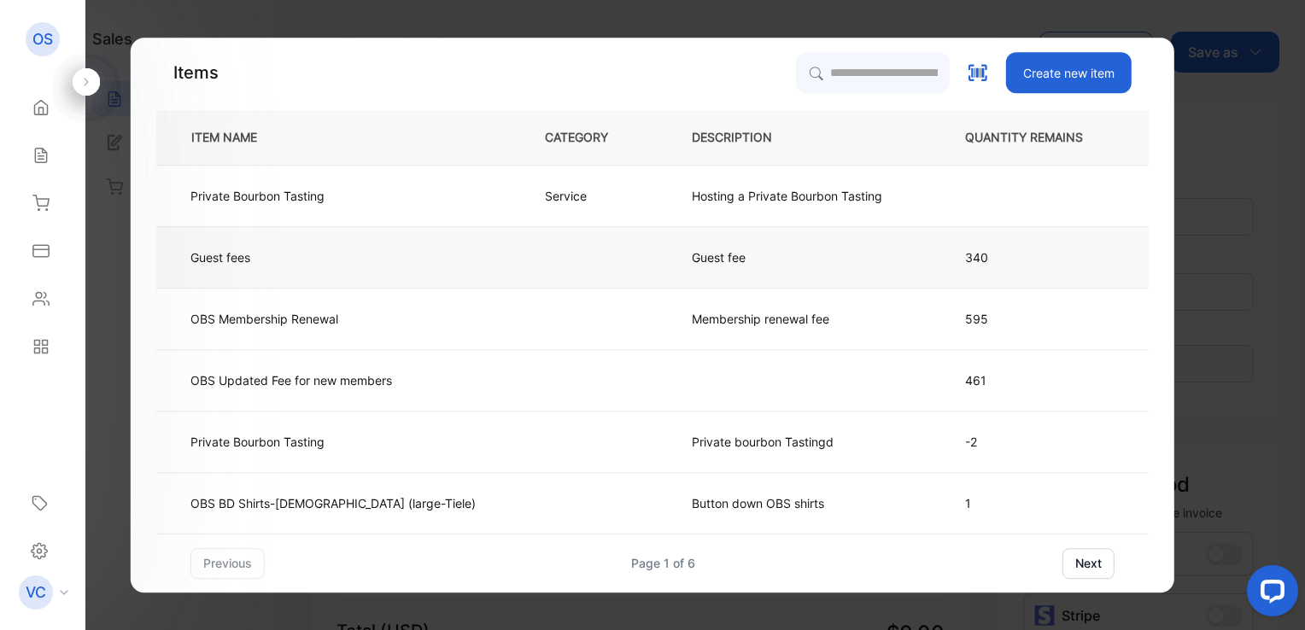
click at [692, 248] on p "Guest fee" at bounding box center [733, 257] width 82 height 18
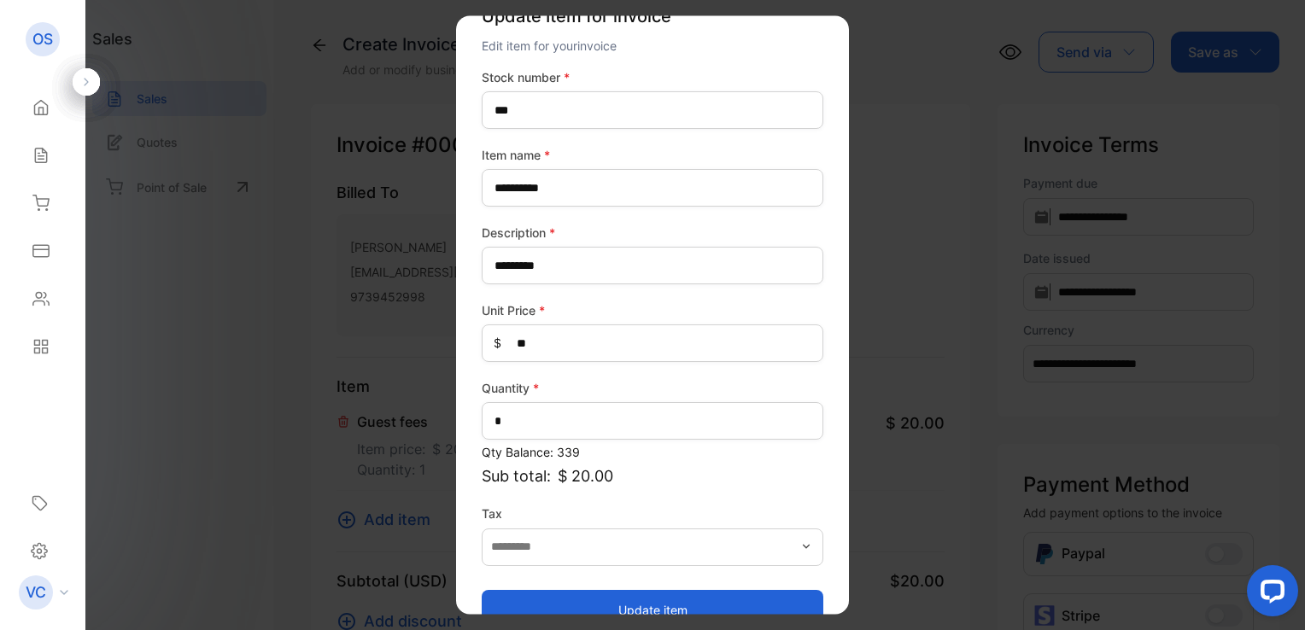
scroll to position [75, 0]
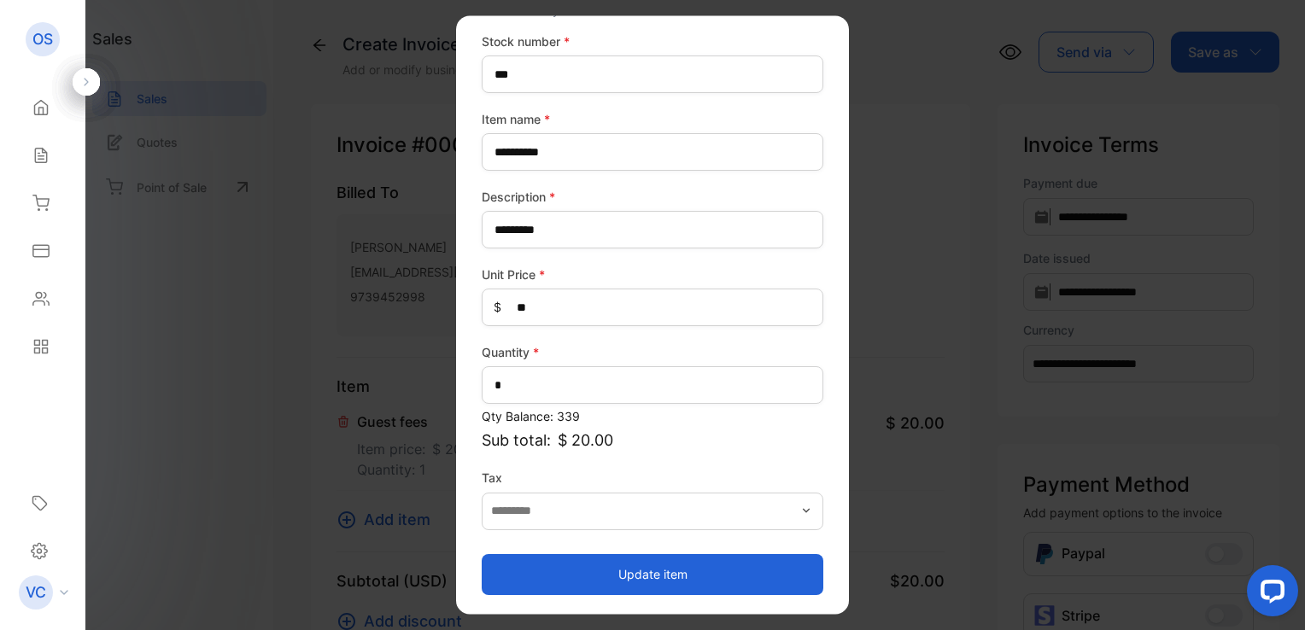
click at [588, 579] on button "Update item" at bounding box center [653, 574] width 342 height 41
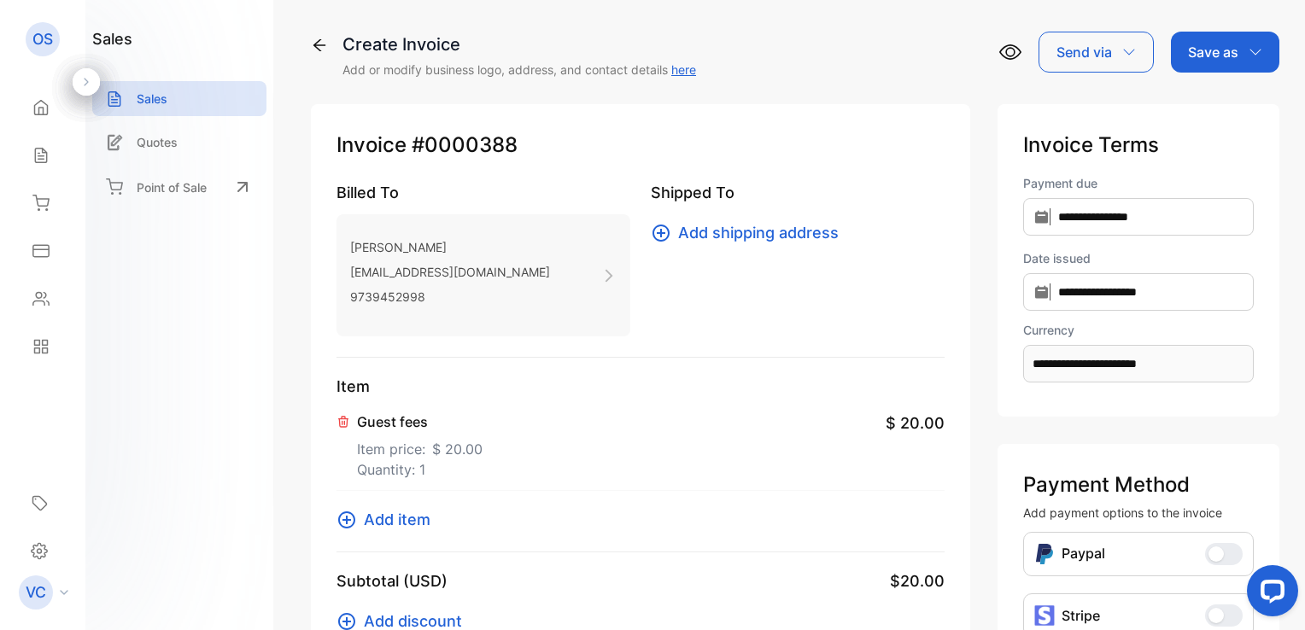
click at [1236, 50] on div "Save as" at bounding box center [1225, 52] width 108 height 41
click at [1222, 106] on div "Invoice" at bounding box center [1220, 108] width 98 height 34
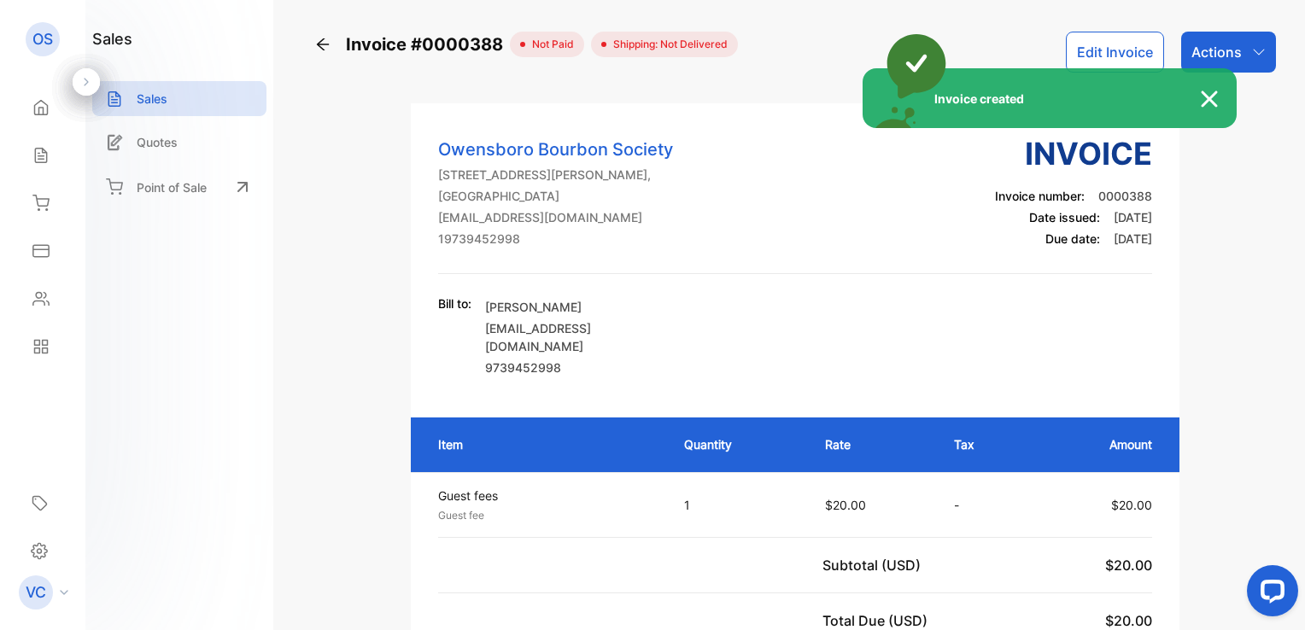
click at [1226, 53] on div "Invoice created" at bounding box center [652, 315] width 1305 height 630
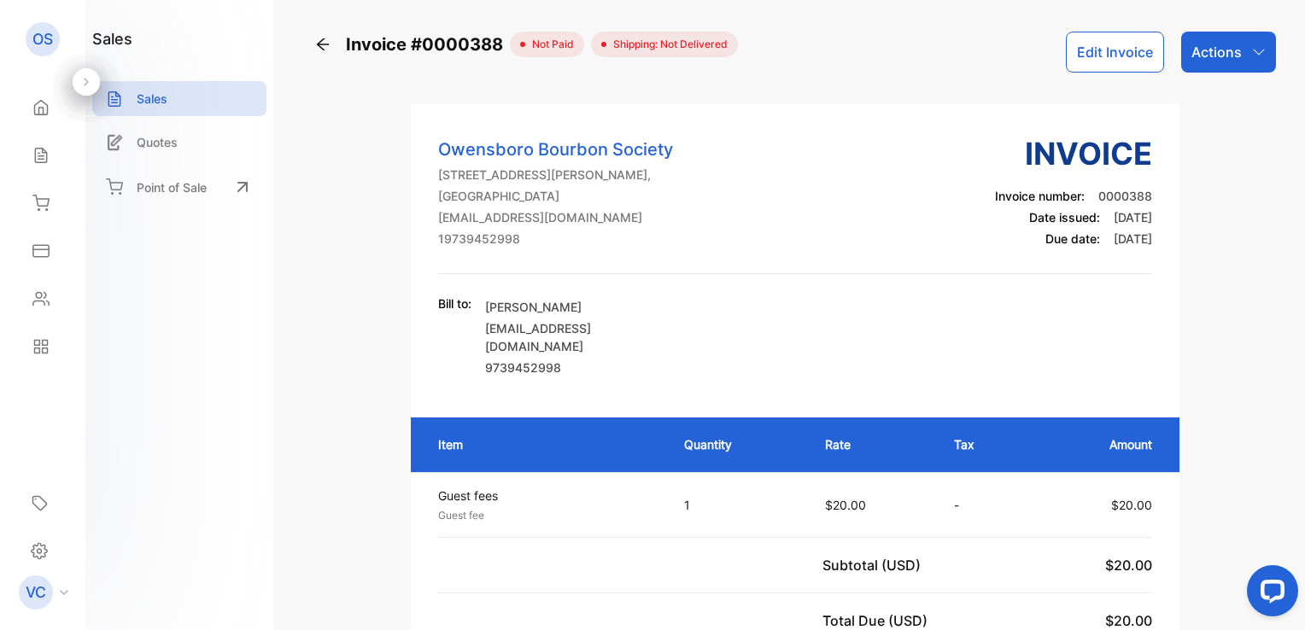
click at [1226, 53] on p "Actions" at bounding box center [1216, 52] width 50 height 20
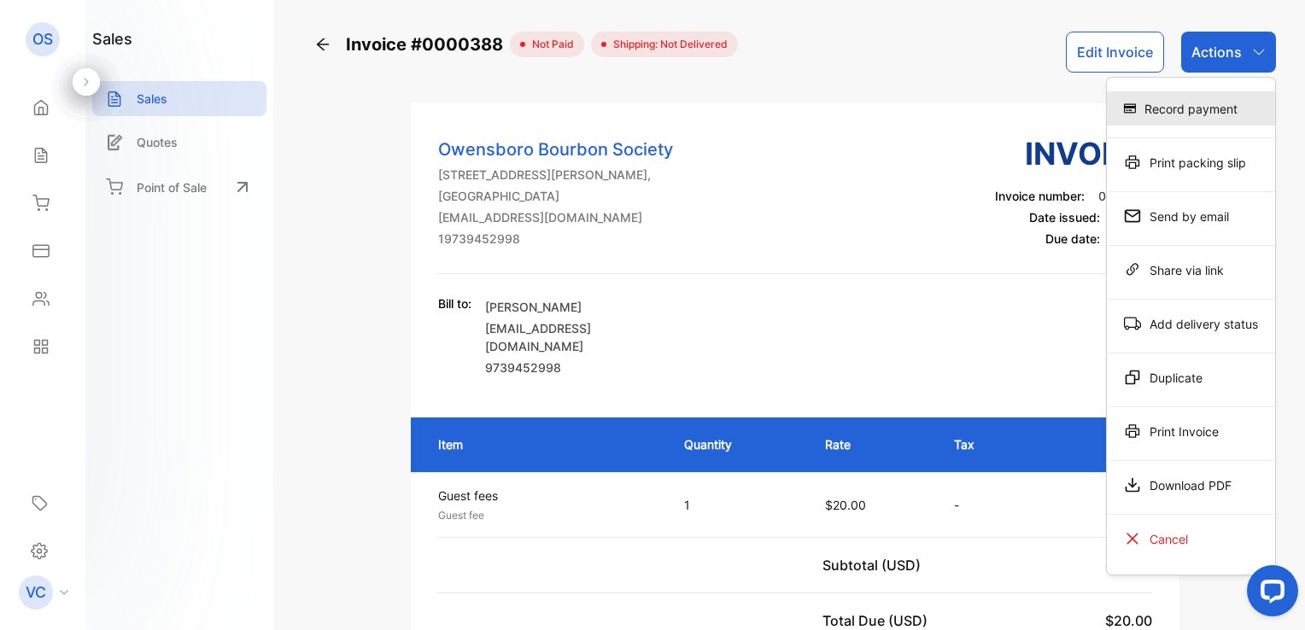
click at [1215, 108] on div "Record payment" at bounding box center [1190, 108] width 168 height 34
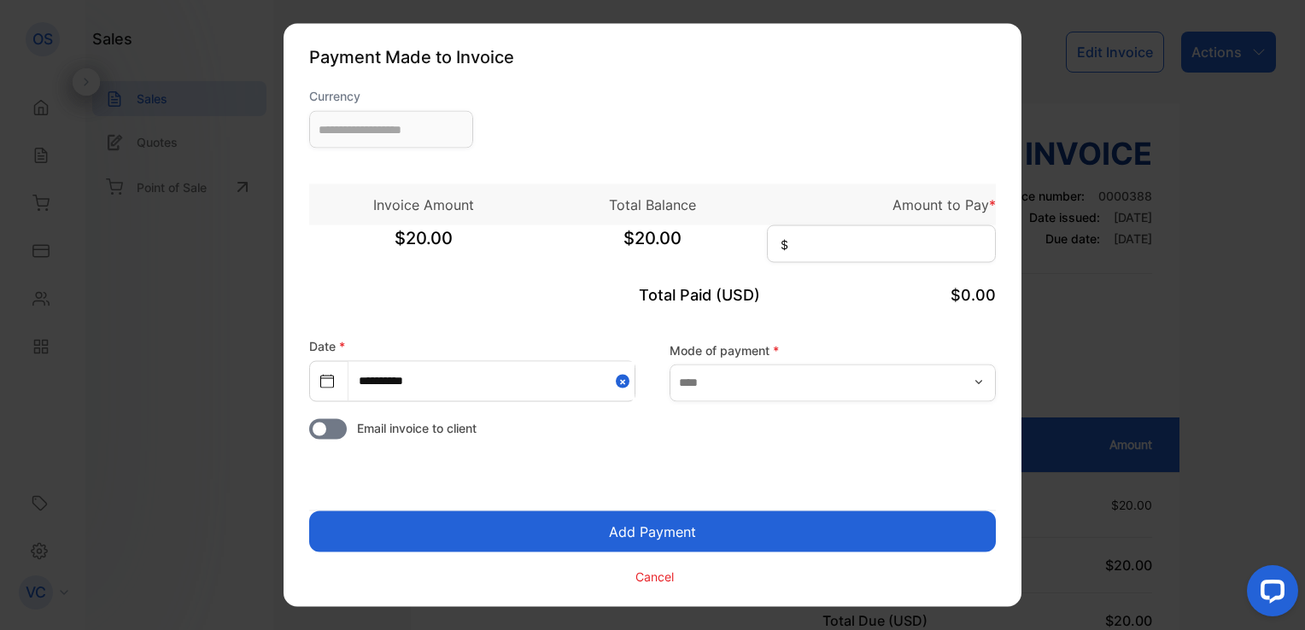
type input "**********"
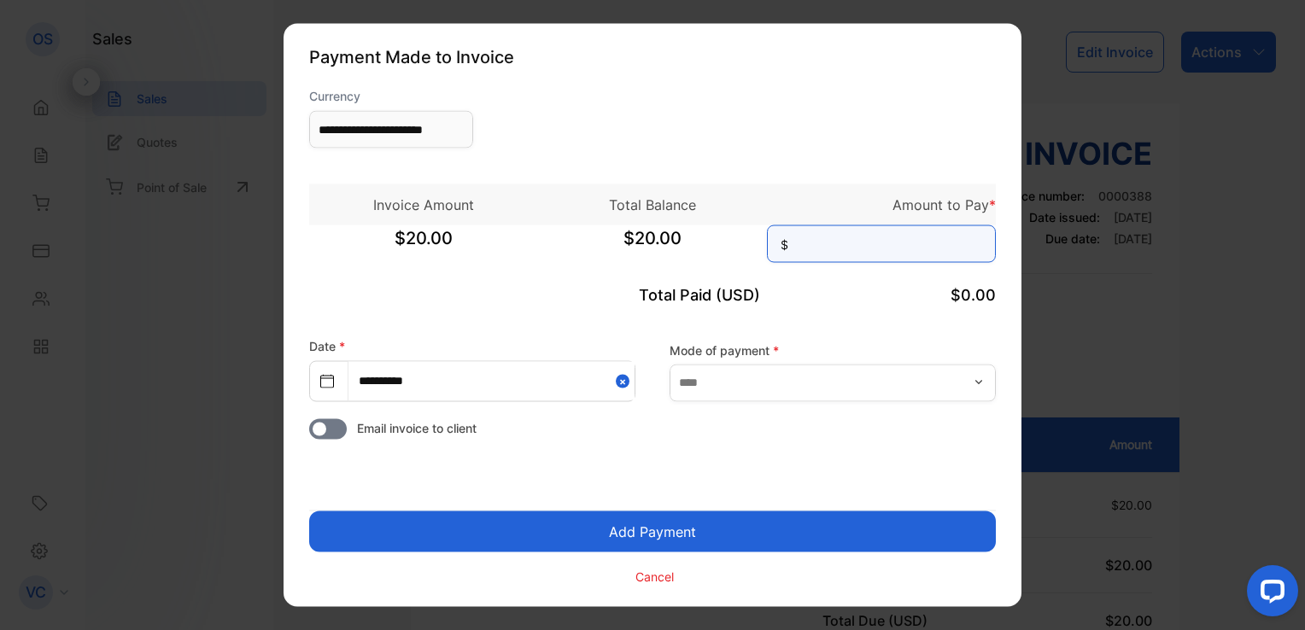
click at [879, 251] on input at bounding box center [881, 244] width 229 height 38
type input "**"
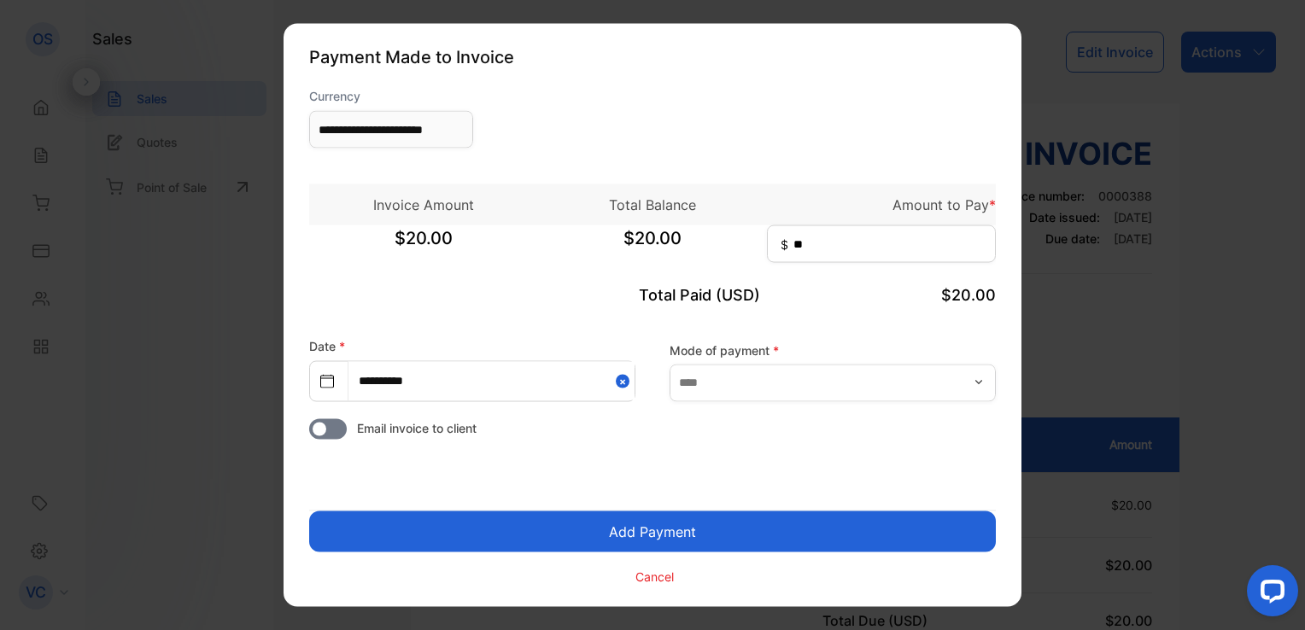
click at [647, 524] on button "Add Payment" at bounding box center [652, 531] width 686 height 41
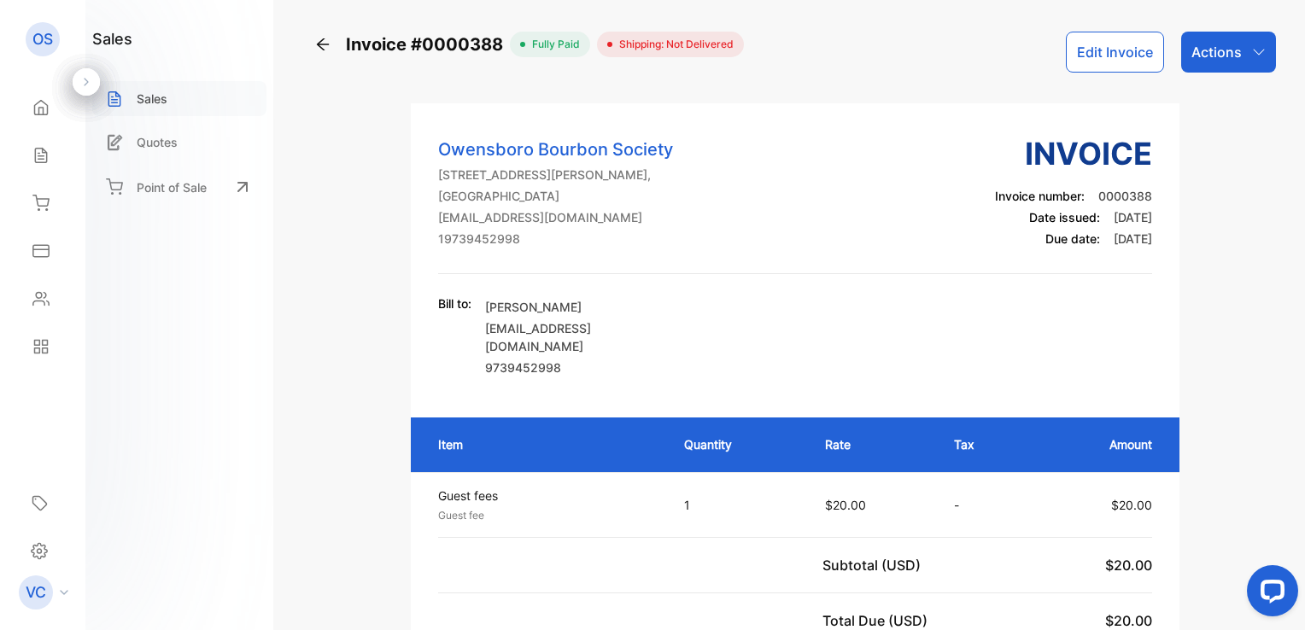
click at [166, 101] on p "Sales" at bounding box center [152, 99] width 31 height 18
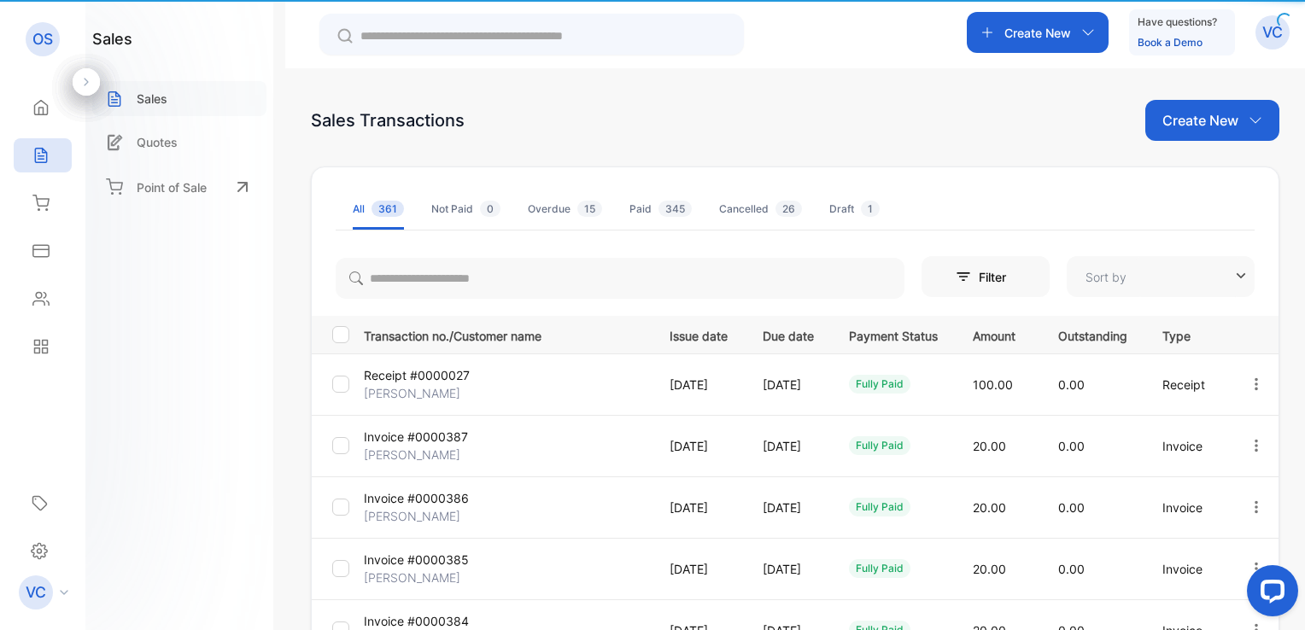
type input "**********"
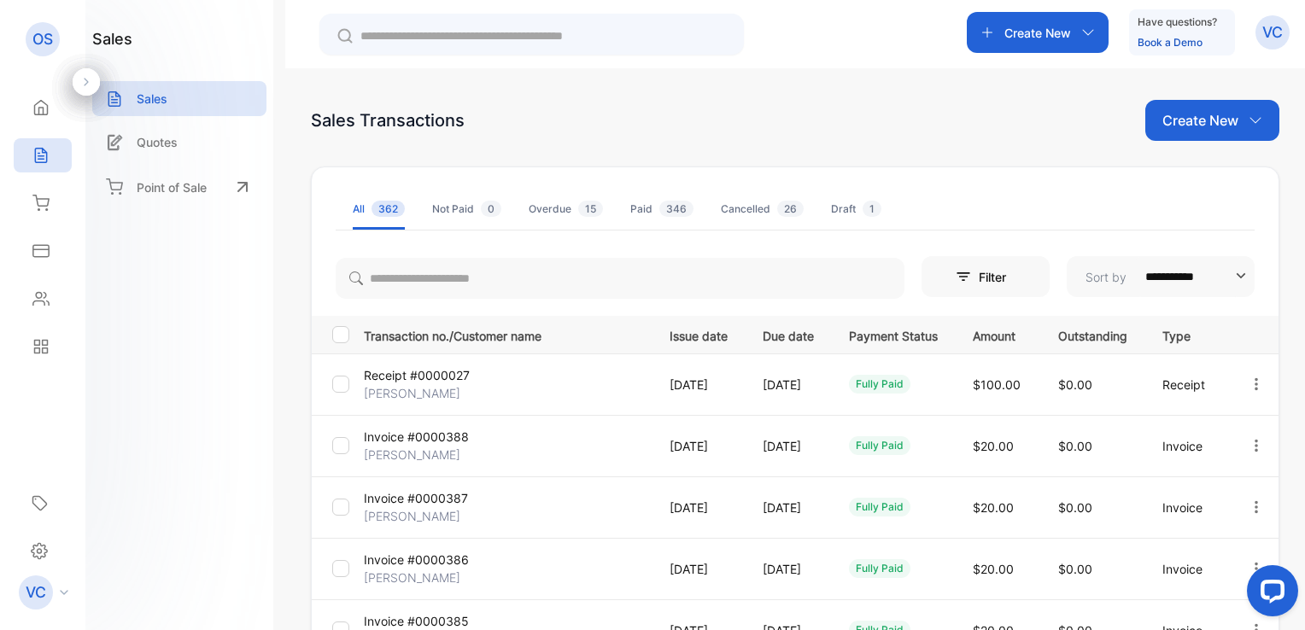
click at [1189, 120] on p "Create New" at bounding box center [1200, 120] width 76 height 20
click at [1202, 178] on span "Invoice" at bounding box center [1214, 177] width 40 height 18
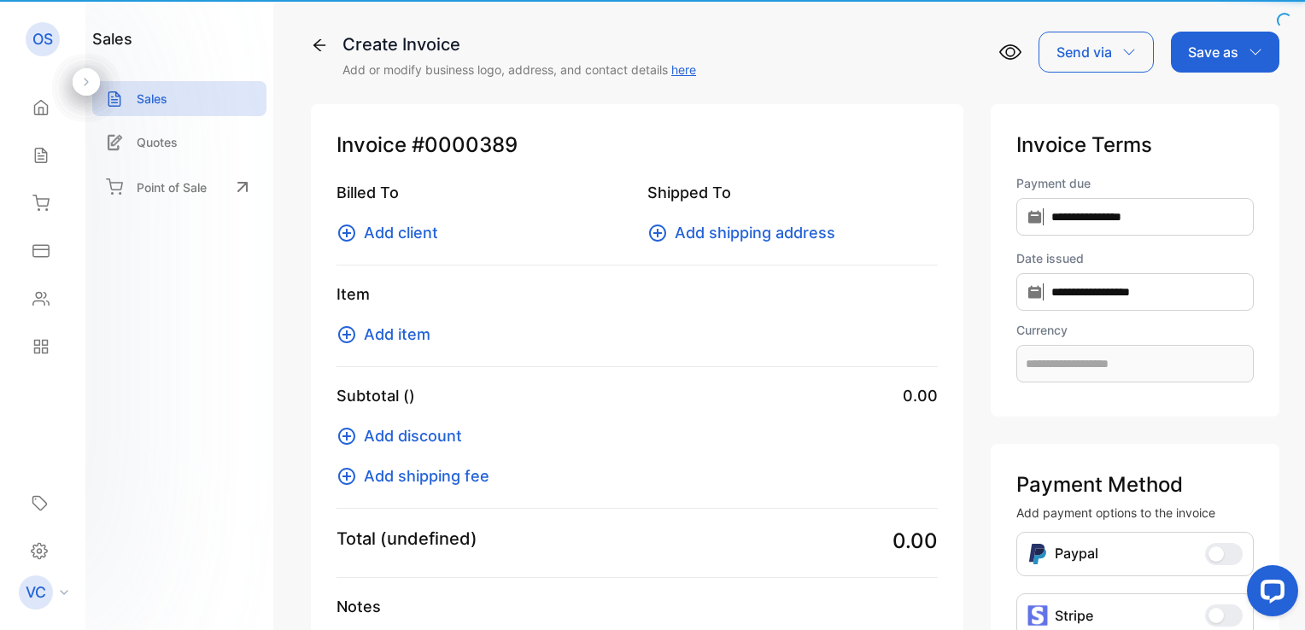
type input "**********"
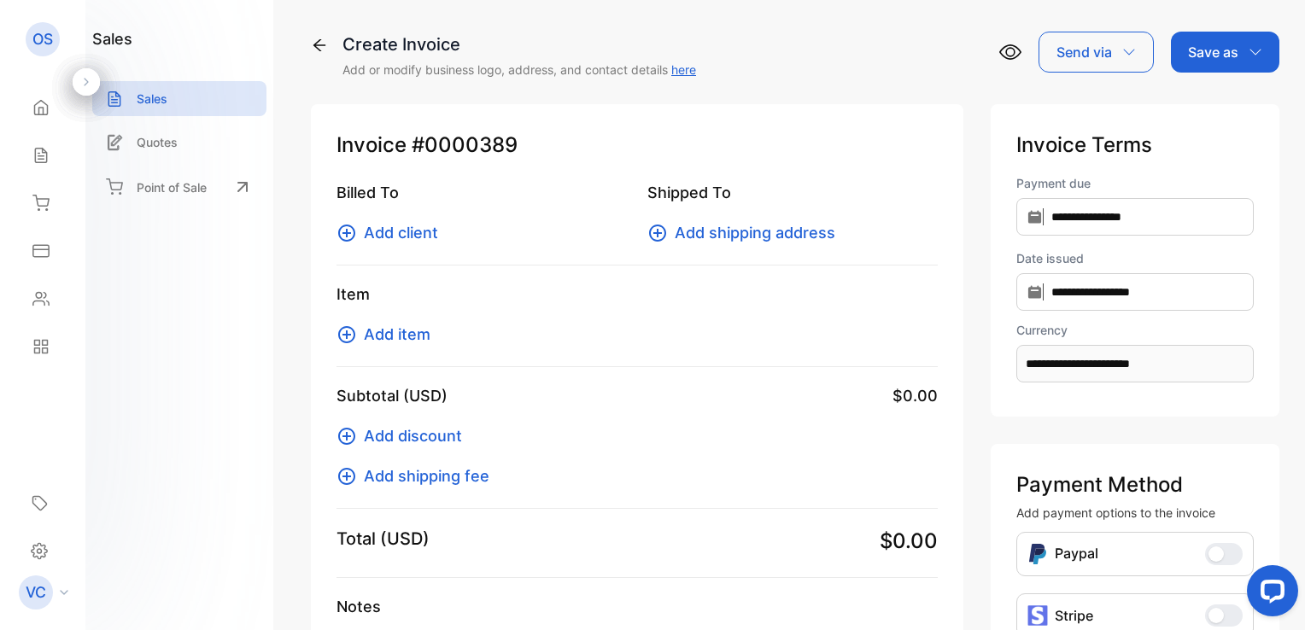
click at [391, 233] on span "Add client" at bounding box center [401, 232] width 74 height 23
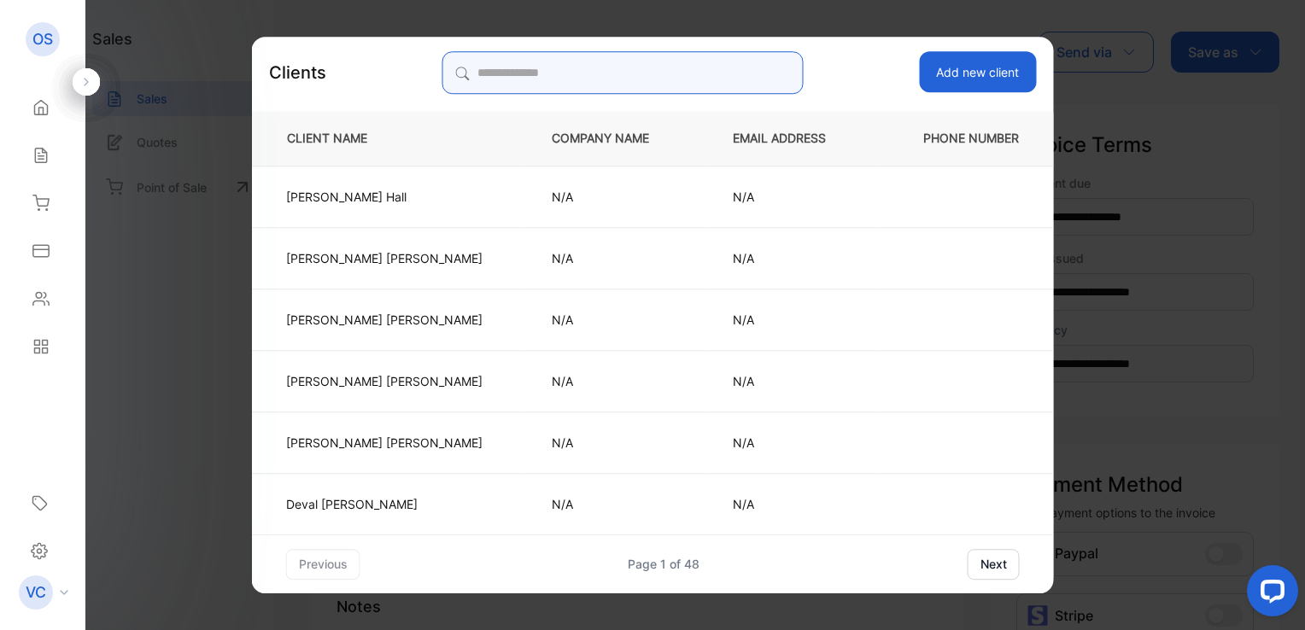
click at [516, 68] on input "search" at bounding box center [622, 72] width 360 height 43
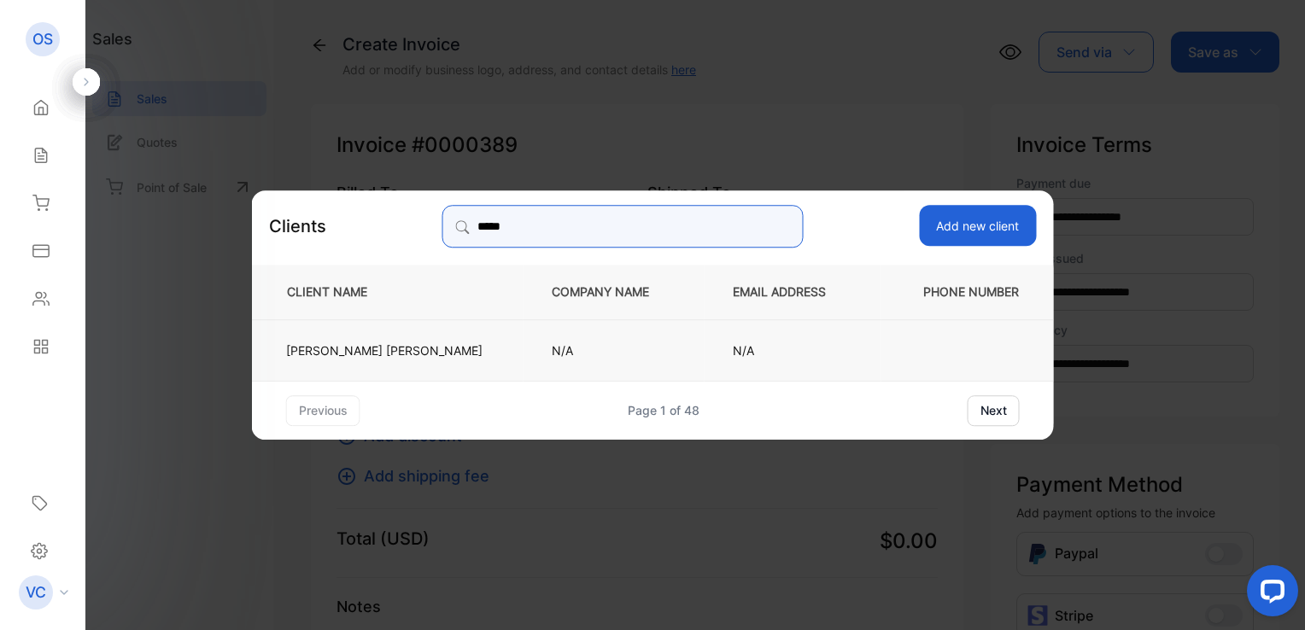
type input "*****"
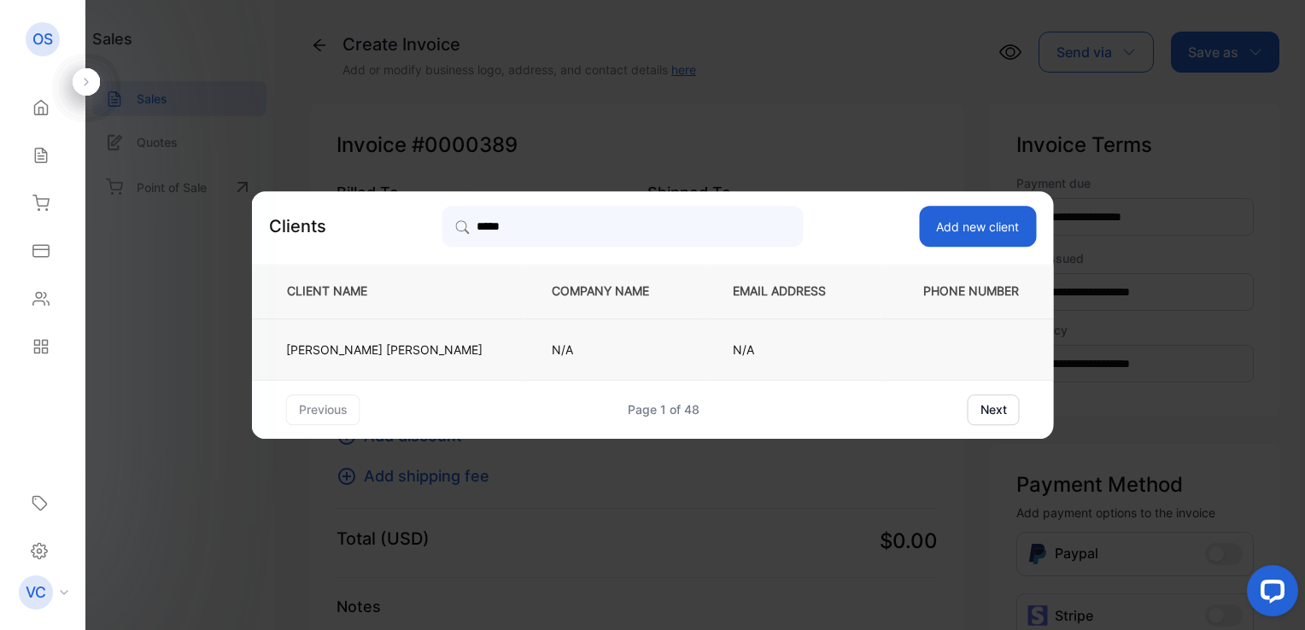
click at [465, 347] on td "[PERSON_NAME]" at bounding box center [387, 348] width 271 height 61
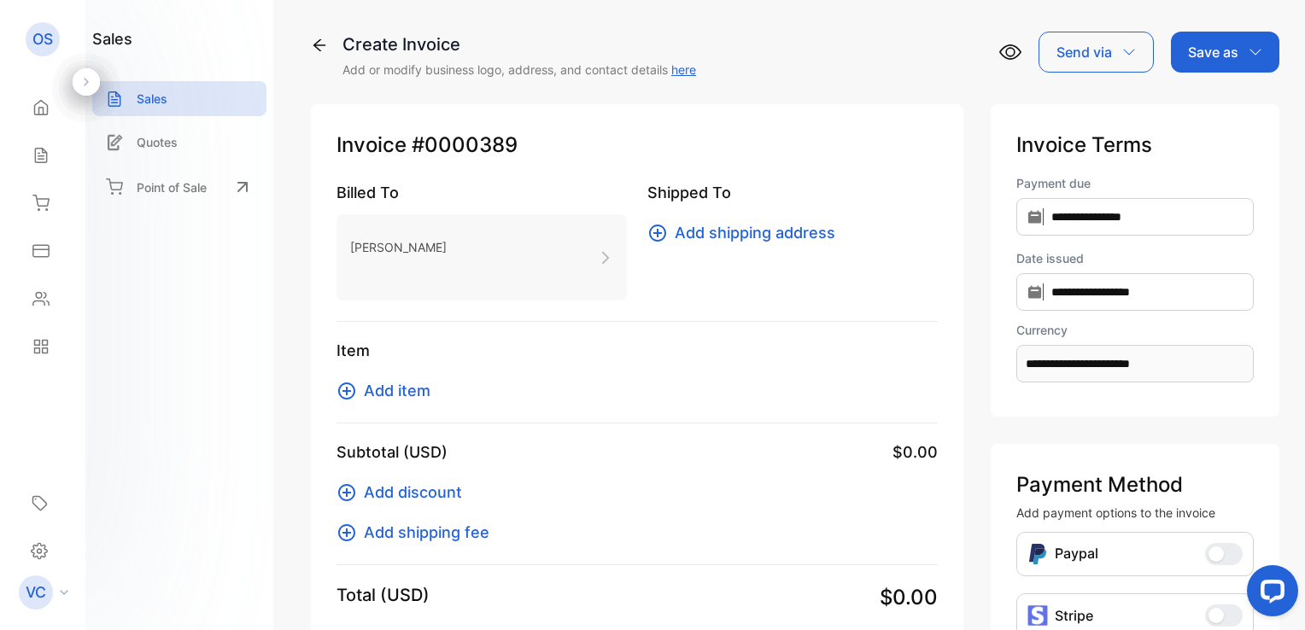
click at [407, 388] on span "Add item" at bounding box center [397, 390] width 67 height 23
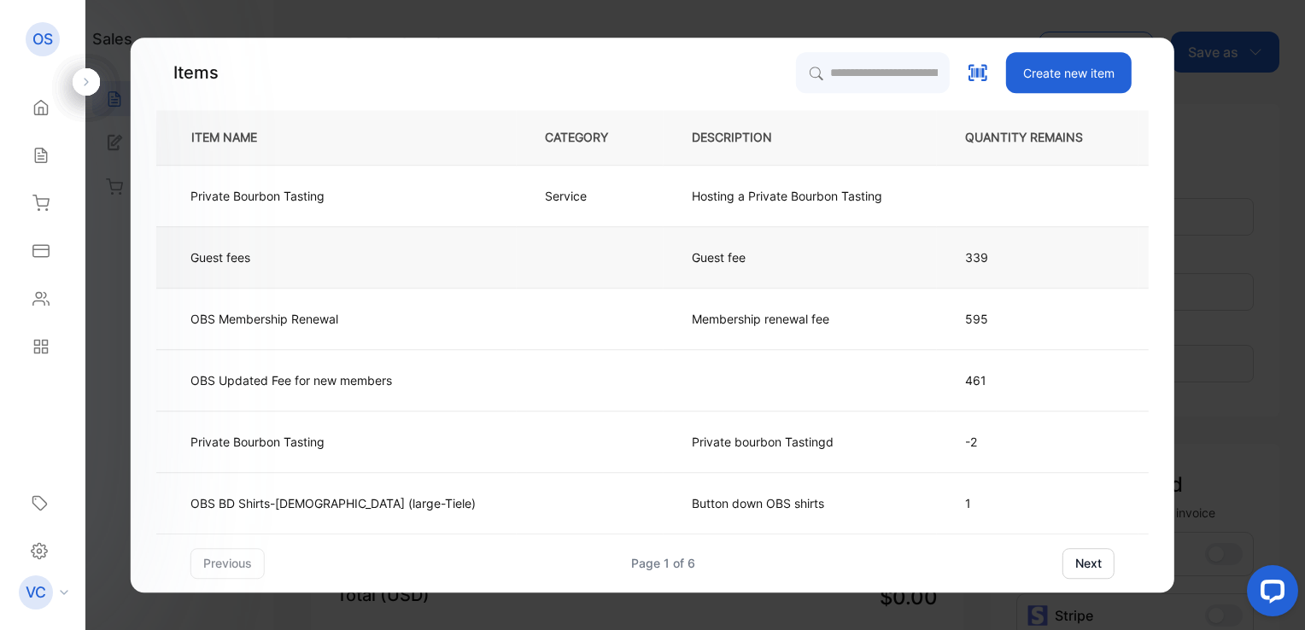
click at [692, 254] on p "Guest fee" at bounding box center [733, 257] width 82 height 18
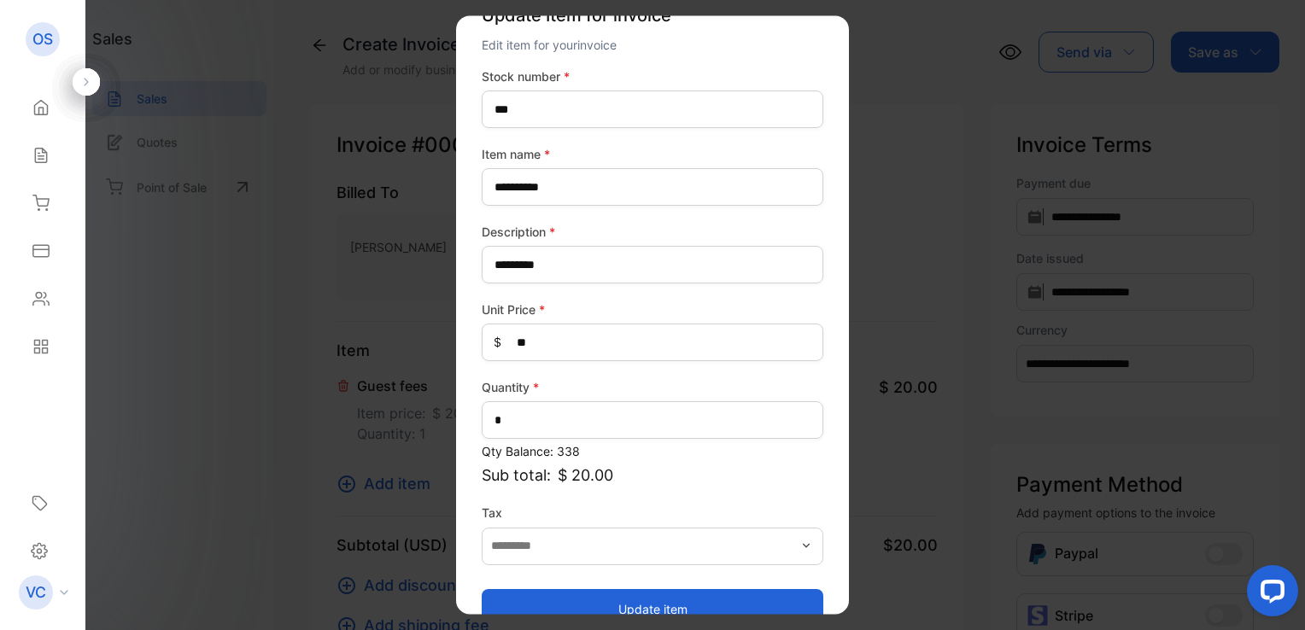
scroll to position [75, 0]
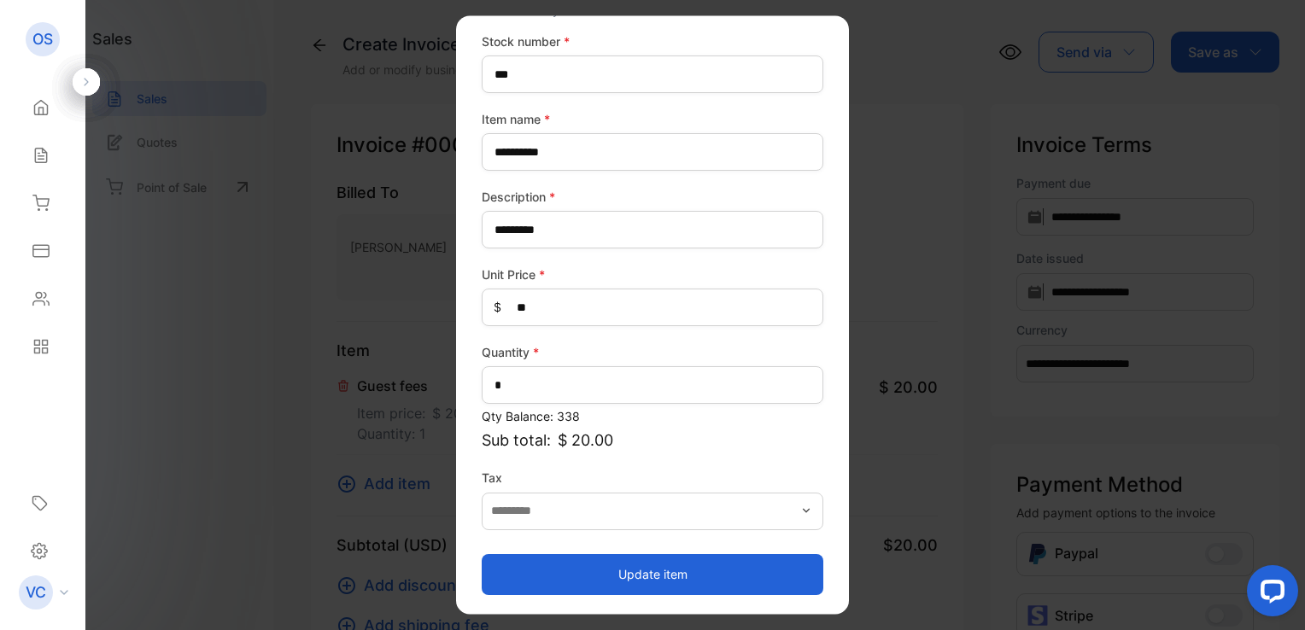
click at [645, 571] on button "Update item" at bounding box center [653, 574] width 342 height 41
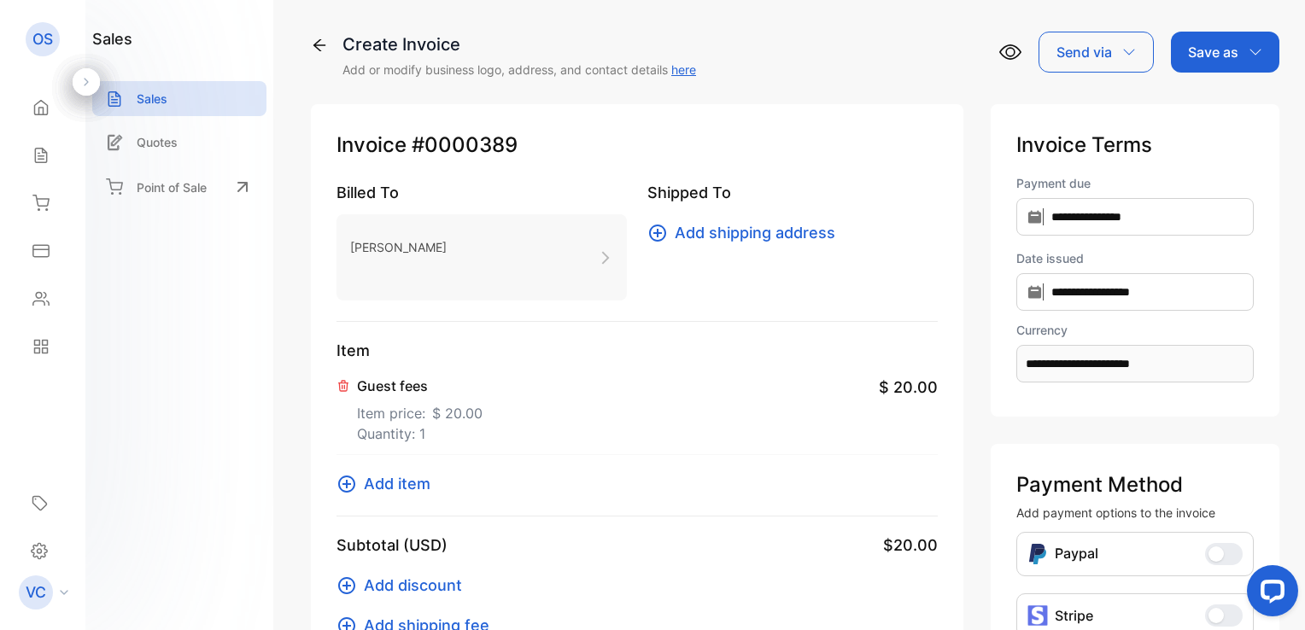
drag, startPoint x: 1196, startPoint y: 58, endPoint x: 1205, endPoint y: 73, distance: 17.6
click at [1198, 58] on p "Save as" at bounding box center [1213, 52] width 50 height 20
click at [1215, 117] on div "Invoice" at bounding box center [1220, 108] width 98 height 34
